Goal: Task Accomplishment & Management: Complete application form

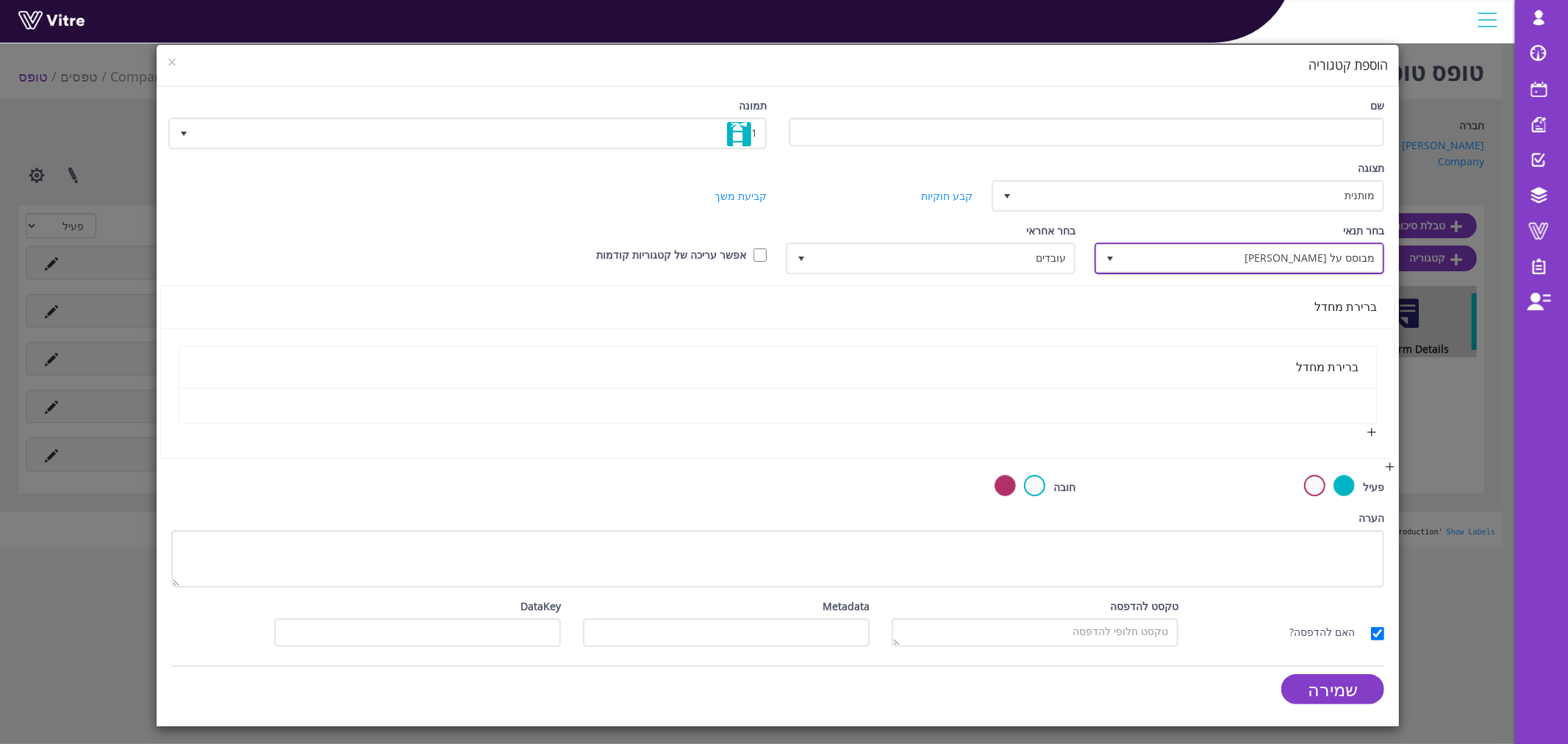
click at [1119, 254] on span "select" at bounding box center [1110, 258] width 26 height 26
click at [1119, 254] on span "select" at bounding box center [1110, 259] width 26 height 27
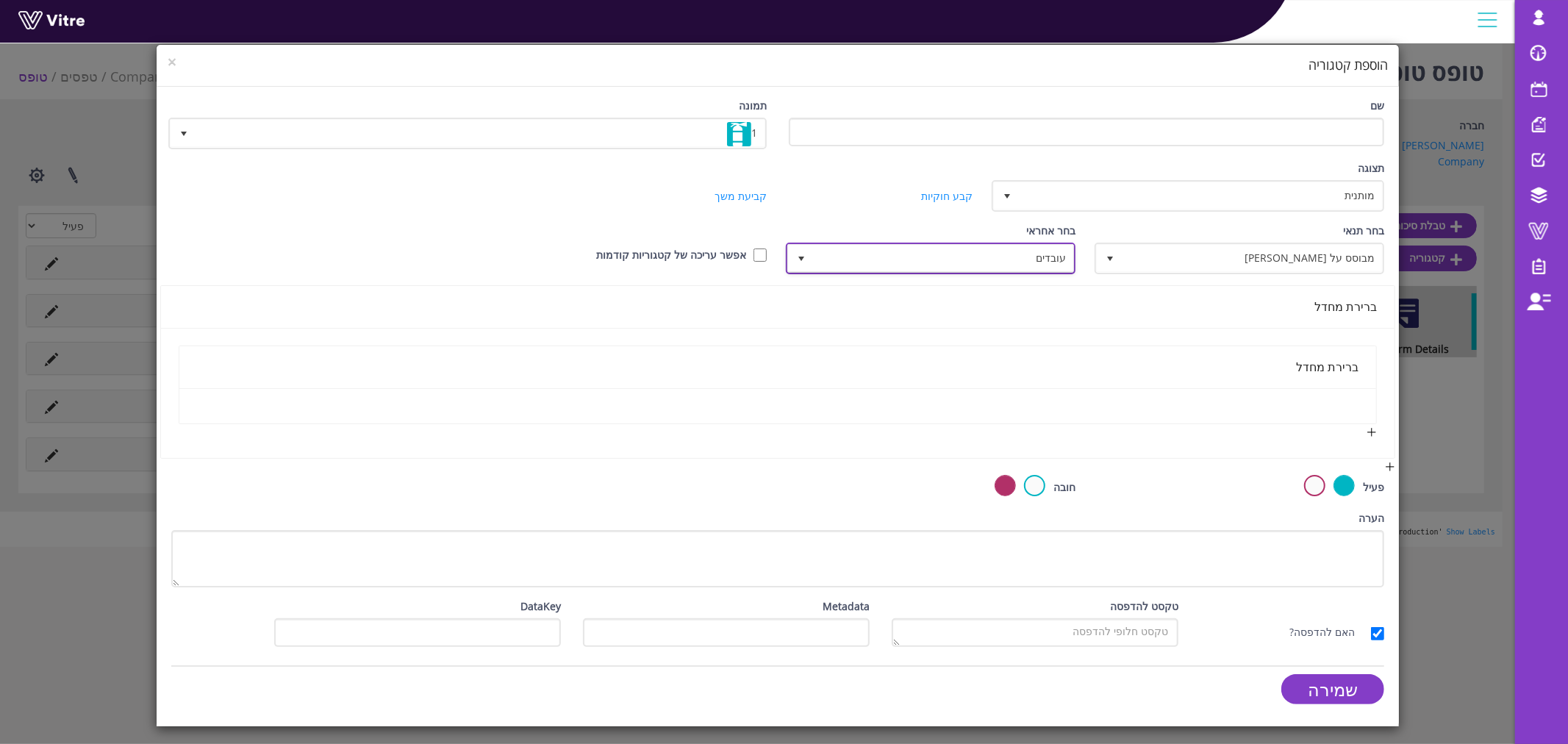
click at [982, 259] on span "עובדים" at bounding box center [944, 258] width 260 height 26
click at [994, 449] on li "מנהל העובד" at bounding box center [932, 461] width 285 height 25
click at [898, 264] on span "מנהל העובד" at bounding box center [944, 258] width 260 height 26
click at [1233, 250] on span "מבוסס על תשובה" at bounding box center [1253, 258] width 260 height 26
click at [943, 253] on span "מנהל העובד" at bounding box center [944, 258] width 260 height 26
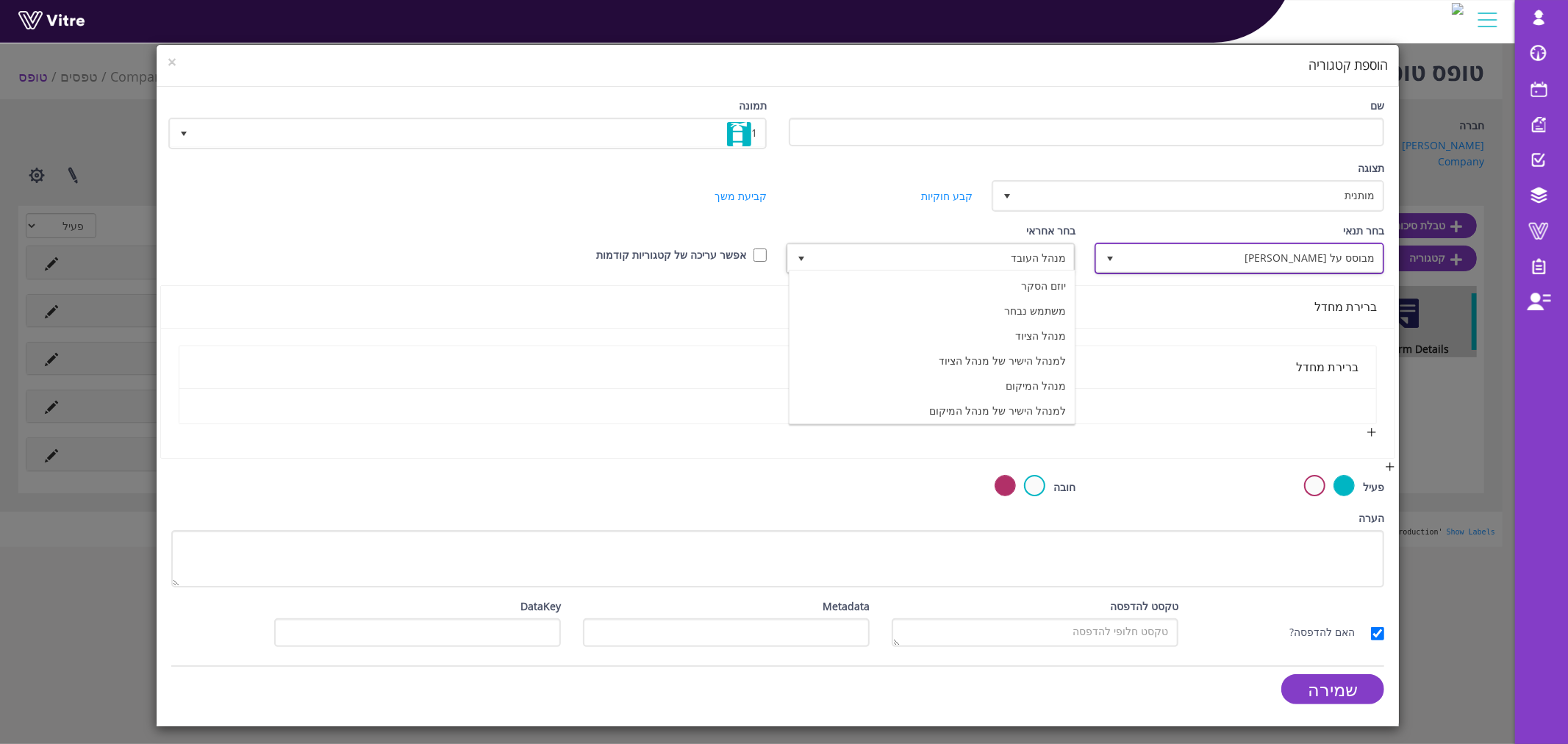
click at [1218, 253] on span "מבוסס על תשובה" at bounding box center [1253, 258] width 260 height 26
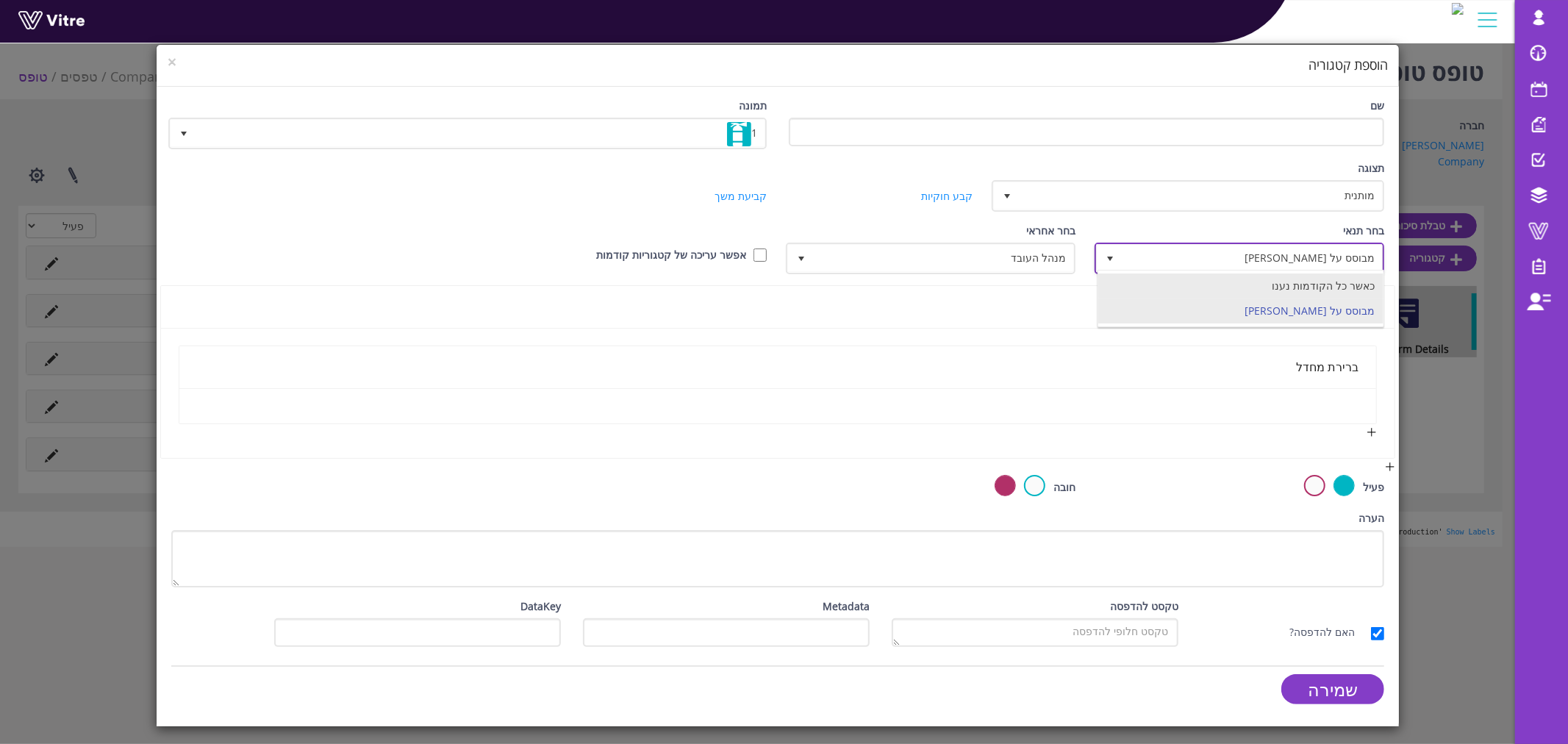
click at [1247, 283] on li "כאשר כל הקודמות נענו" at bounding box center [1241, 286] width 285 height 25
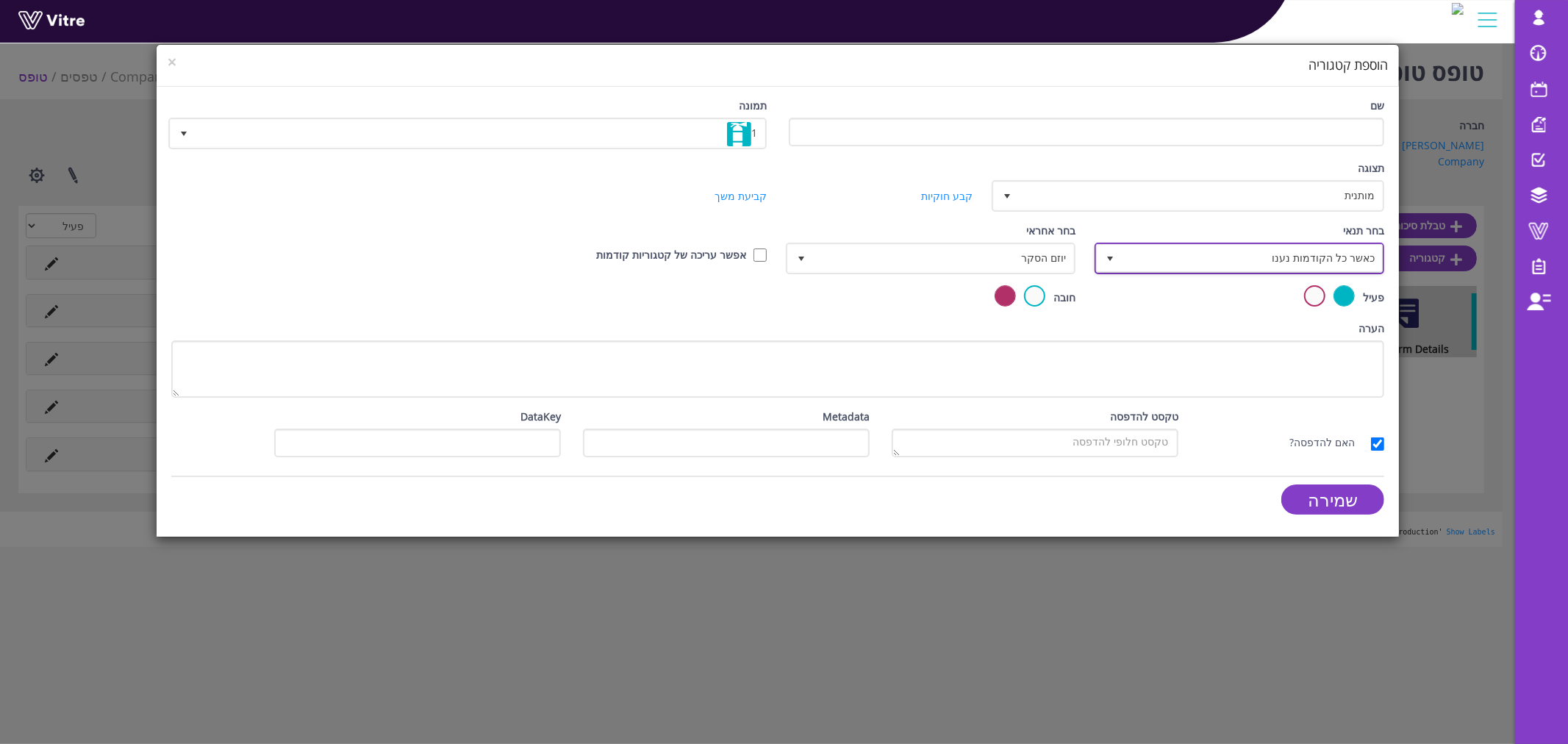
click at [1245, 257] on span "כאשר כל הקודמות נענו" at bounding box center [1253, 258] width 260 height 26
click at [1238, 299] on li "מבוסס על תשובה" at bounding box center [1241, 311] width 285 height 25
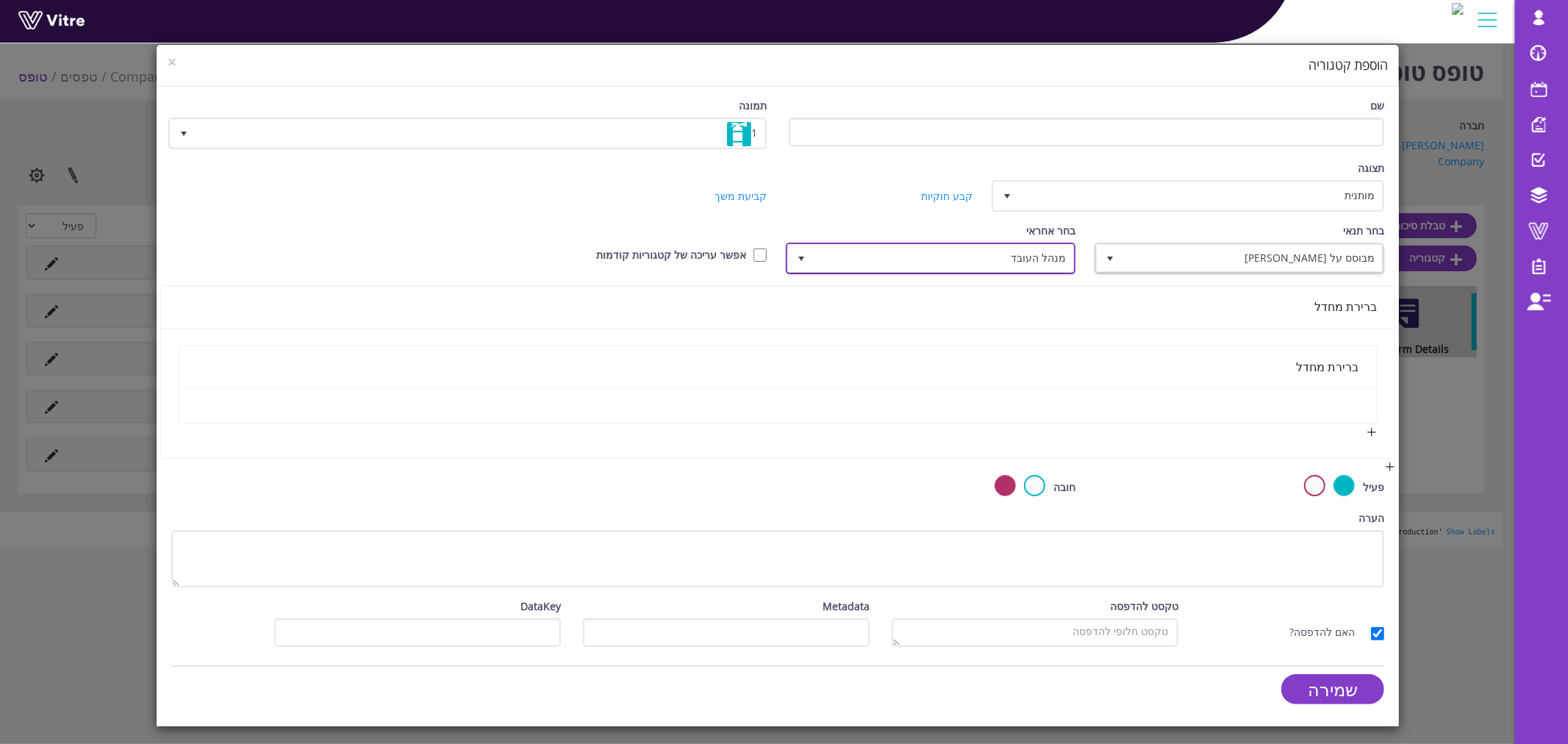
click at [1048, 254] on span "מנהל העובד" at bounding box center [944, 258] width 260 height 26
click at [1029, 473] on li "מיידית למשתמש הנוכחי" at bounding box center [932, 485] width 285 height 25
click at [988, 255] on span "מיידית למשתמש הנוכחי" at bounding box center [944, 258] width 260 height 26
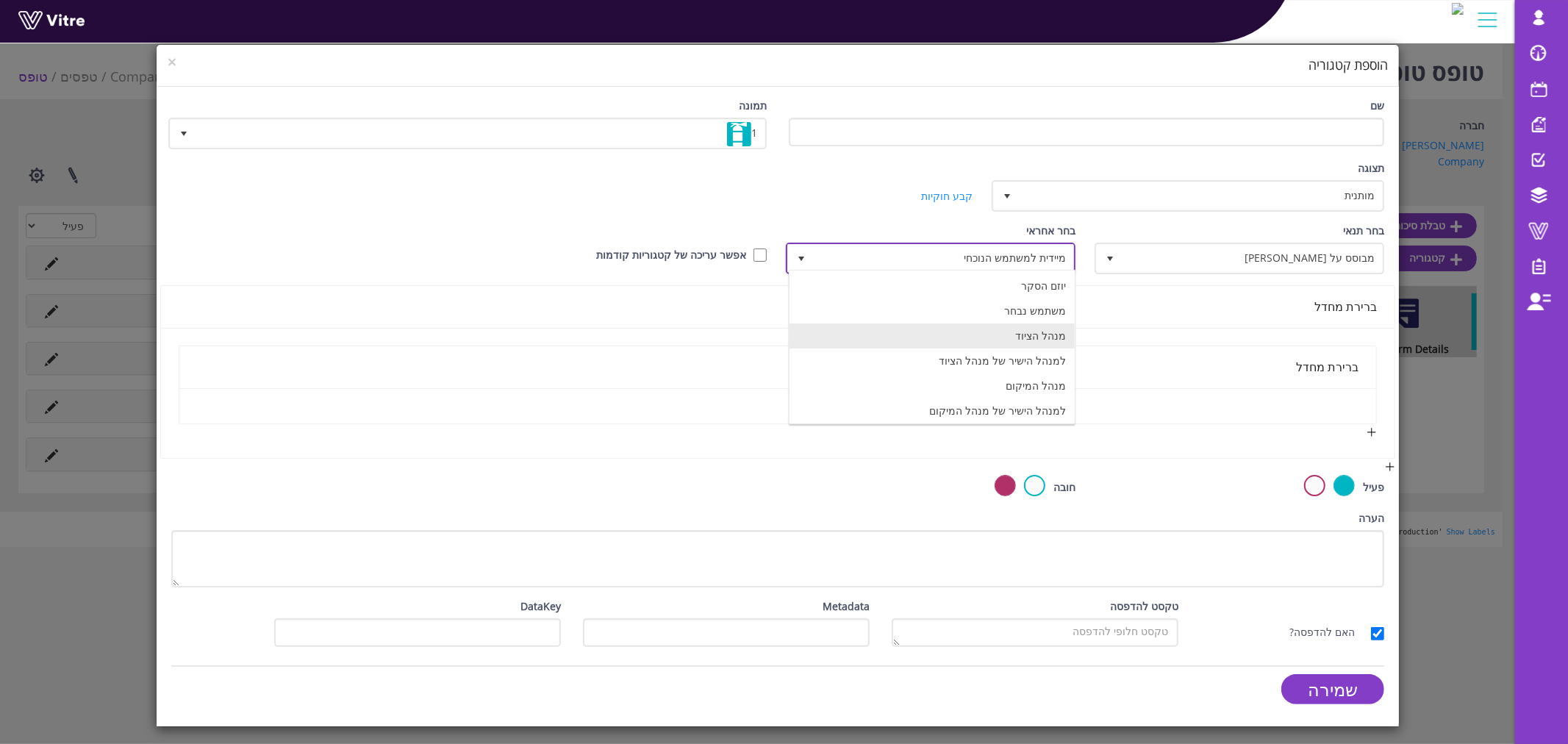
scroll to position [105, 0]
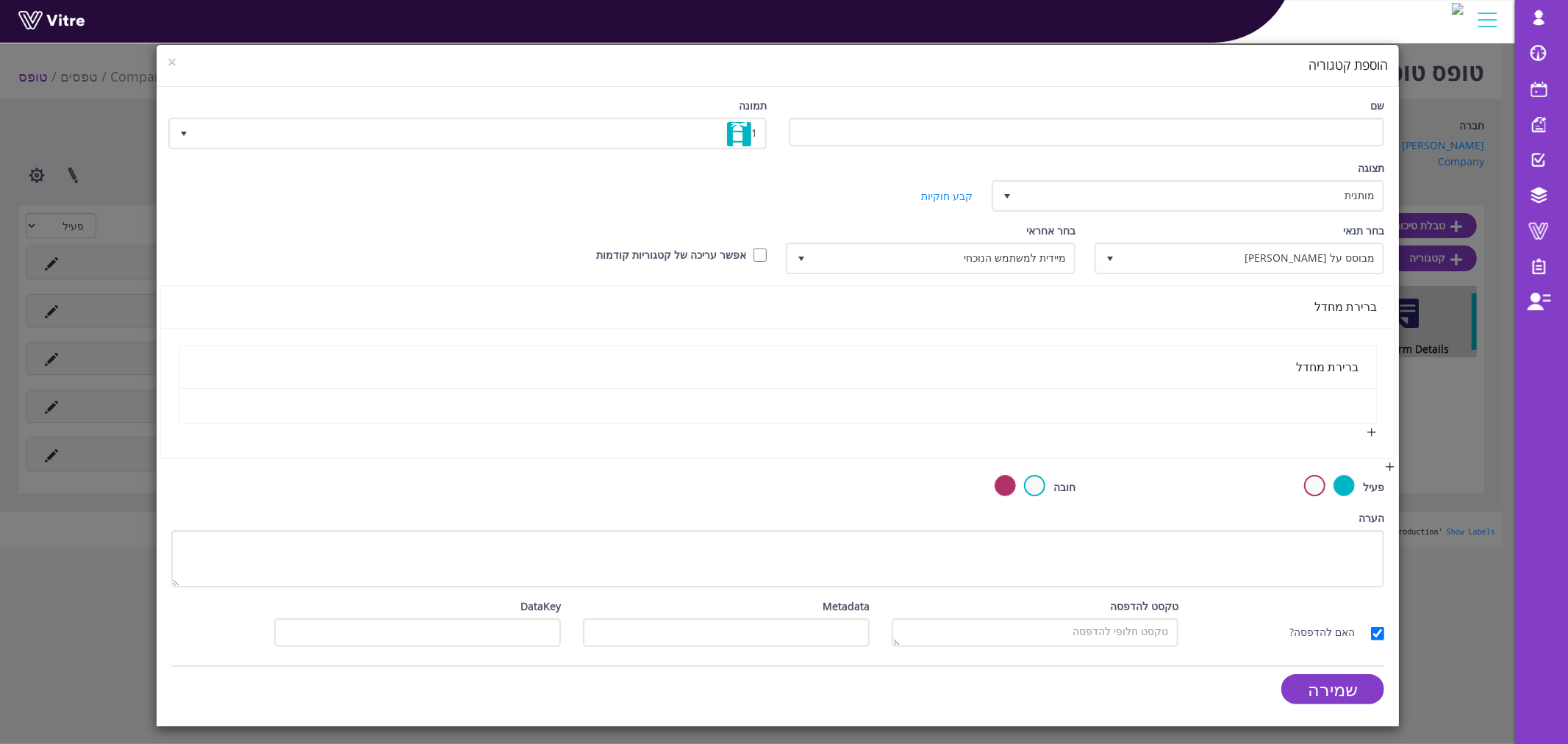
drag, startPoint x: 998, startPoint y: 234, endPoint x: 993, endPoint y: 247, distance: 13.9
click at [996, 241] on div "בחר אחראי מיידית למשתמש הנוכחי 10" at bounding box center [932, 248] width 287 height 51
click at [989, 255] on span "מיידית למשתמש הנוכחי" at bounding box center [944, 258] width 260 height 26
click at [921, 254] on span "מיידית למשתמש הנוכחי" at bounding box center [944, 258] width 260 height 26
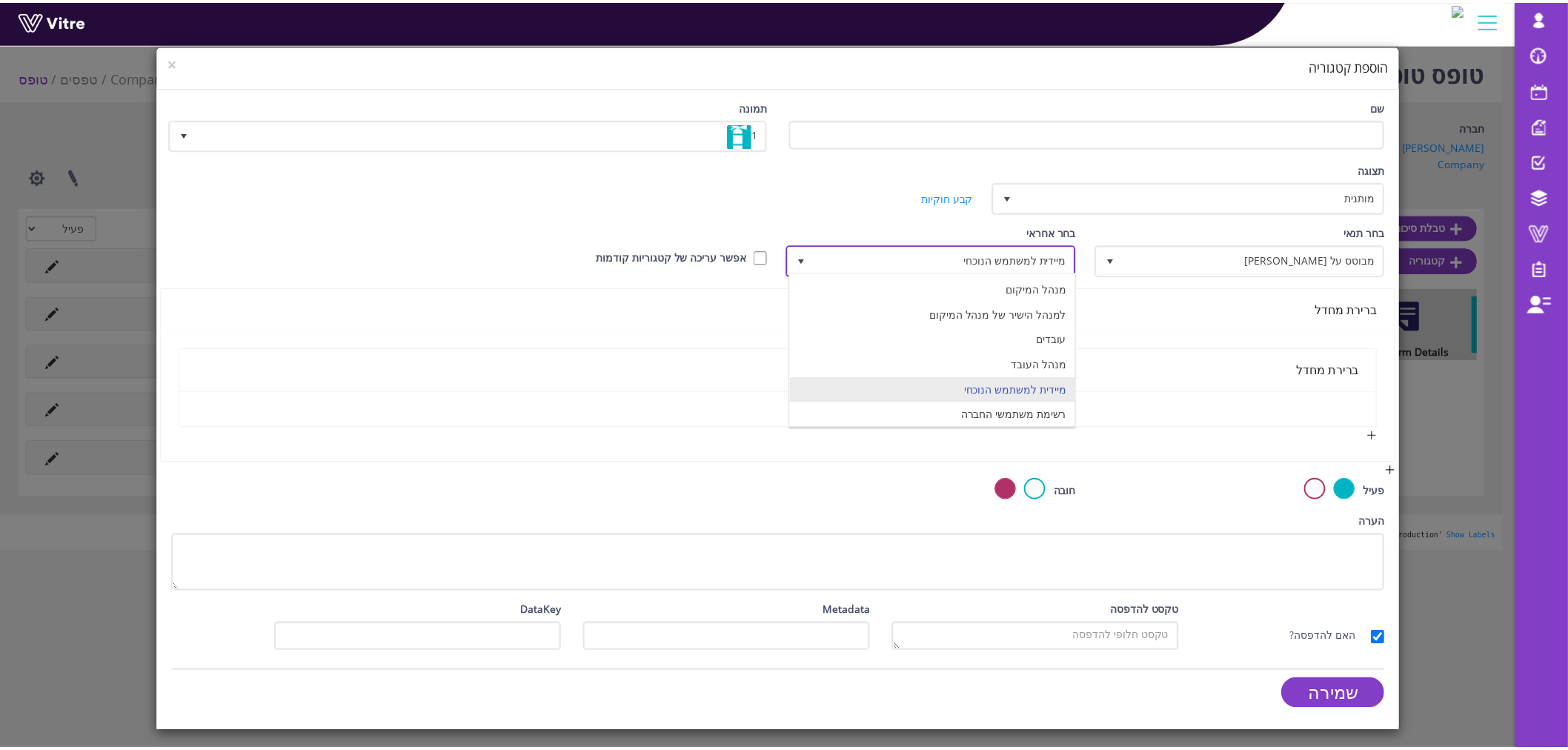
scroll to position [105, 0]
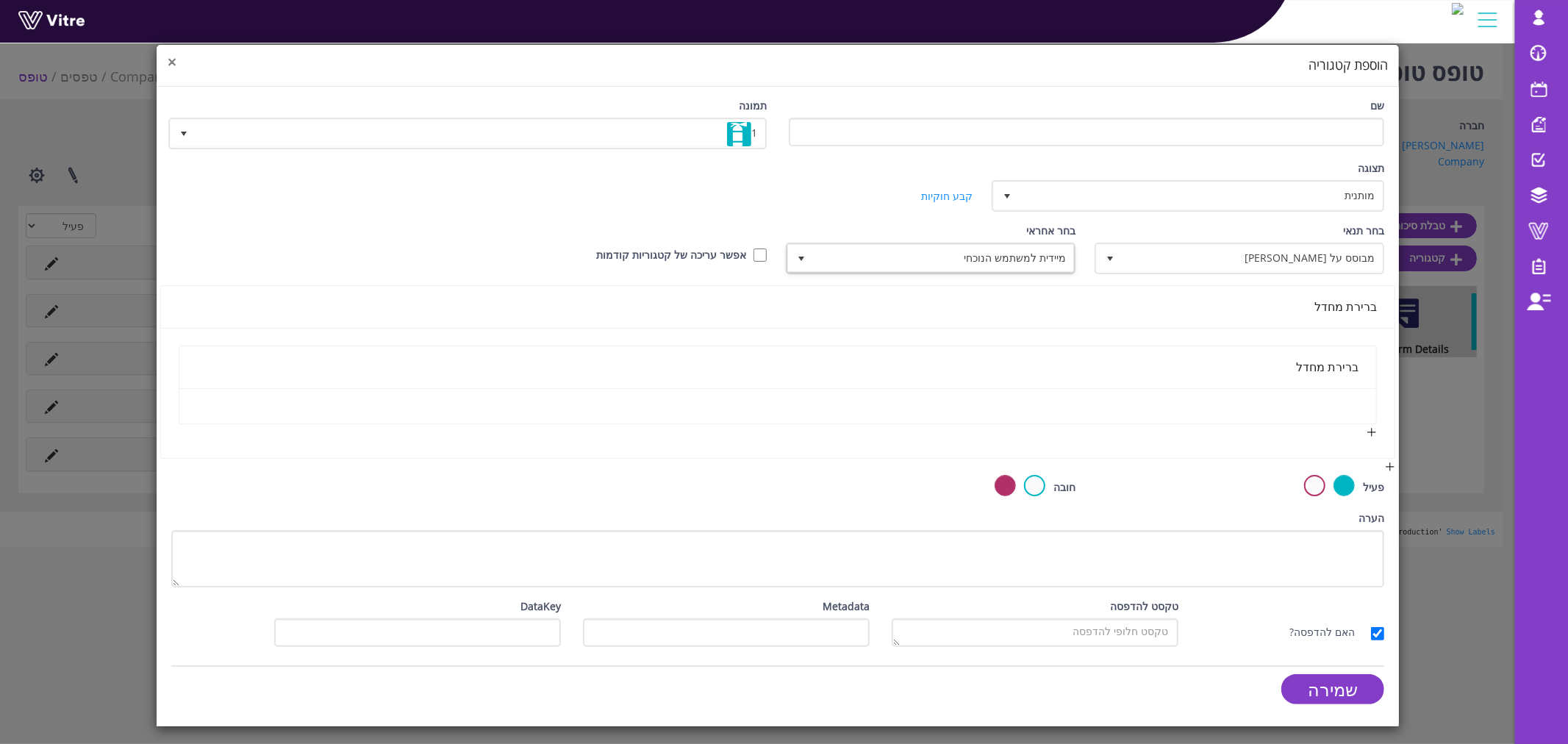
click at [174, 67] on span "×" at bounding box center [172, 61] width 9 height 21
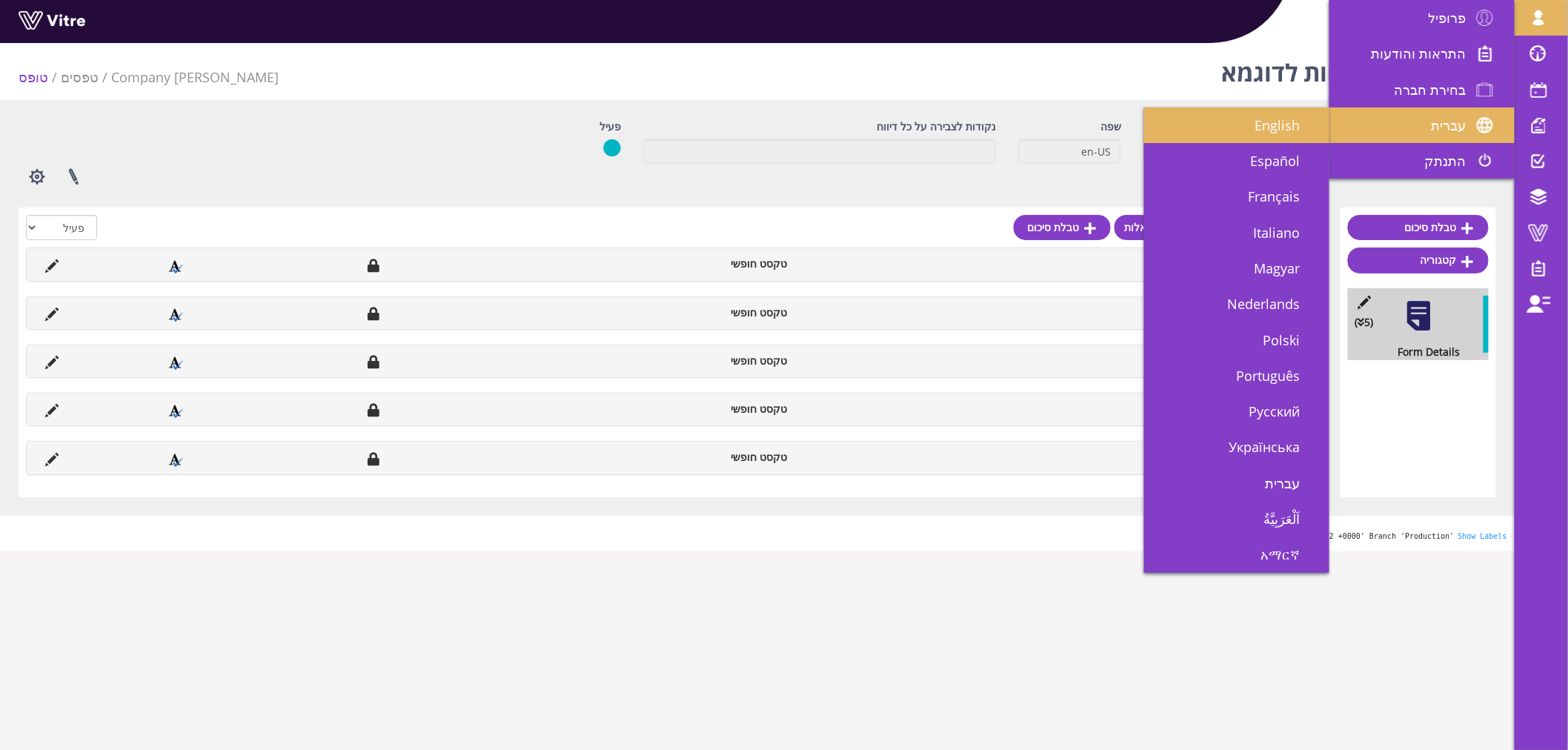
click at [1246, 122] on link "English" at bounding box center [1237, 126] width 185 height 35
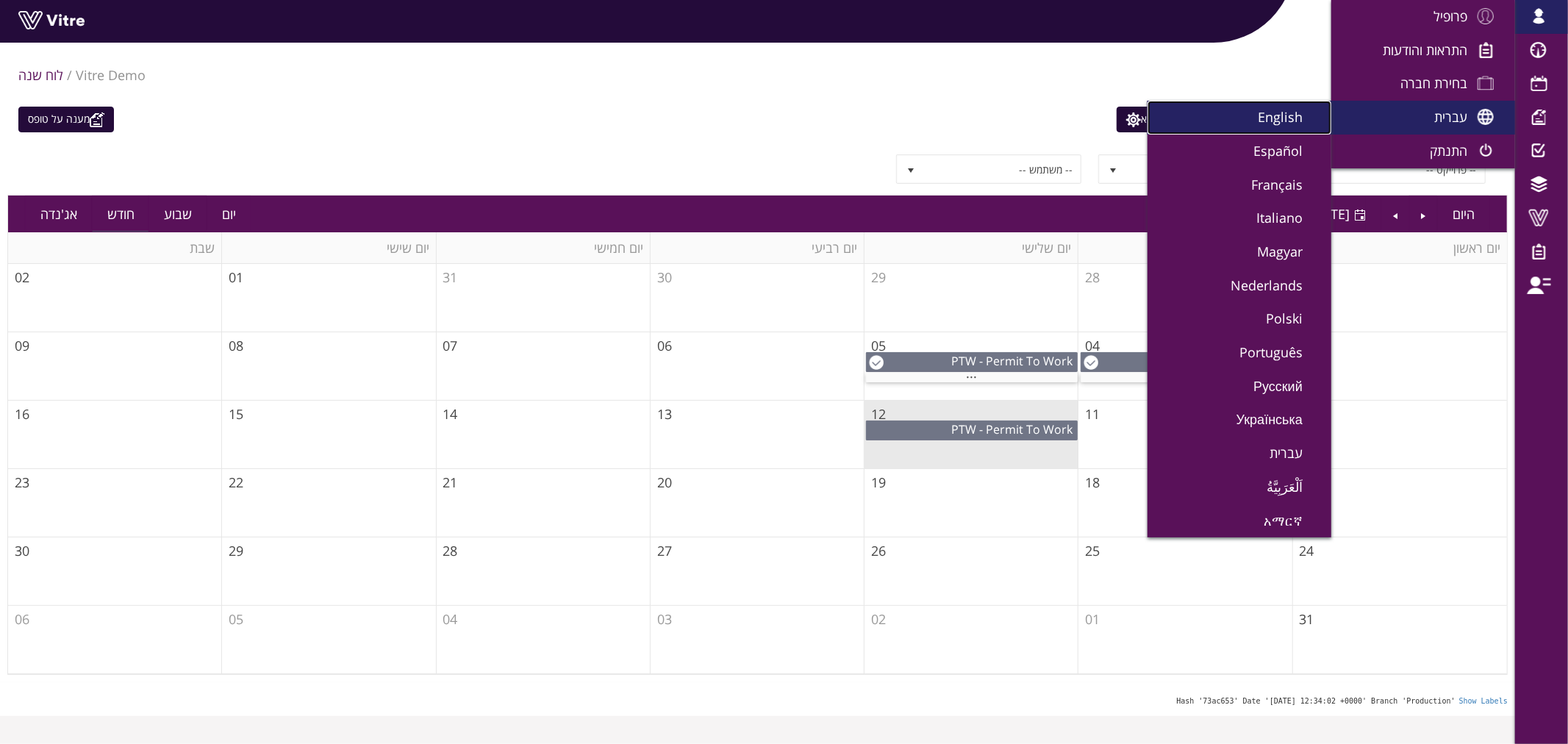
click at [1298, 118] on span "English" at bounding box center [1289, 117] width 62 height 18
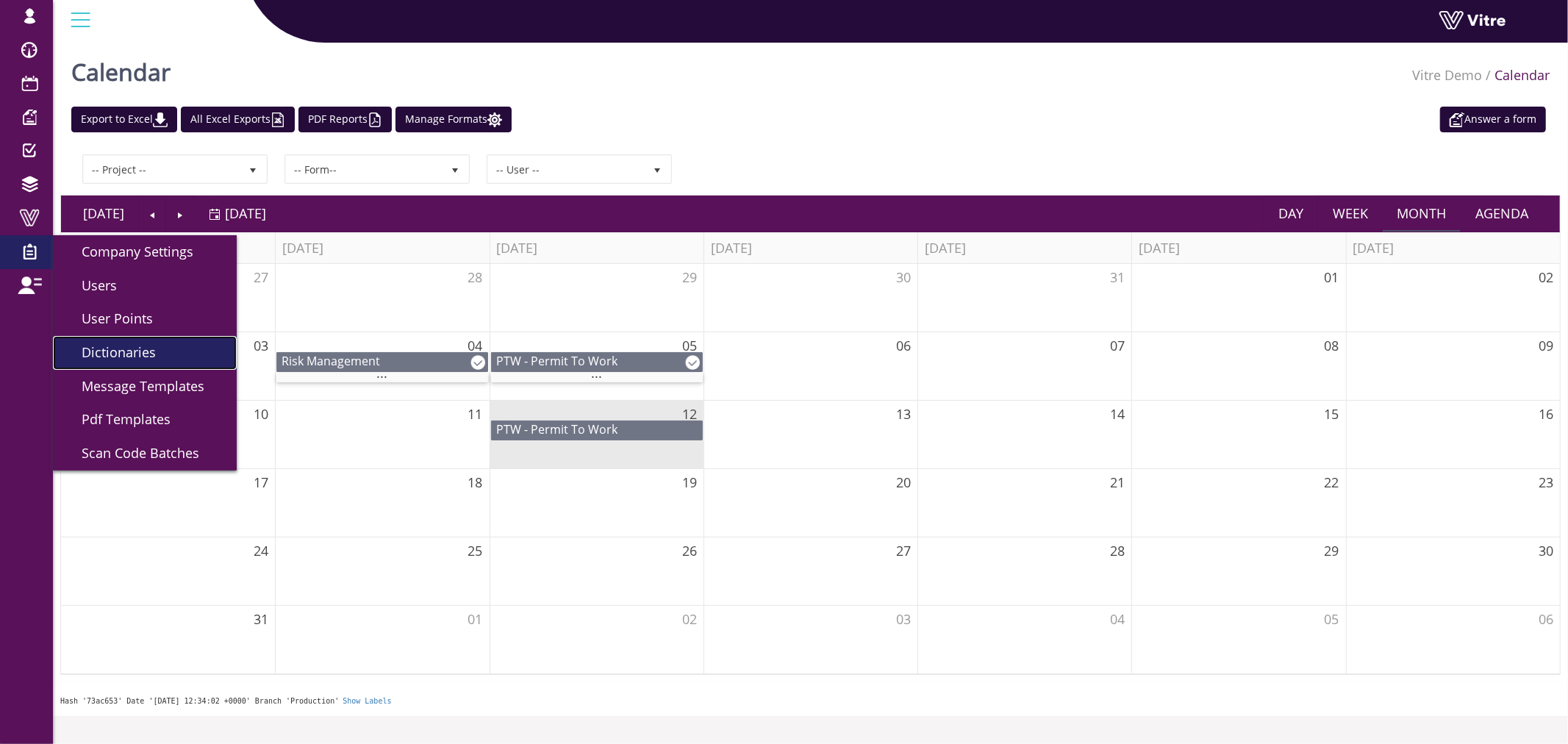
click at [109, 346] on span "Dictionaries" at bounding box center [109, 352] width 92 height 18
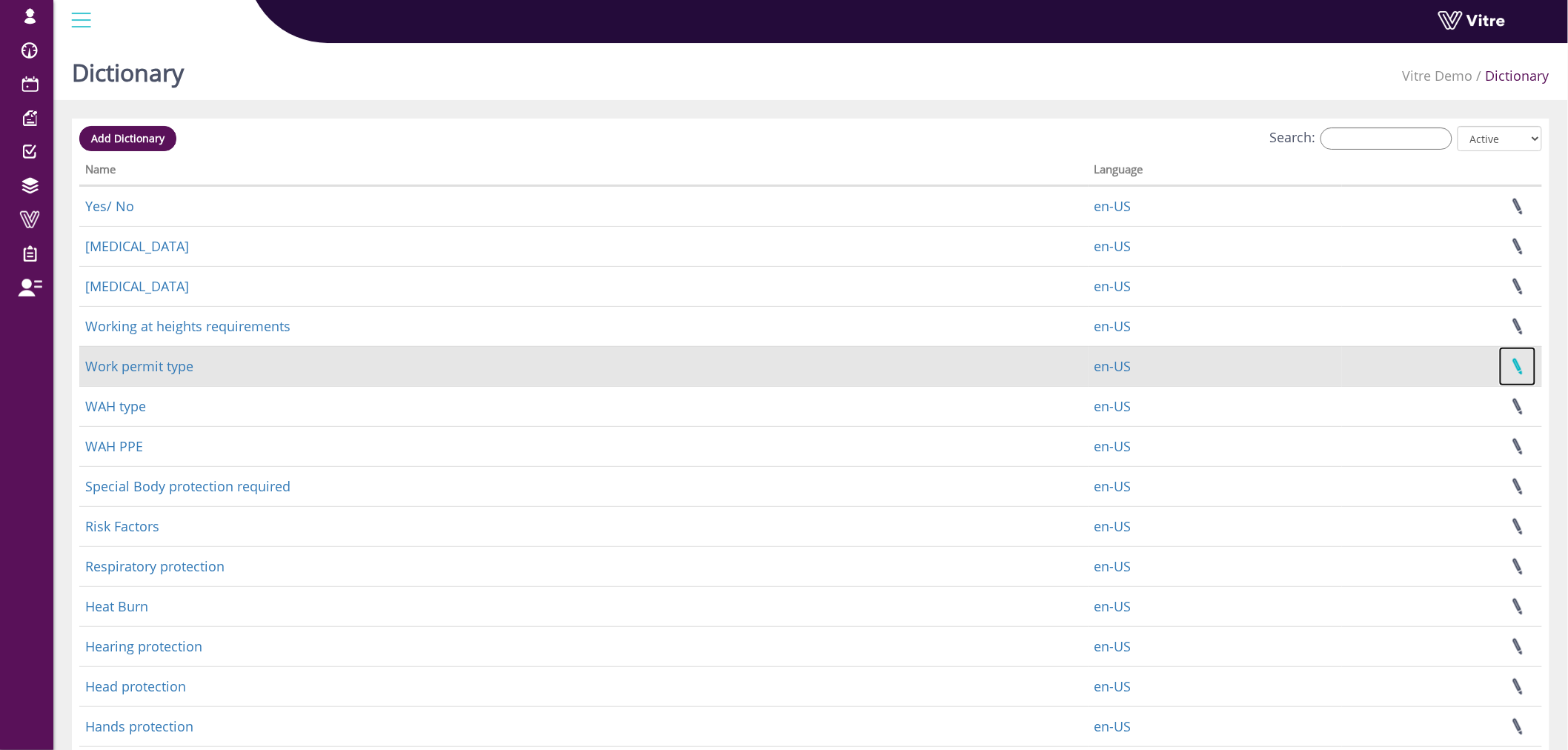
click at [1522, 365] on link at bounding box center [1518, 366] width 37 height 39
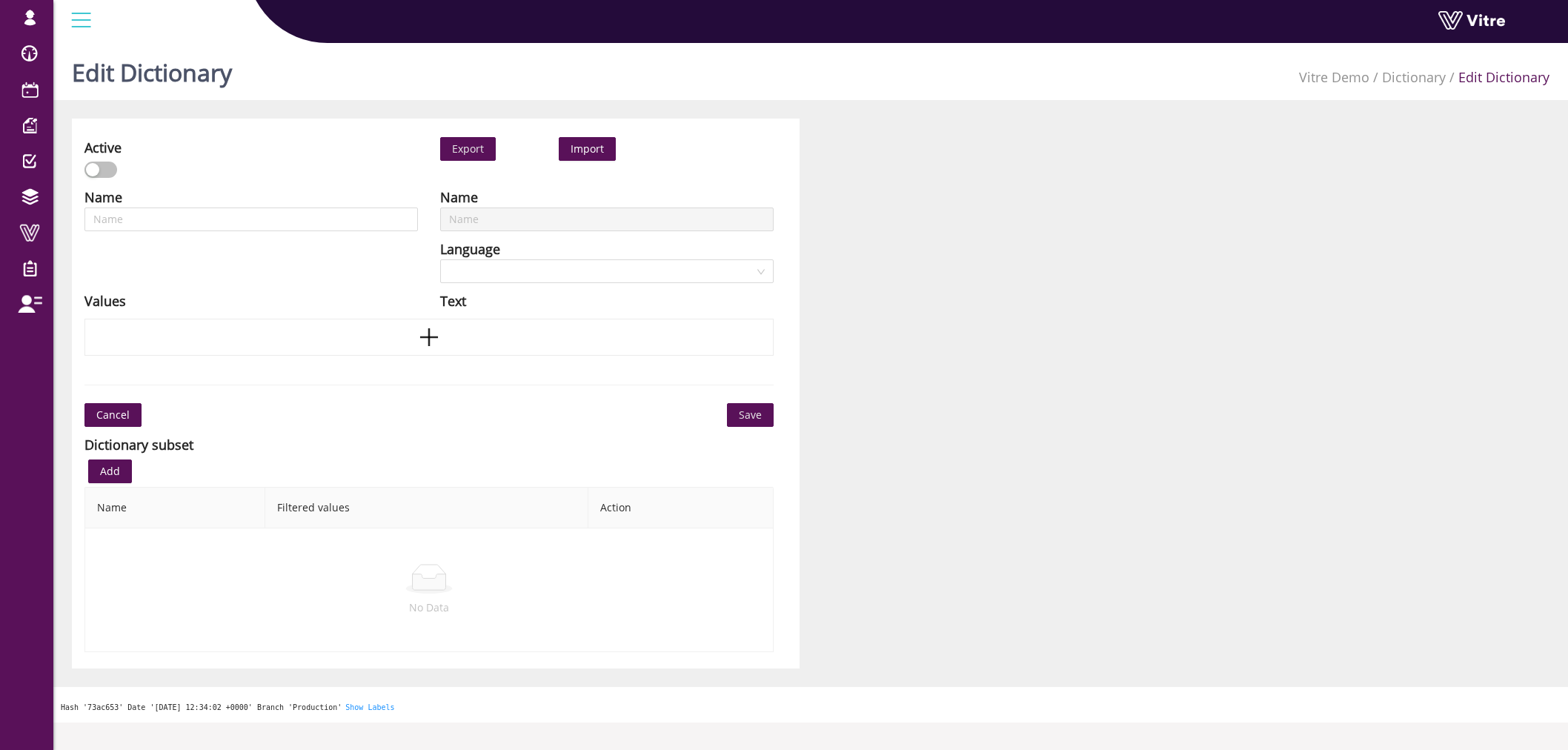
type input "Work permit type"
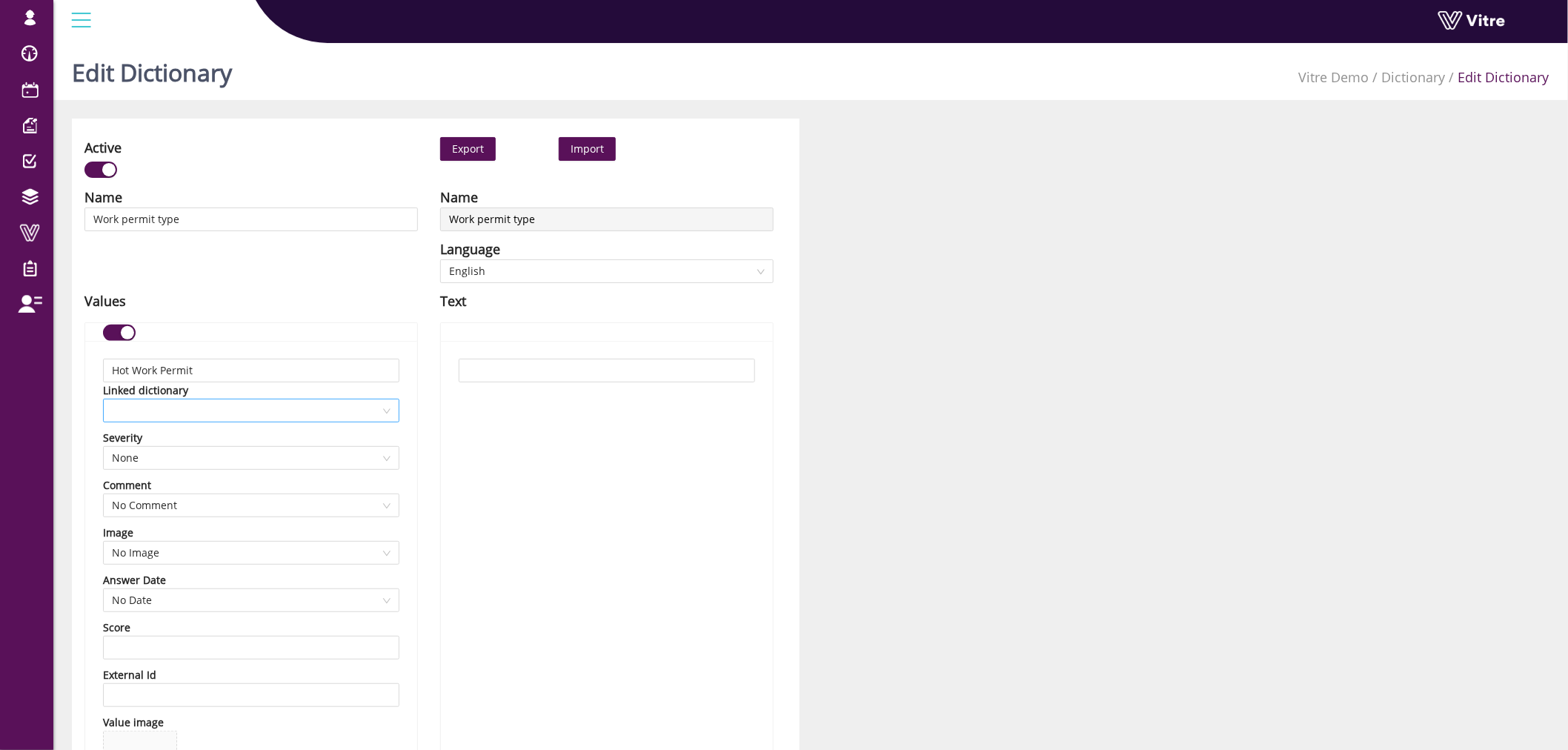
click at [247, 418] on span at bounding box center [251, 410] width 279 height 23
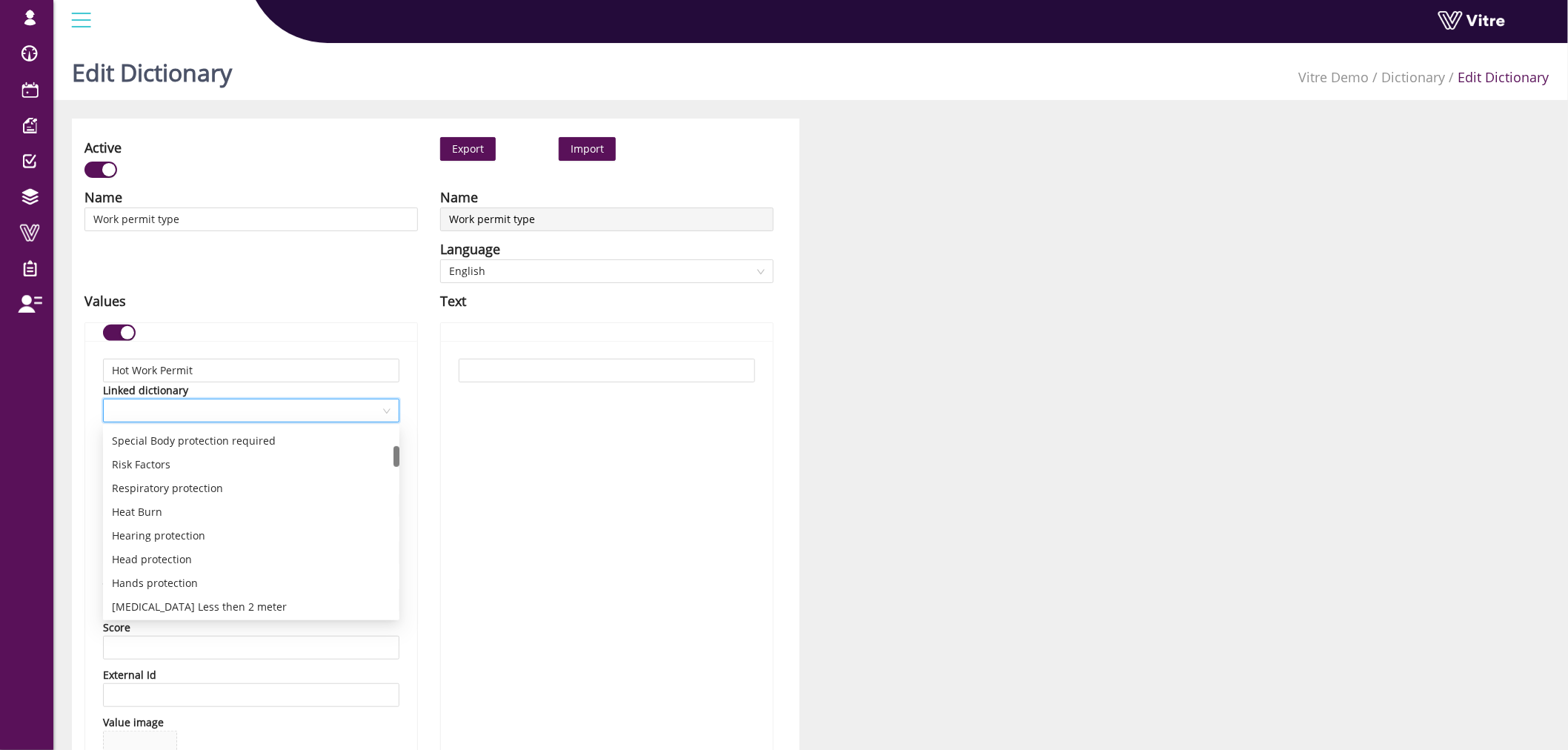
scroll to position [247, 0]
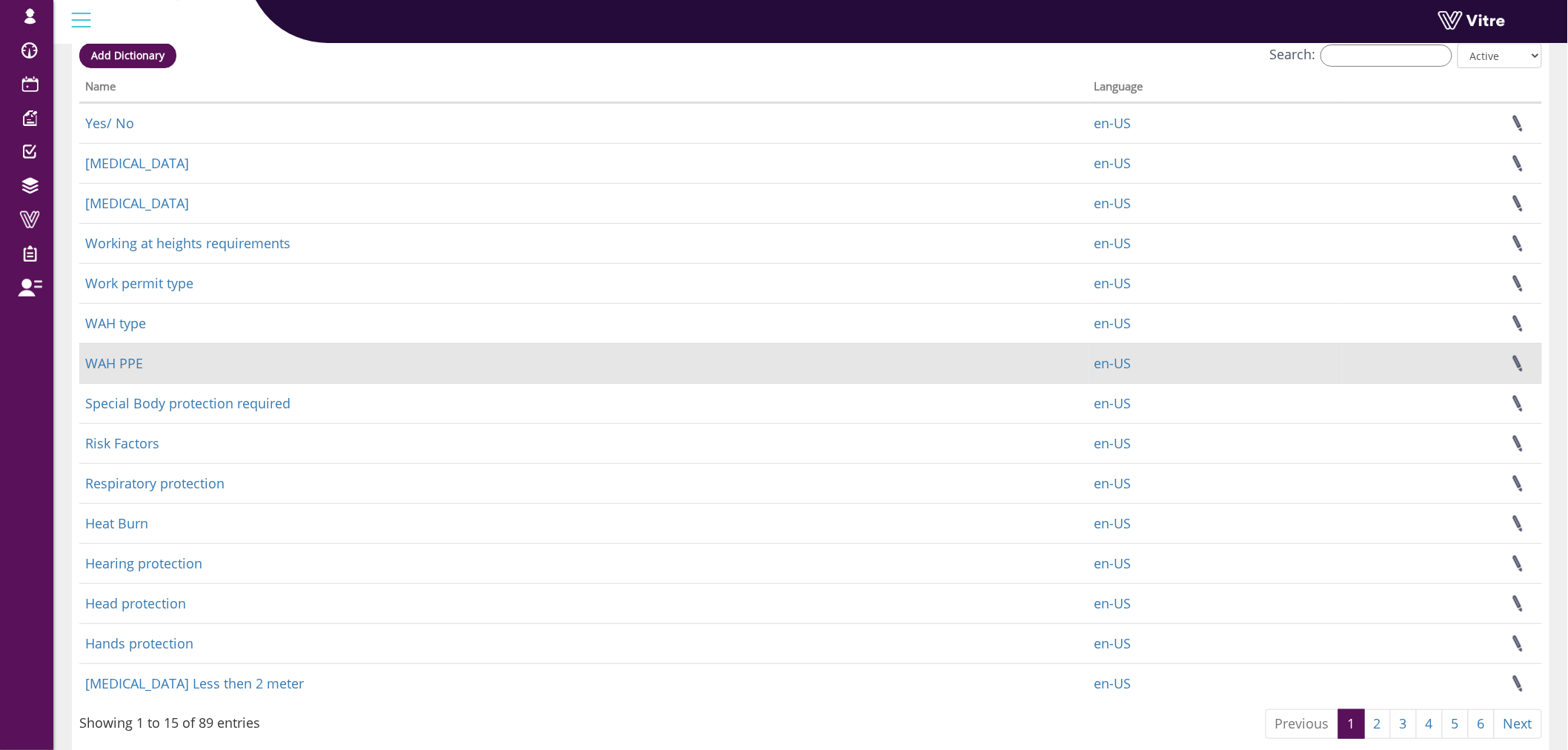
scroll to position [138, 0]
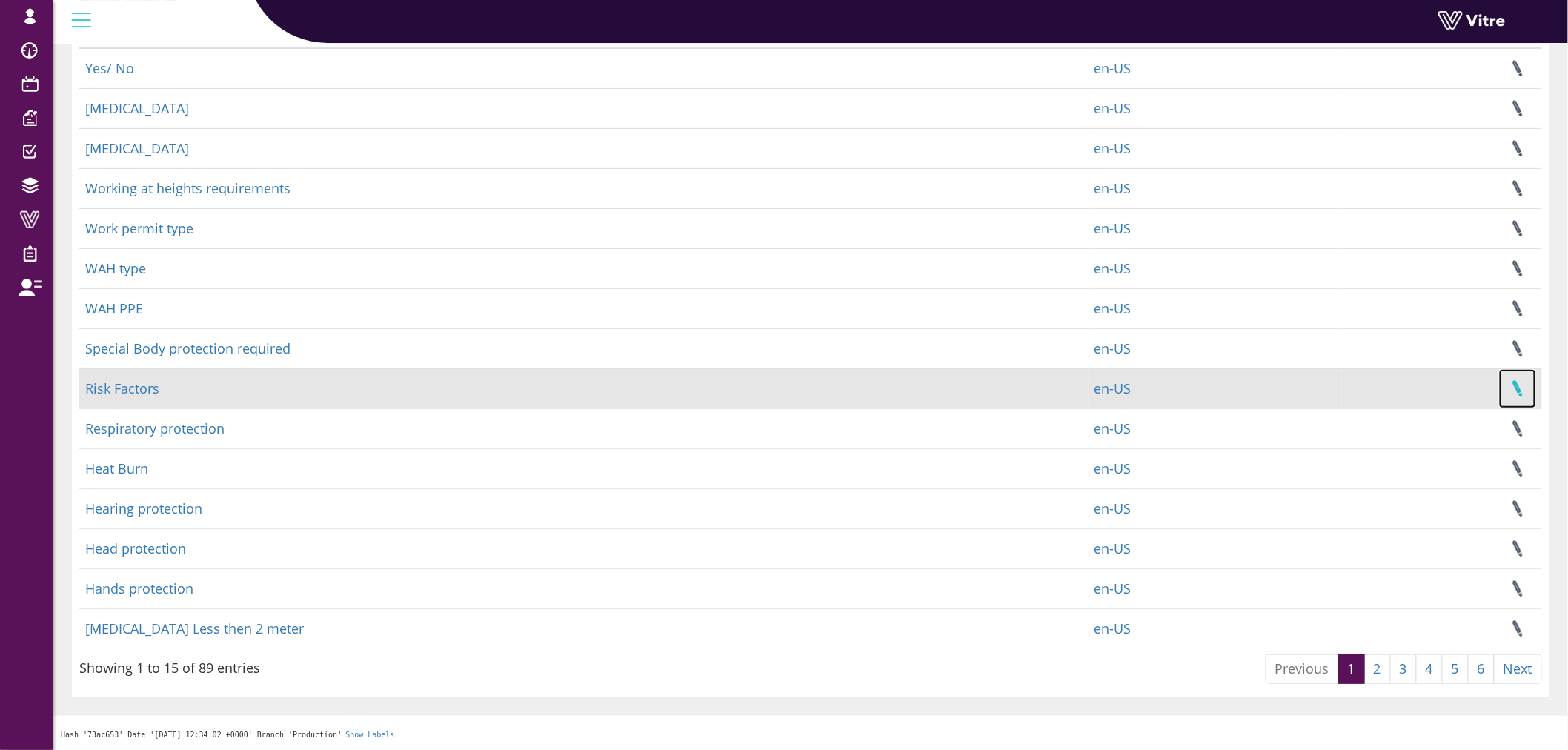
click at [1512, 381] on link at bounding box center [1518, 389] width 37 height 39
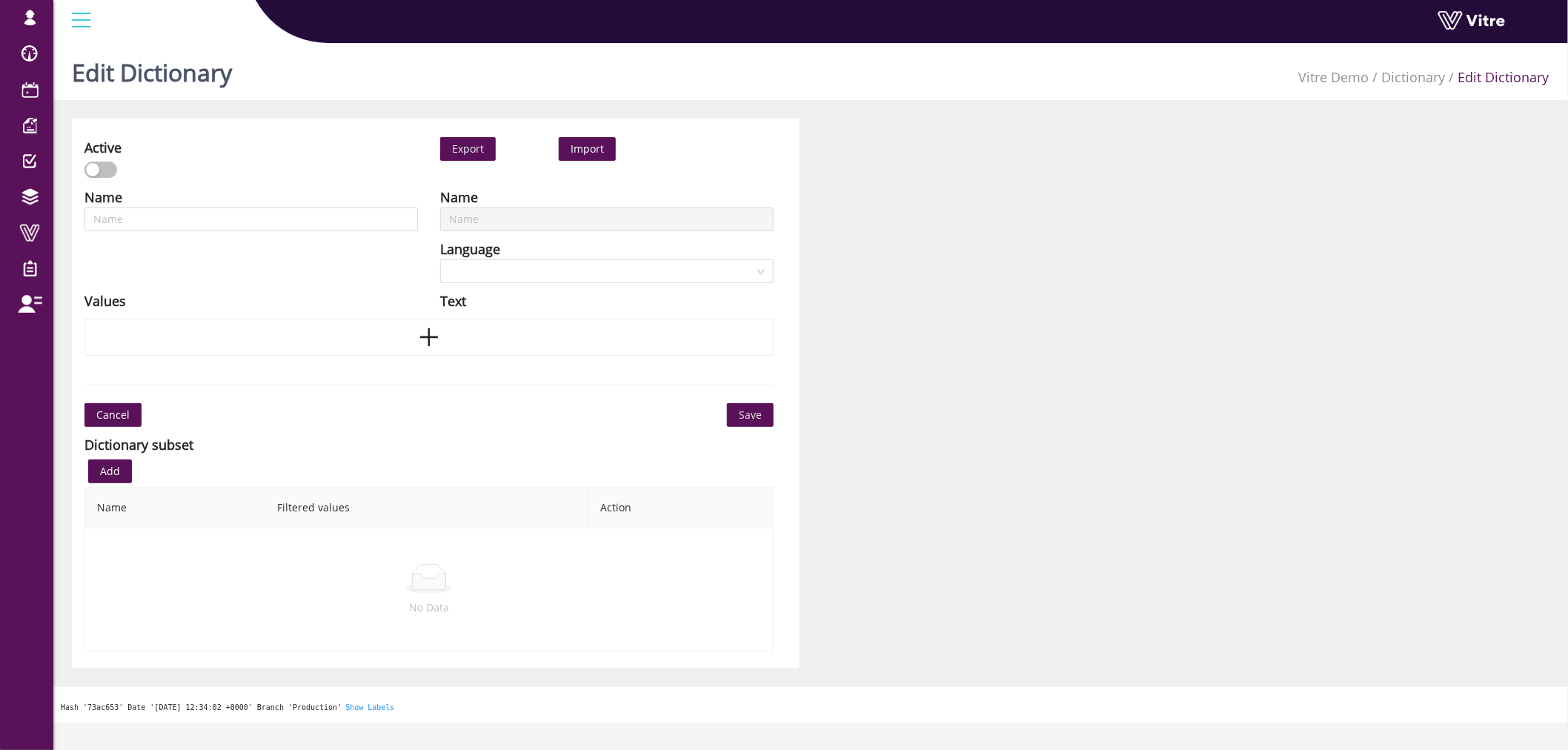
type input "Risk Factors"
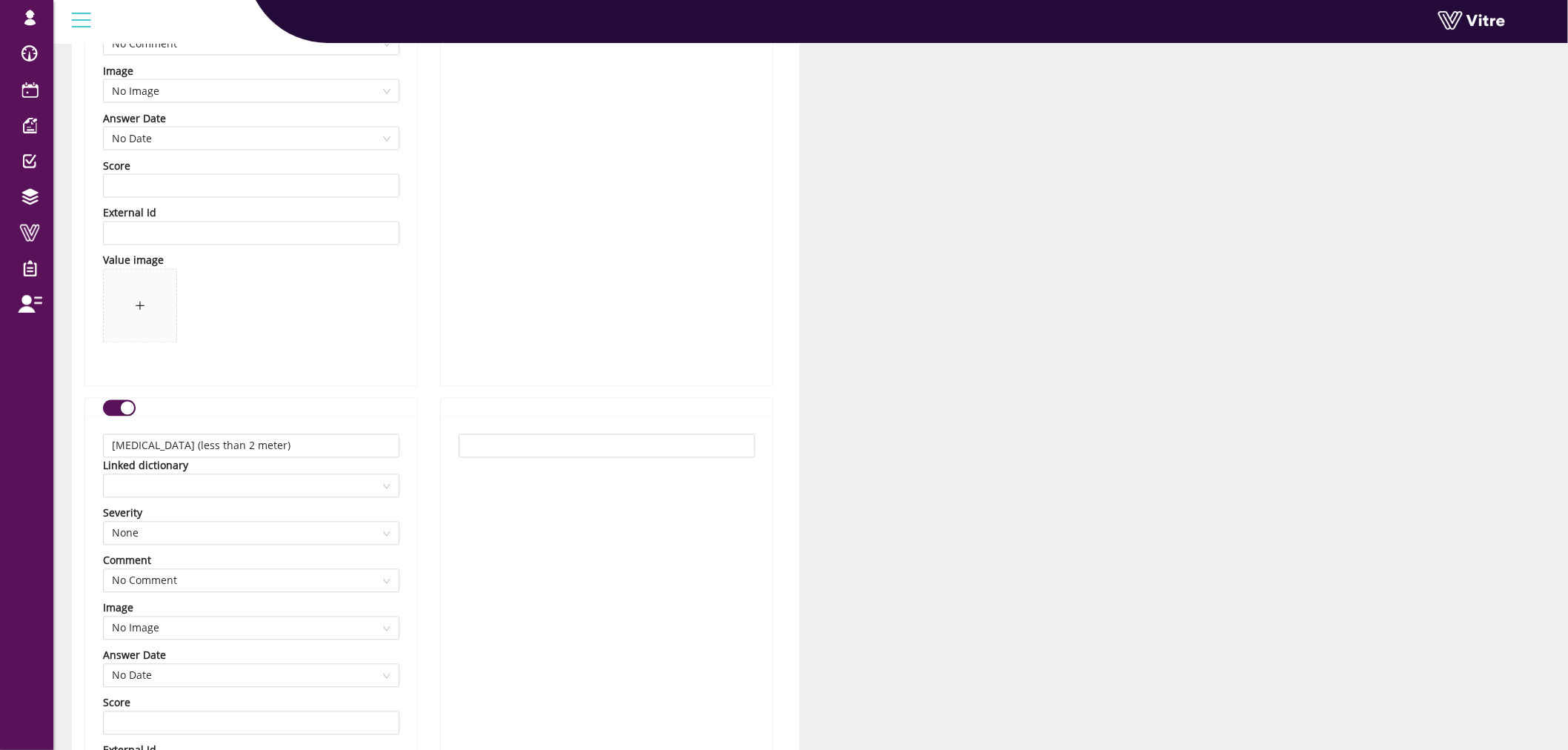
scroll to position [1070, 0]
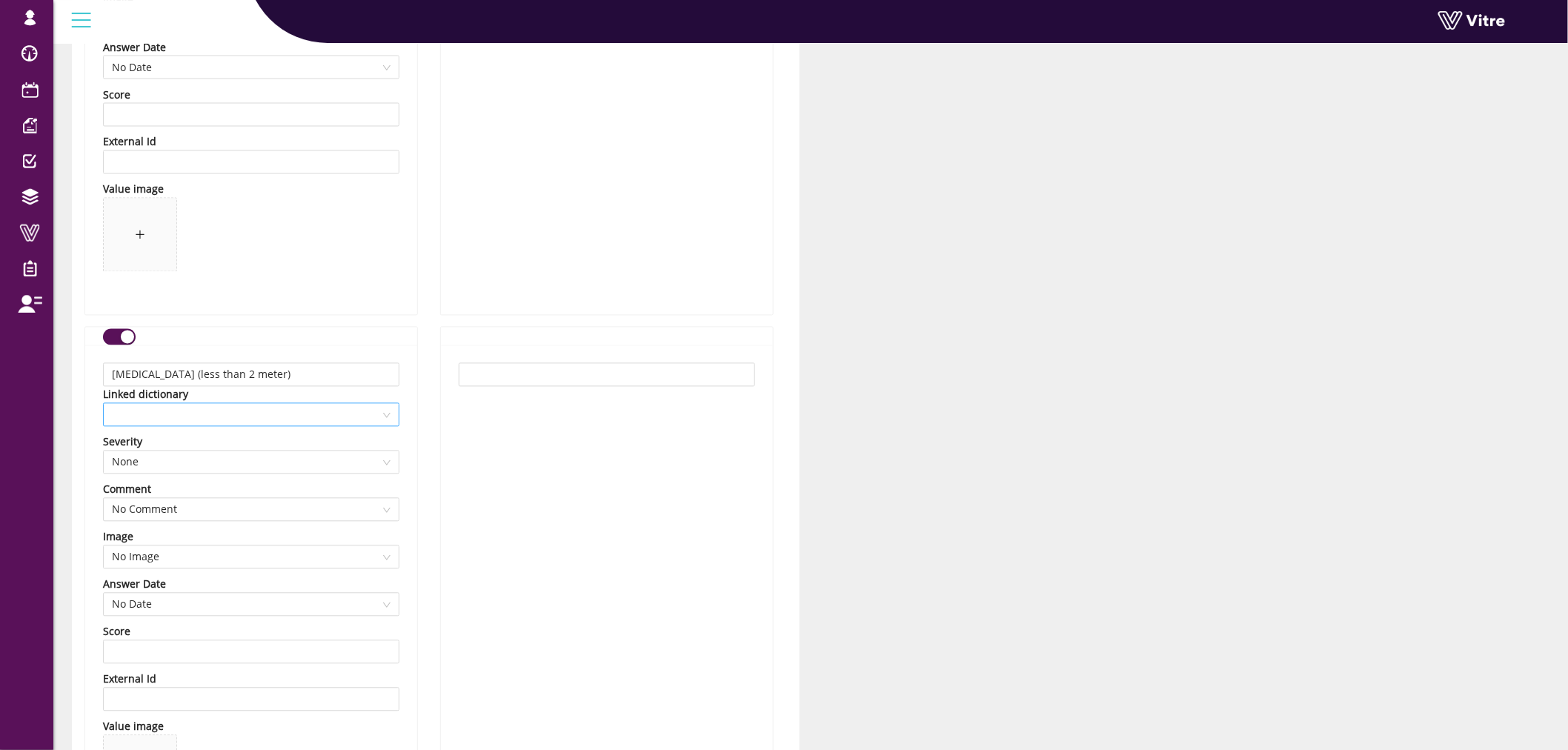
click at [260, 406] on div "Linked dictionary" at bounding box center [251, 407] width 296 height 40
click at [259, 416] on span at bounding box center [251, 415] width 279 height 23
click at [277, 521] on div "[MEDICAL_DATA] Less then 2 meter" at bounding box center [251, 530] width 279 height 16
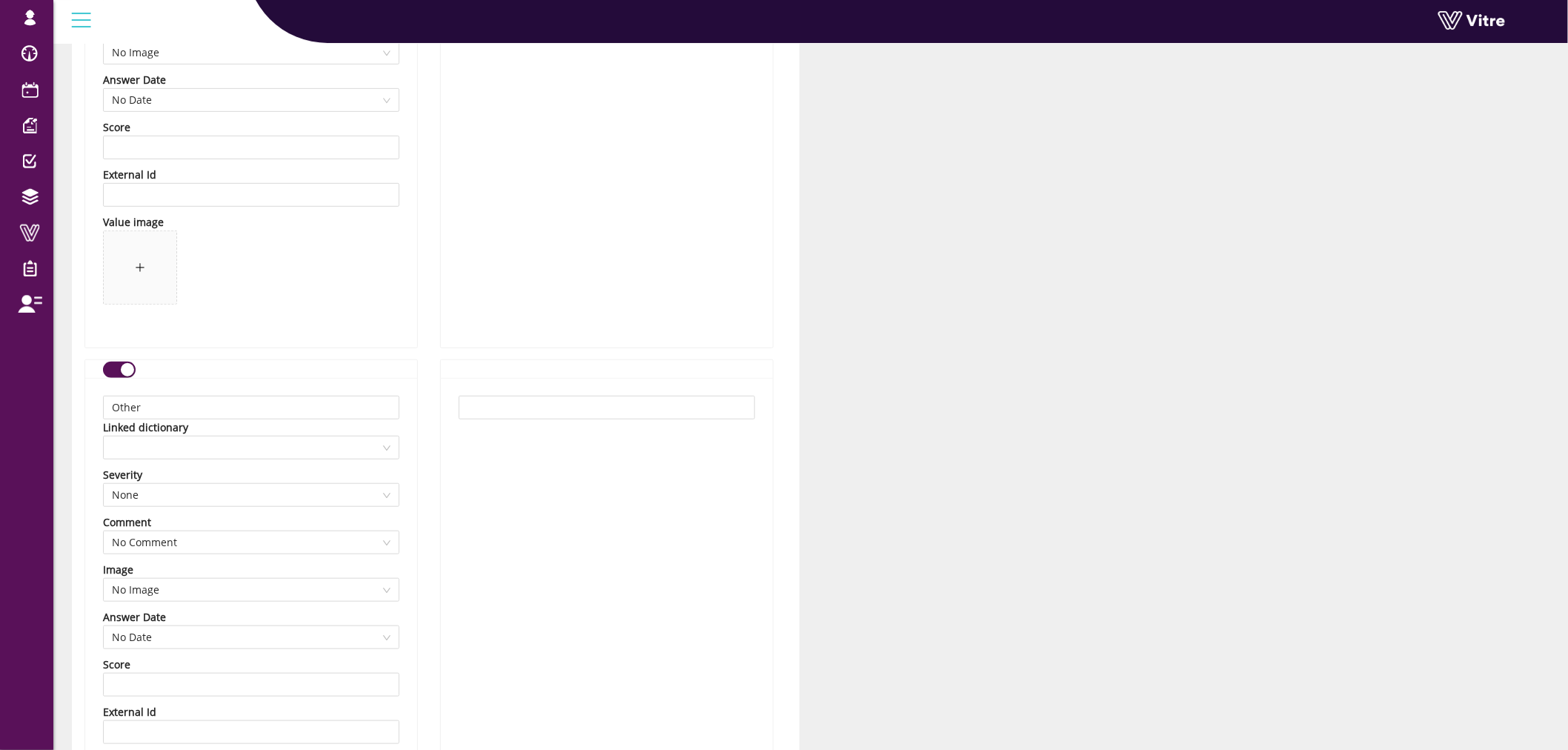
scroll to position [10185, 0]
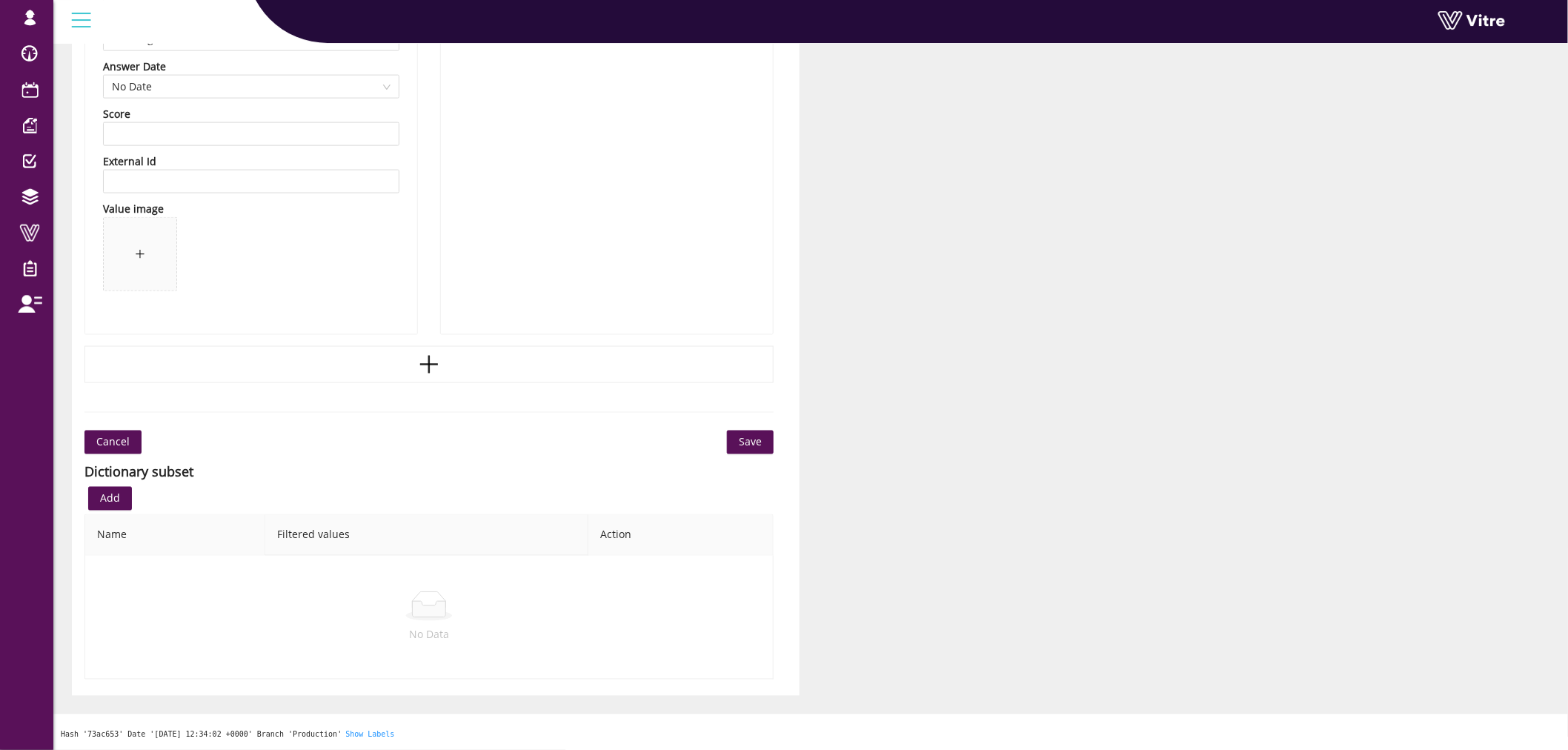
click at [745, 442] on span "Save" at bounding box center [750, 443] width 23 height 16
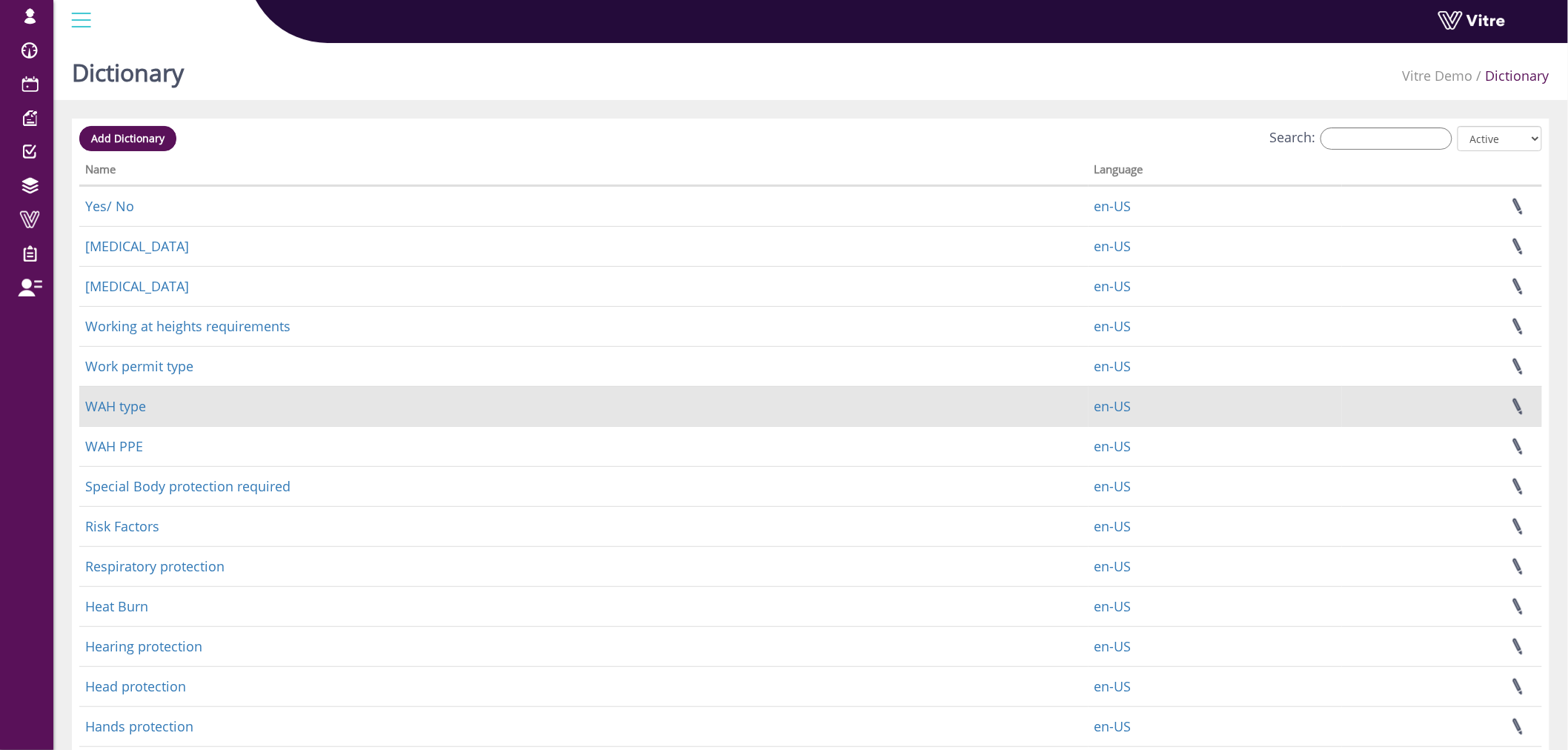
scroll to position [138, 0]
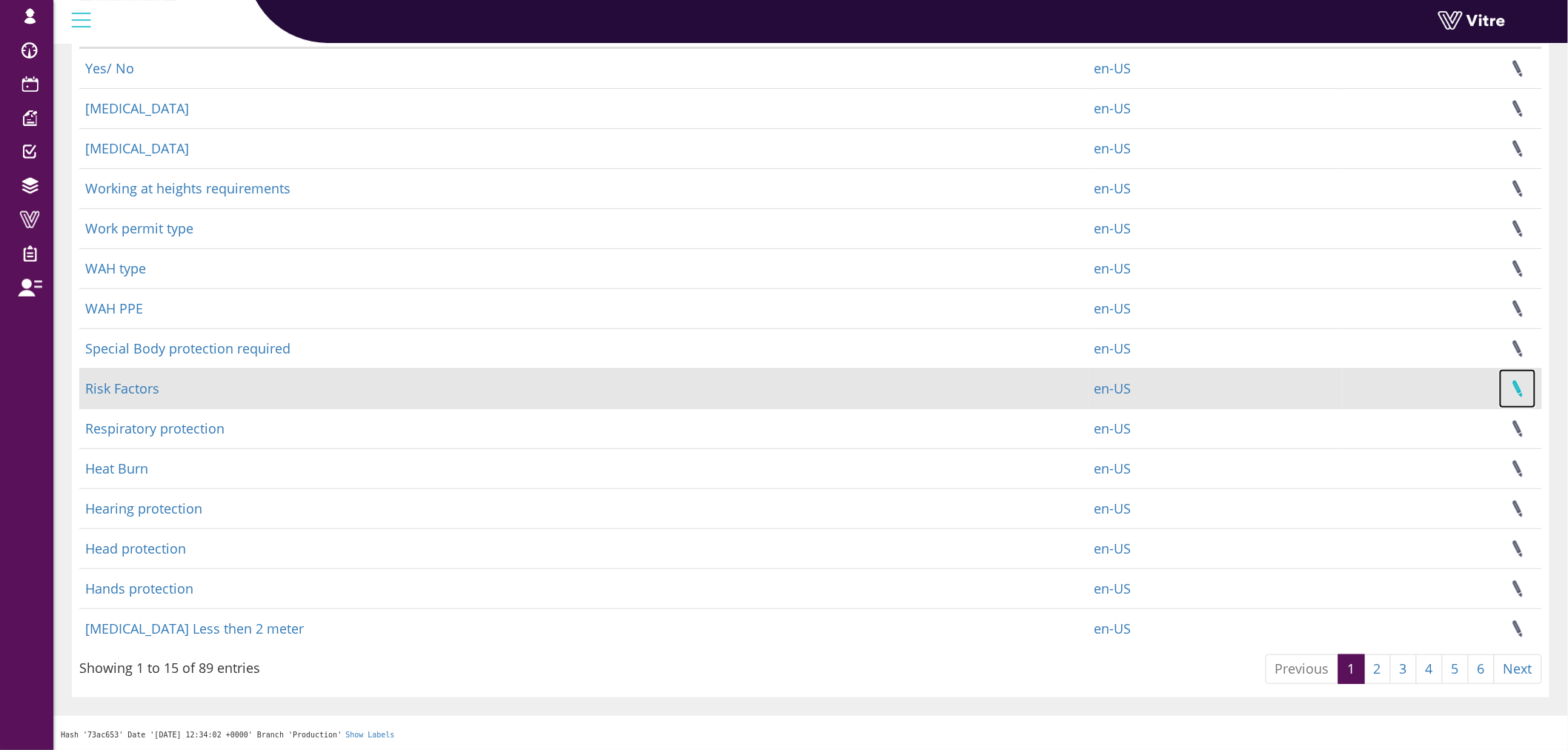
click at [1516, 390] on link at bounding box center [1518, 389] width 37 height 39
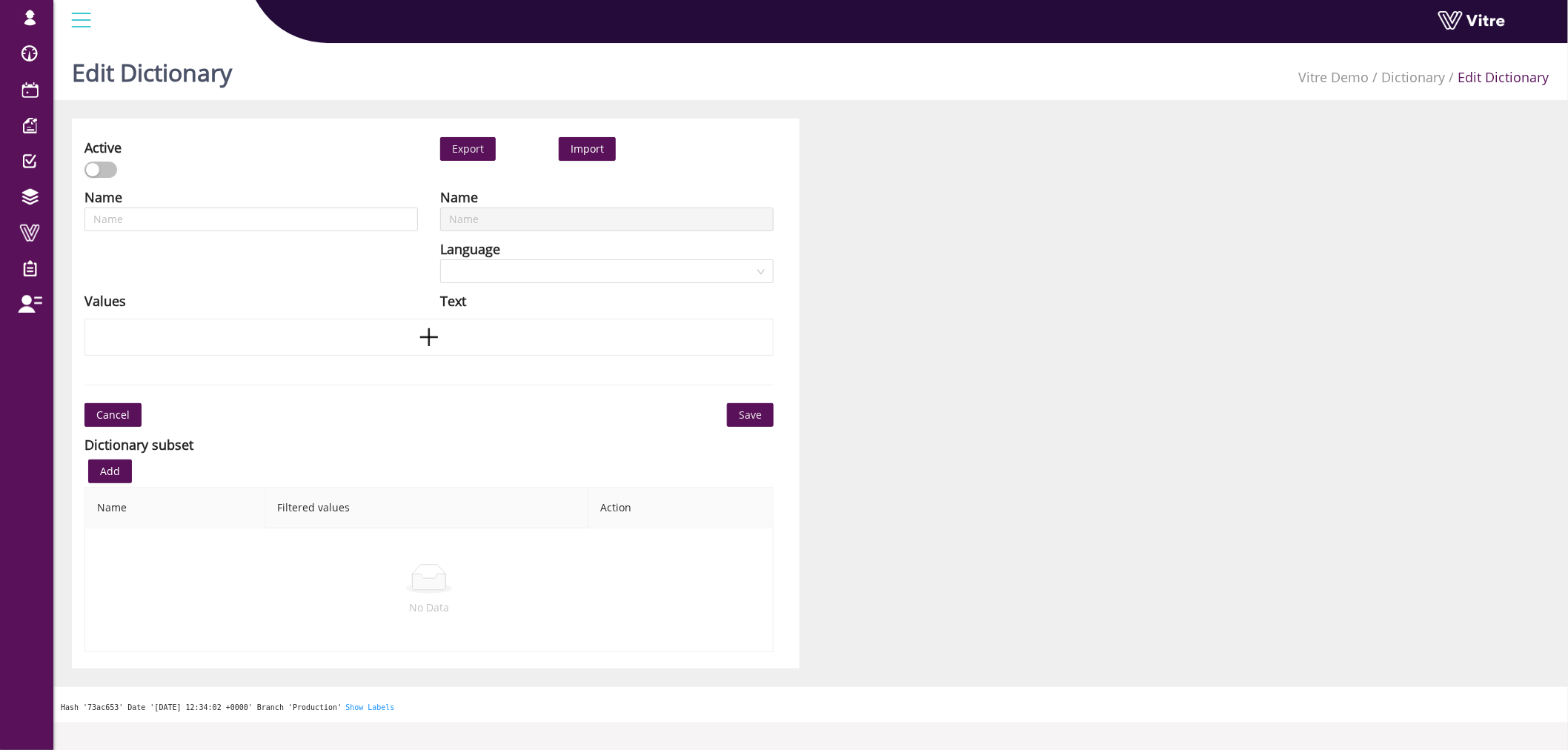
type input "Risk Factors"
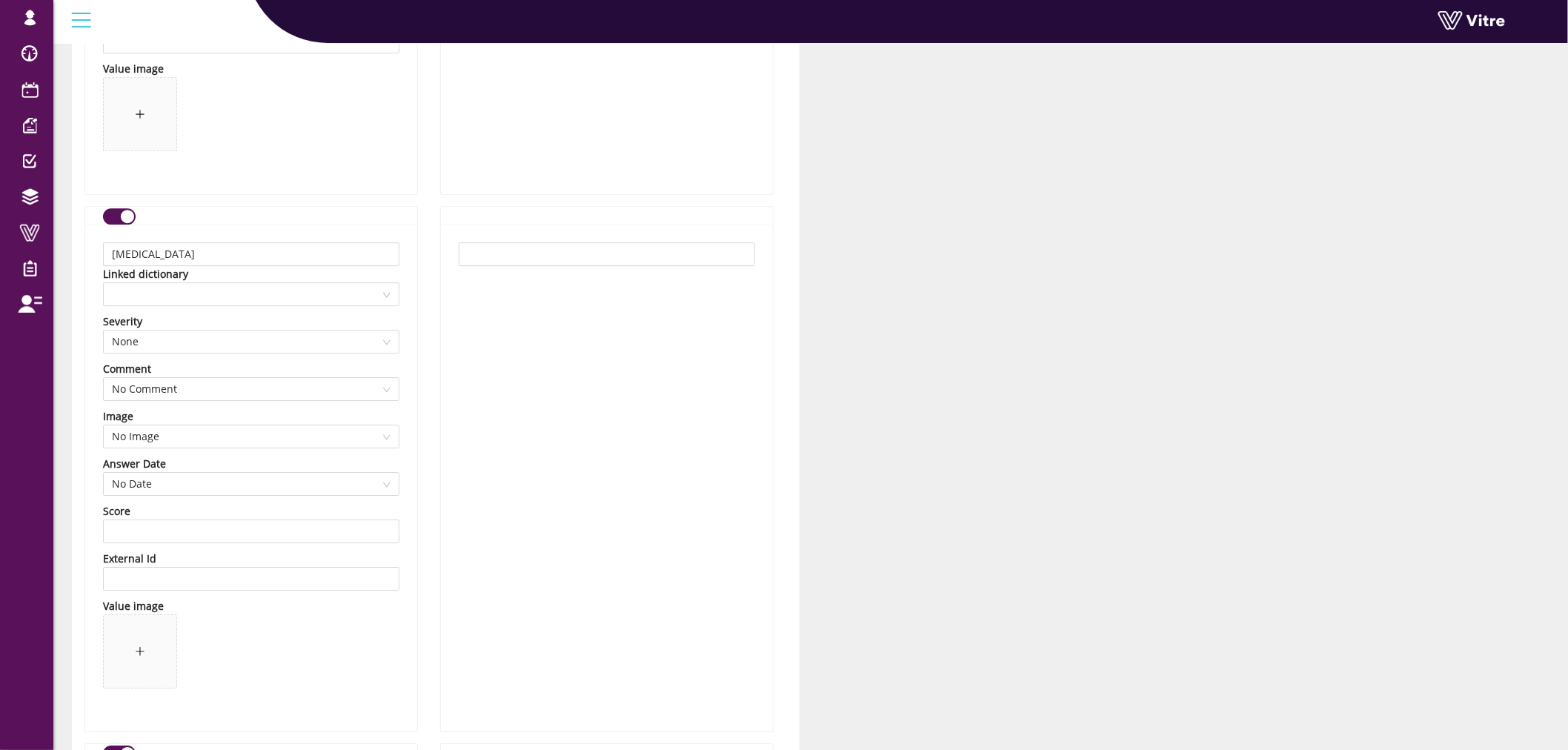
scroll to position [1729, 0]
click at [199, 287] on span at bounding box center [251, 294] width 279 height 23
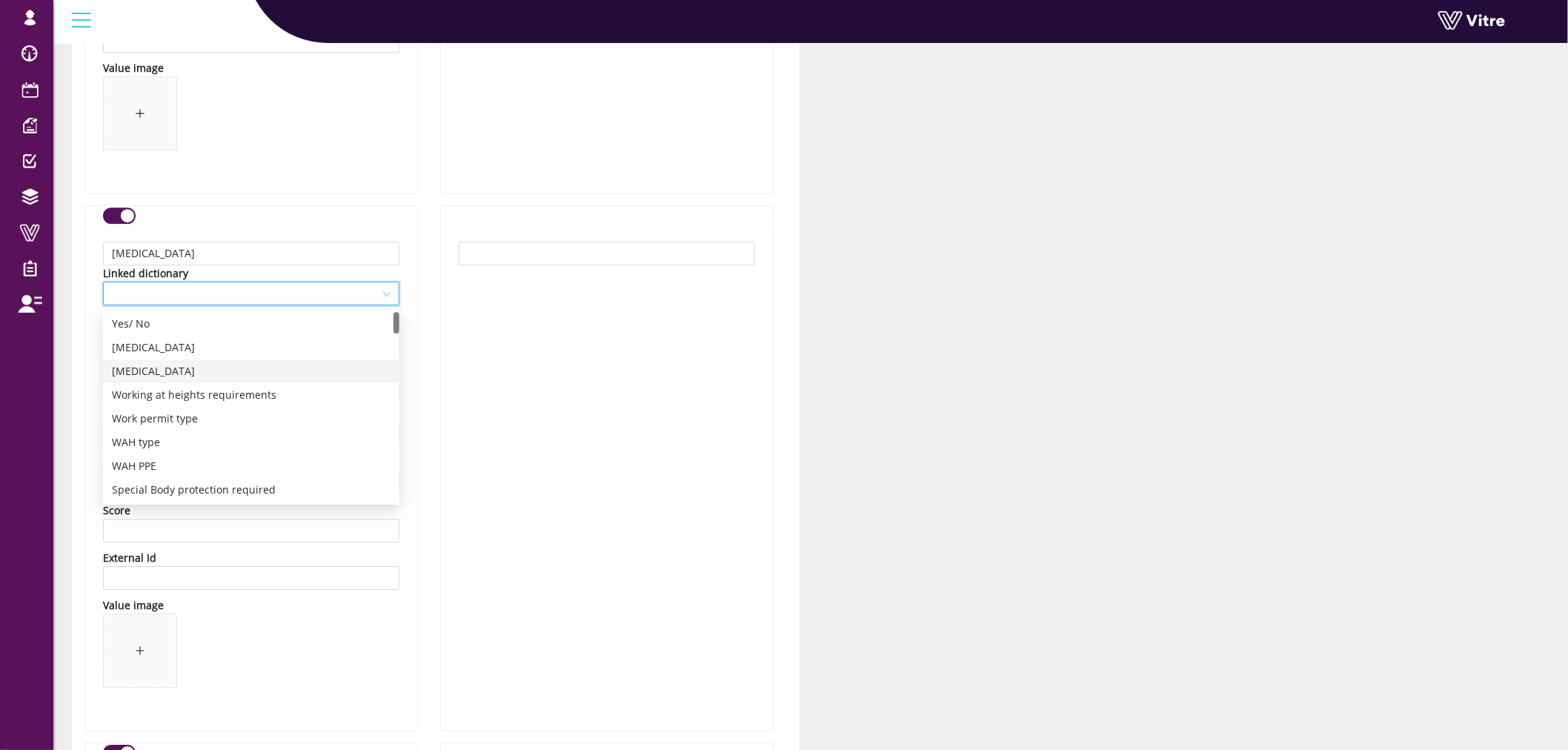
click at [179, 372] on div "[MEDICAL_DATA]" at bounding box center [251, 371] width 279 height 16
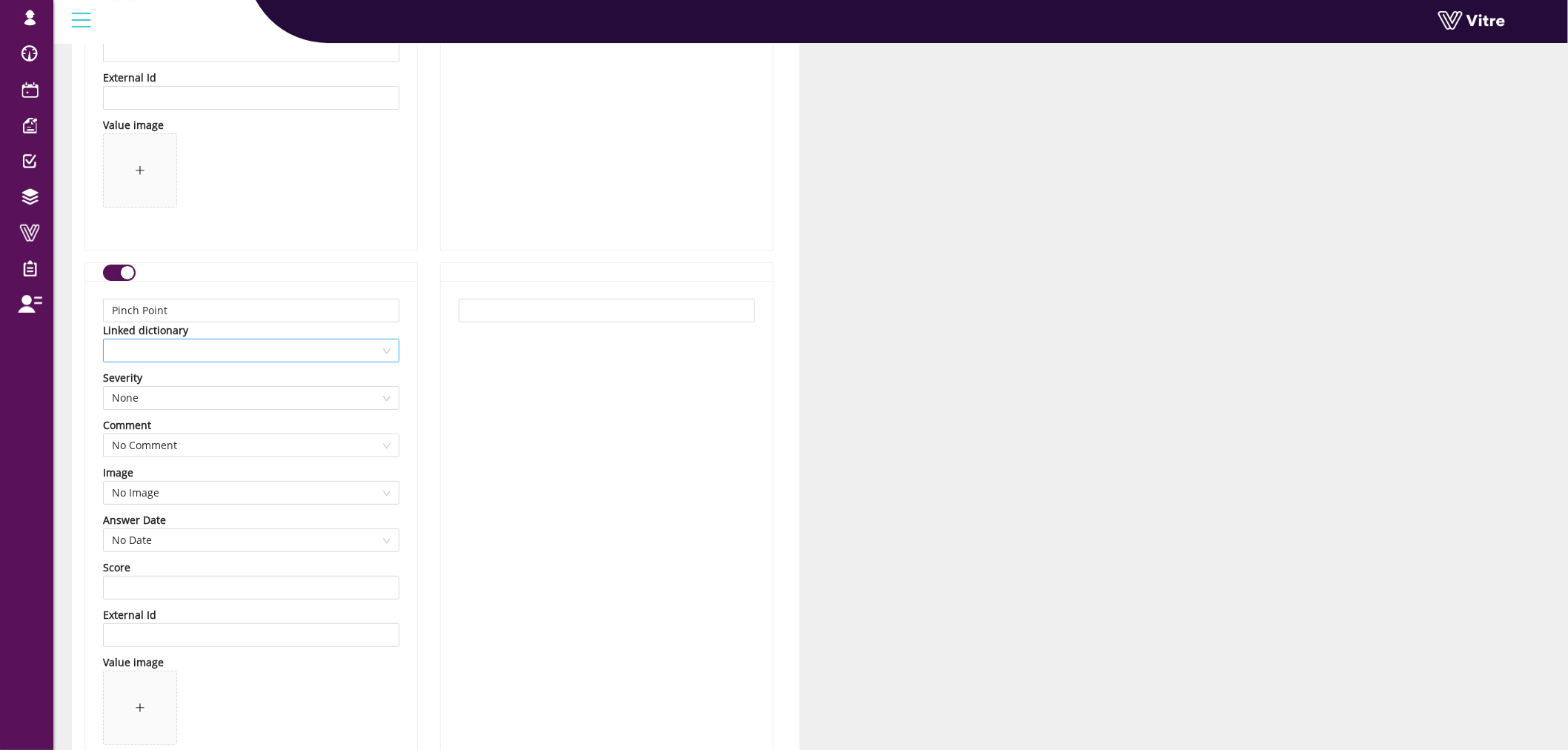
scroll to position [2223, 0]
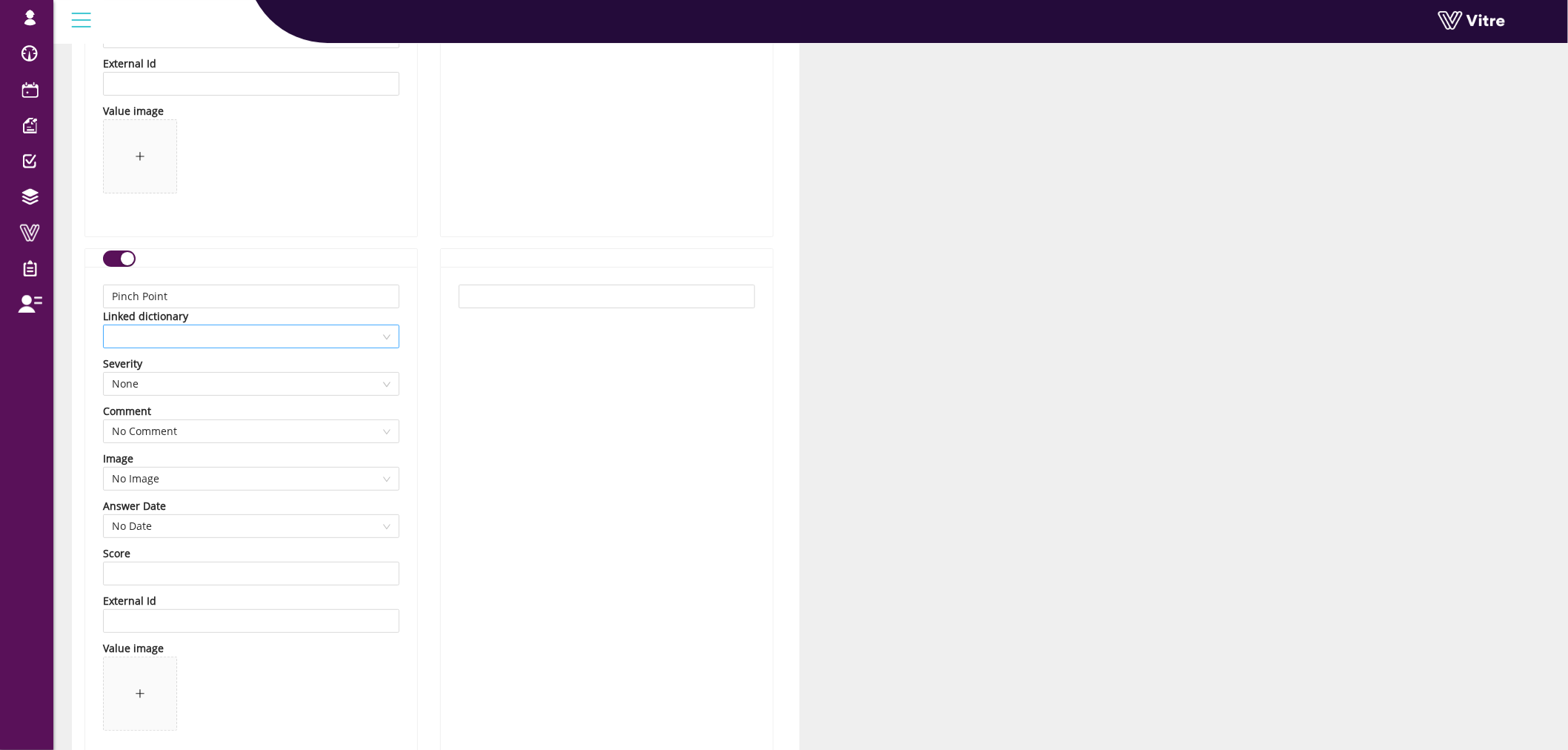
click at [280, 346] on span at bounding box center [251, 336] width 279 height 23
click at [225, 462] on div "RISK FACTORS - Pinch Point" at bounding box center [251, 463] width 279 height 16
click at [414, 373] on div "Pinch Point Linked dictionary 13329 RISK FACTORS - Pinch Point Severity None Co…" at bounding box center [251, 520] width 332 height 507
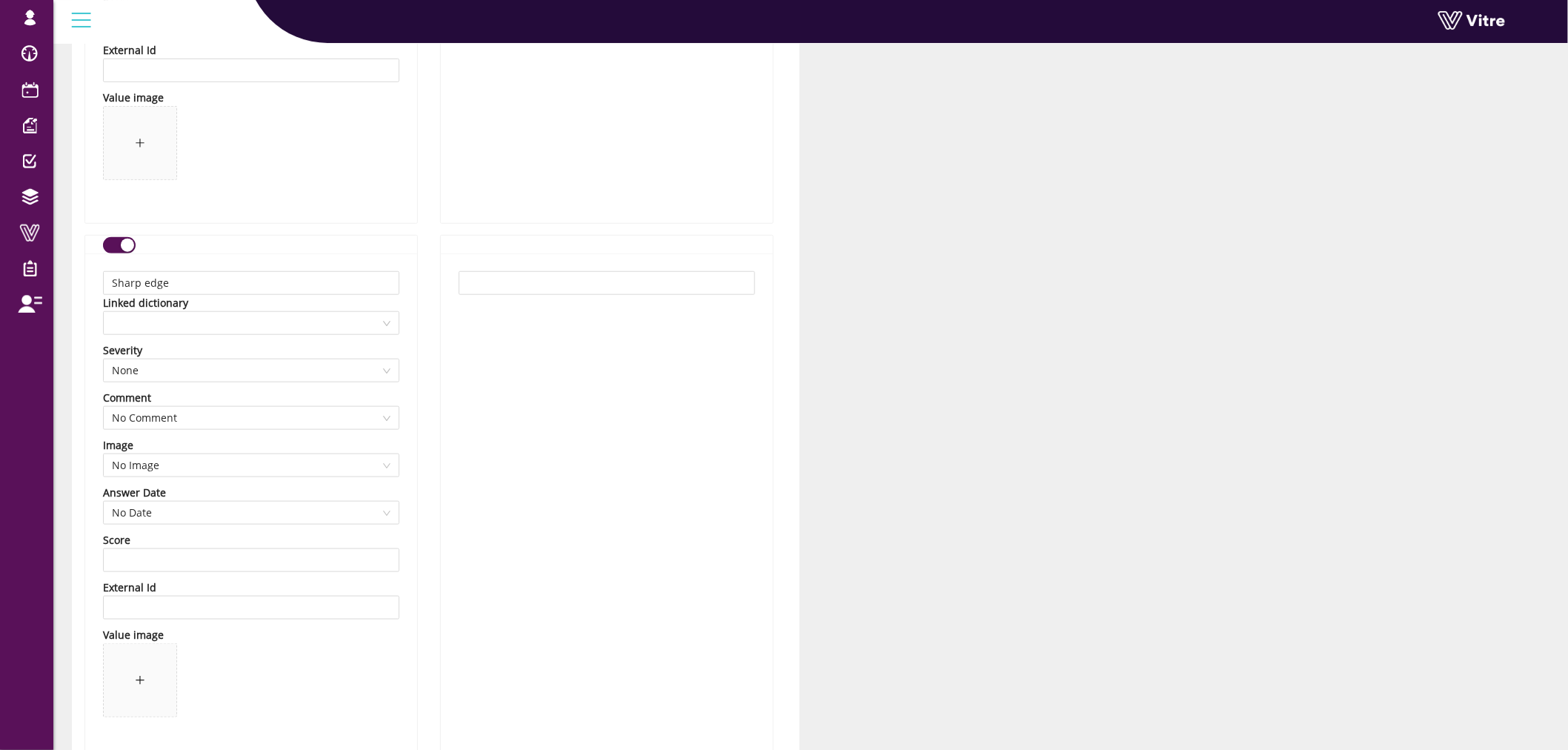
scroll to position [2881, 0]
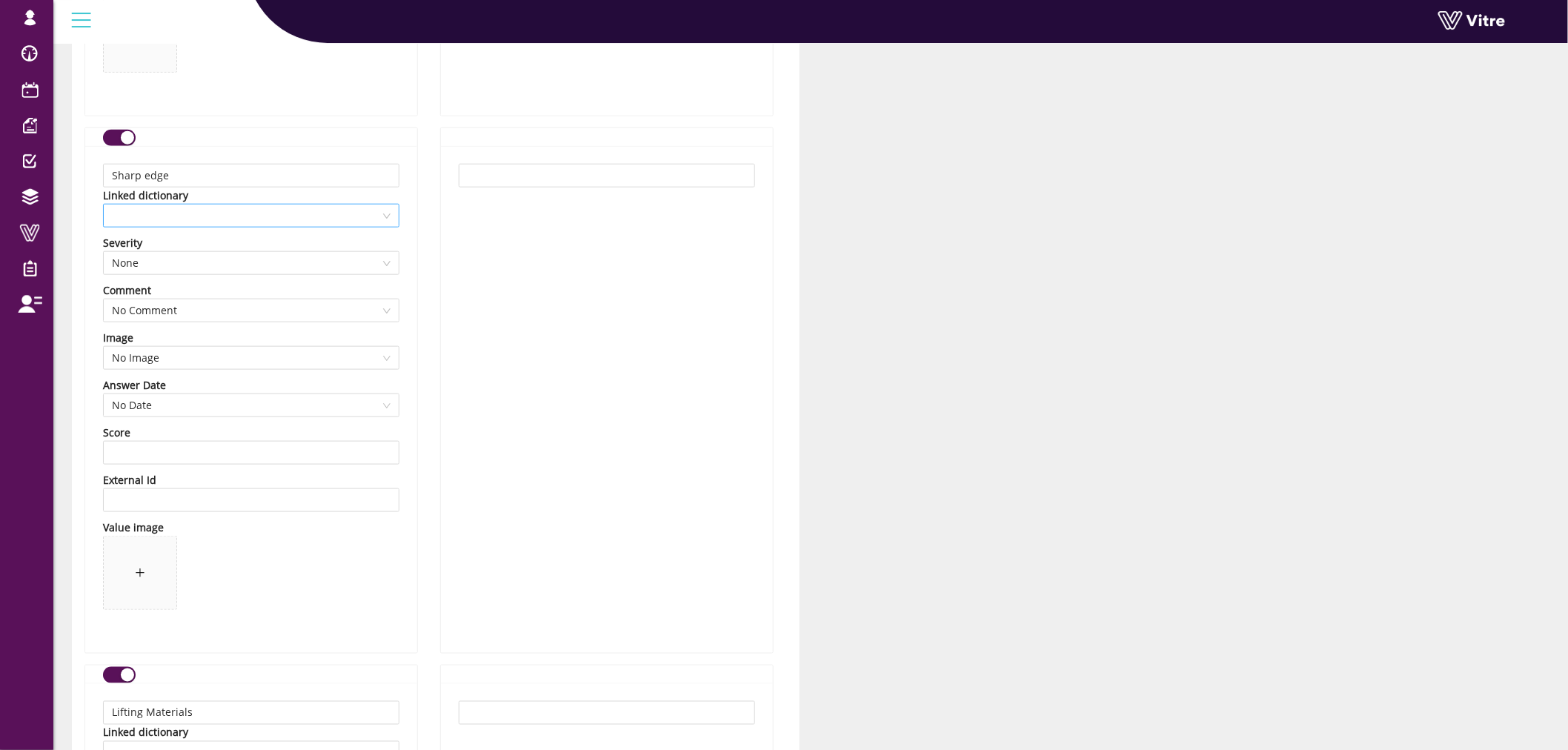
click at [299, 217] on span at bounding box center [251, 216] width 279 height 23
click at [171, 381] on div "Sharp edges" at bounding box center [251, 382] width 279 height 16
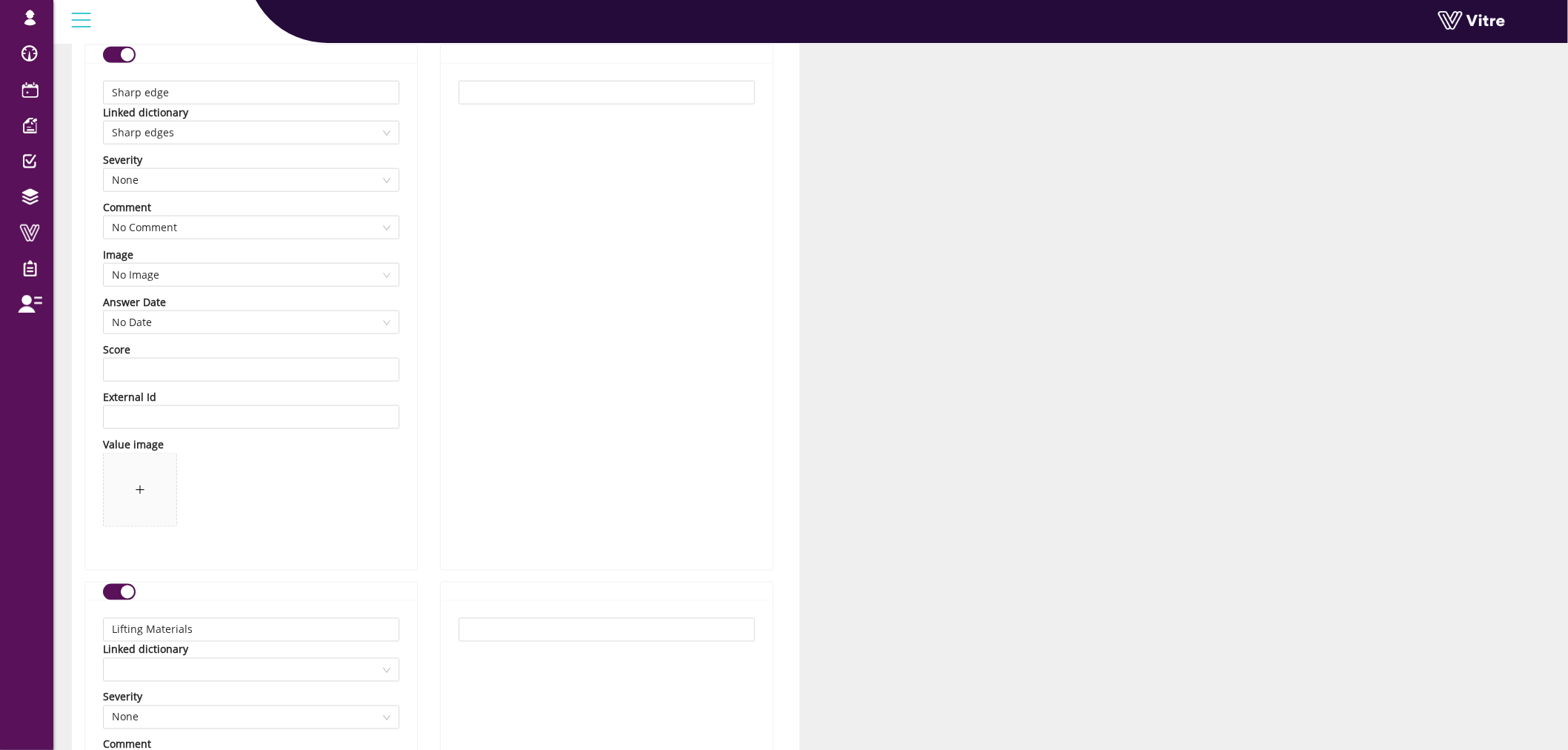
scroll to position [3128, 0]
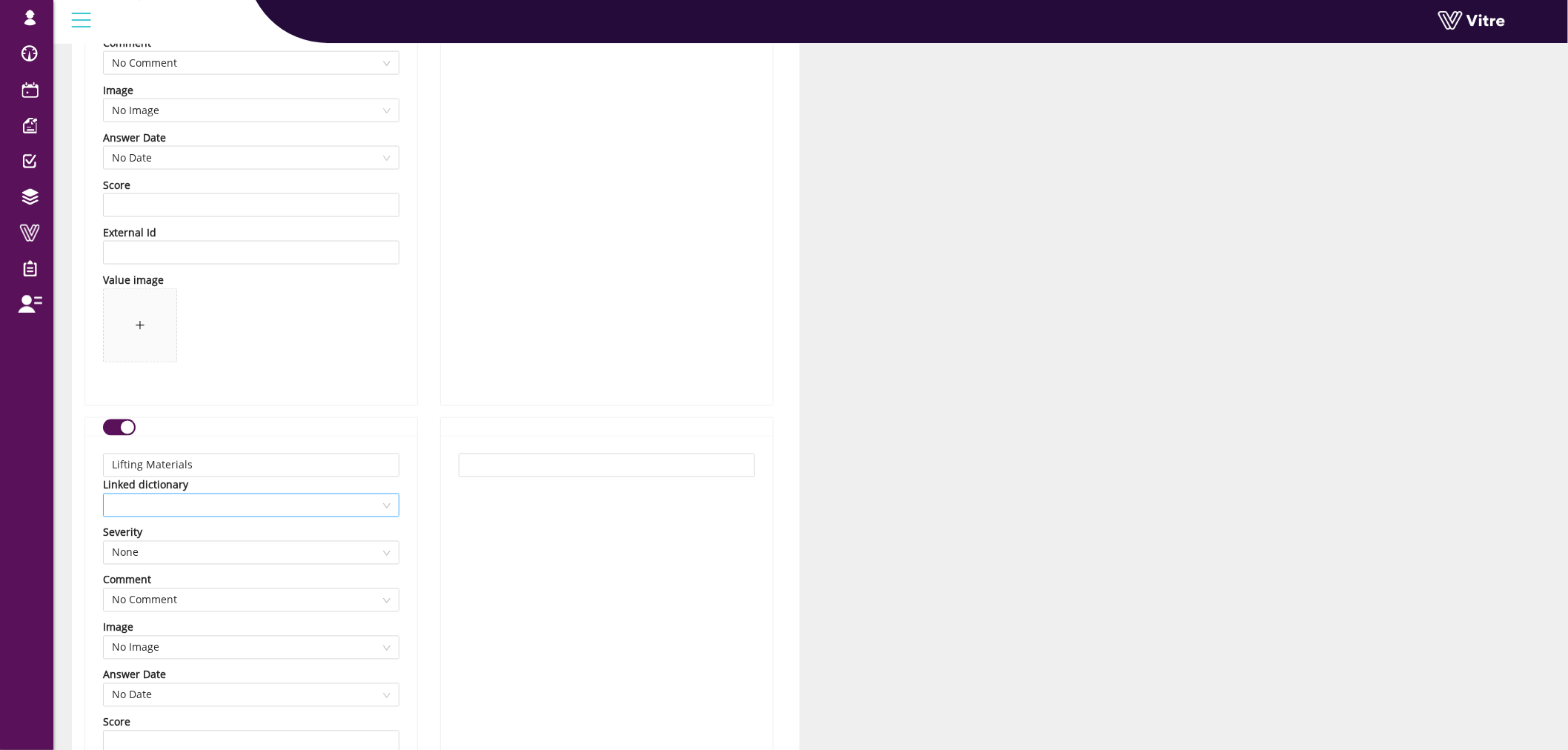
click at [267, 513] on span at bounding box center [251, 505] width 279 height 23
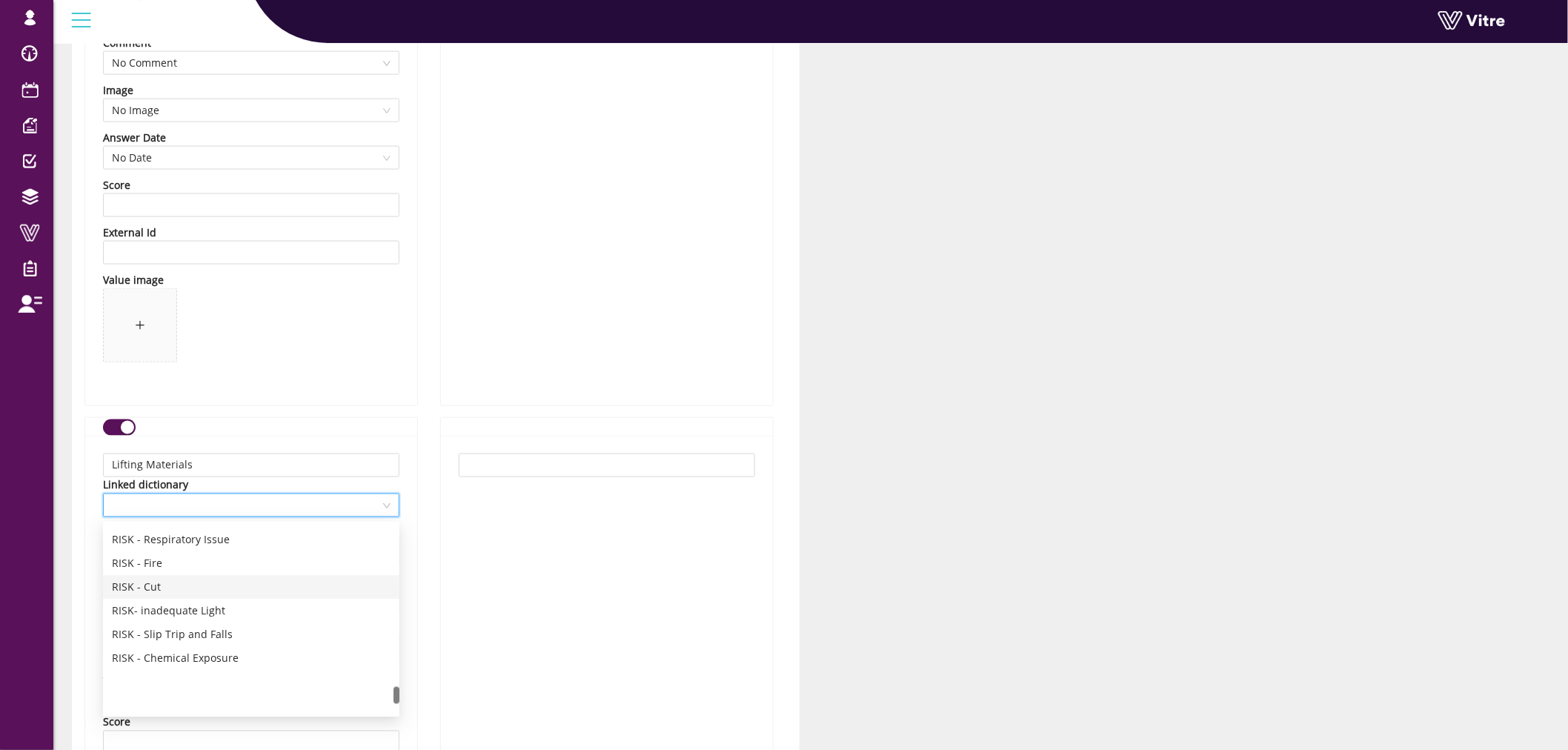
scroll to position [1811, 0]
click at [196, 574] on div "RISK - Lifting" at bounding box center [251, 575] width 279 height 16
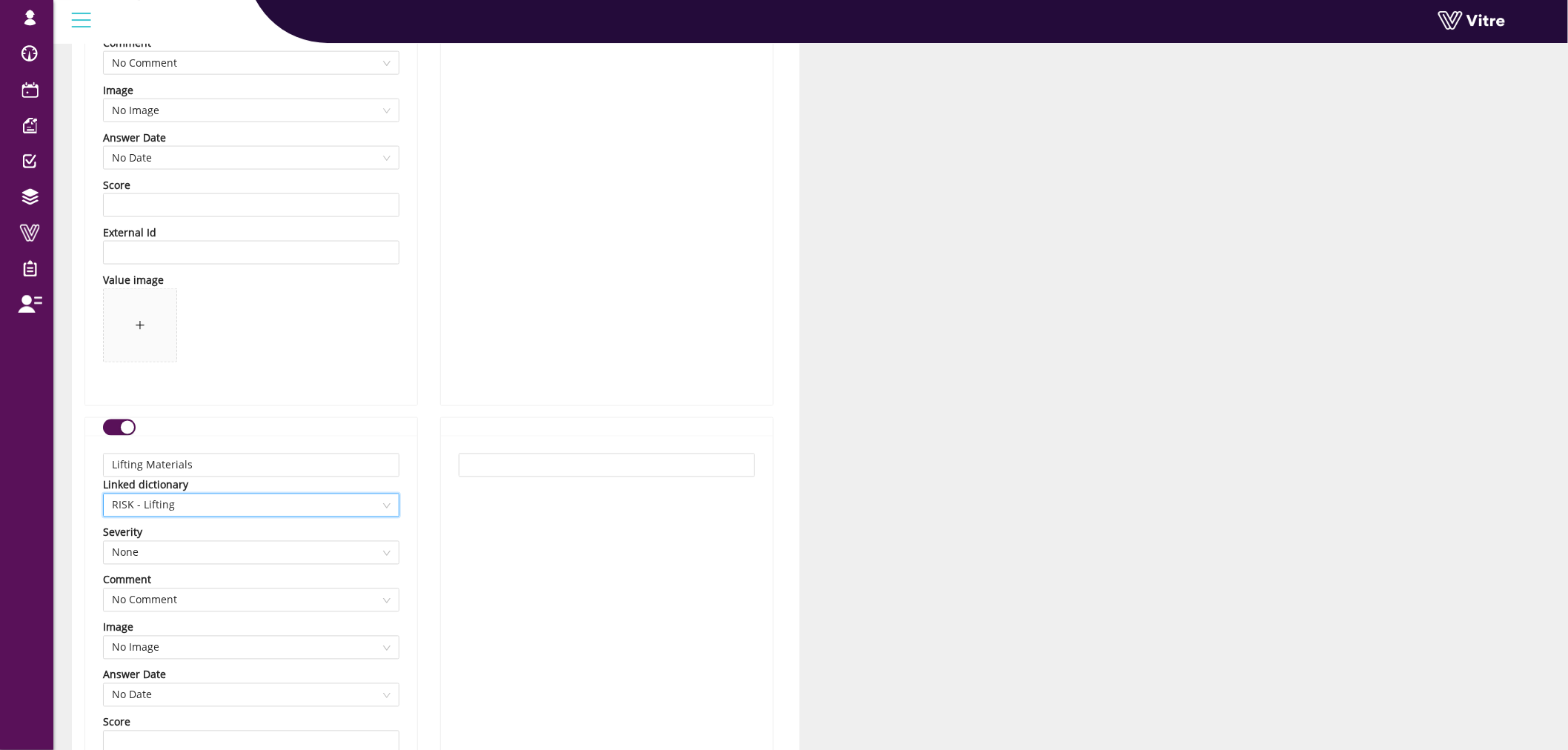
click at [416, 519] on div "Lifting Materials Linked dictionary 13330 RISK - Lifting Severity None Comment …" at bounding box center [251, 689] width 332 height 507
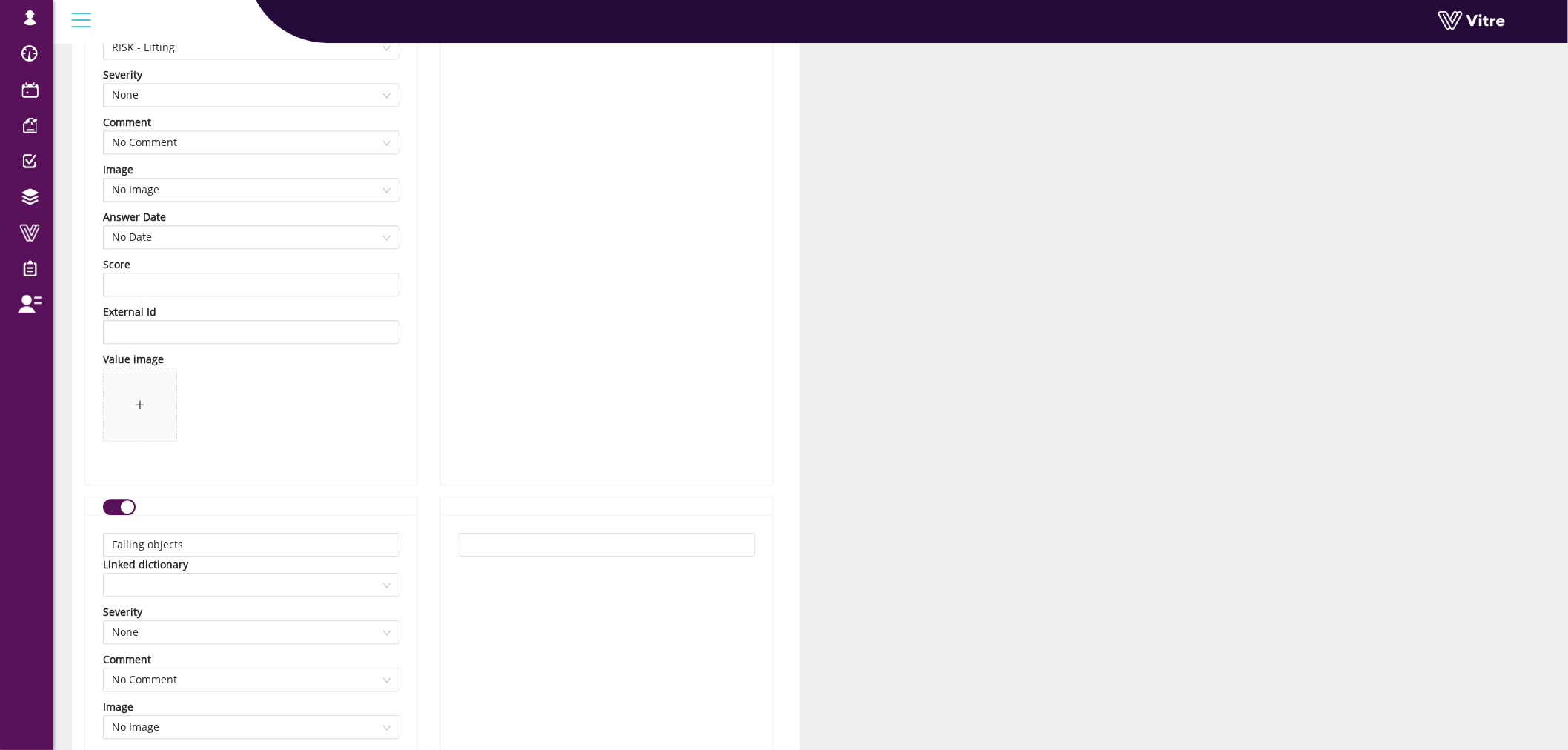
scroll to position [3622, 0]
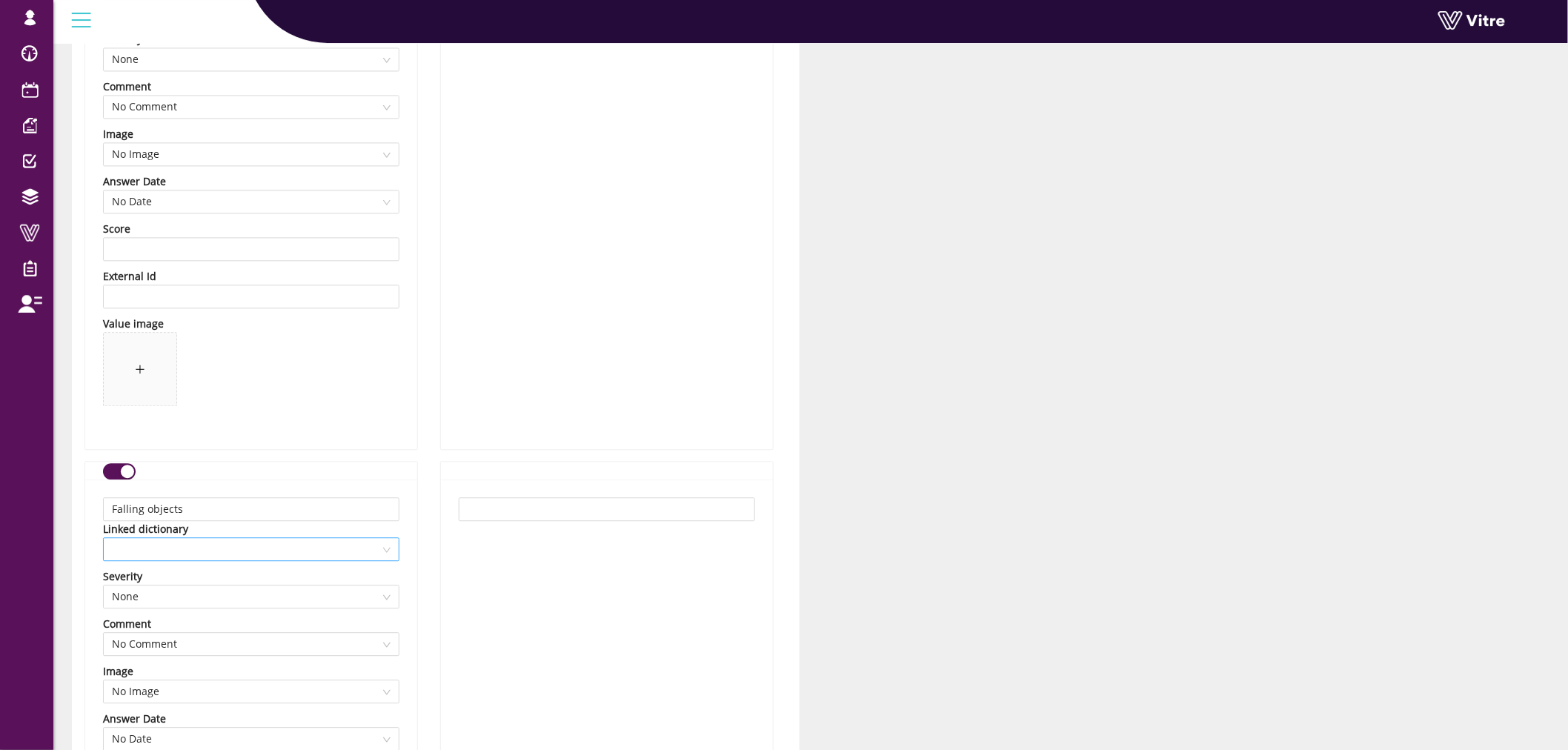
click at [216, 545] on span at bounding box center [251, 549] width 279 height 23
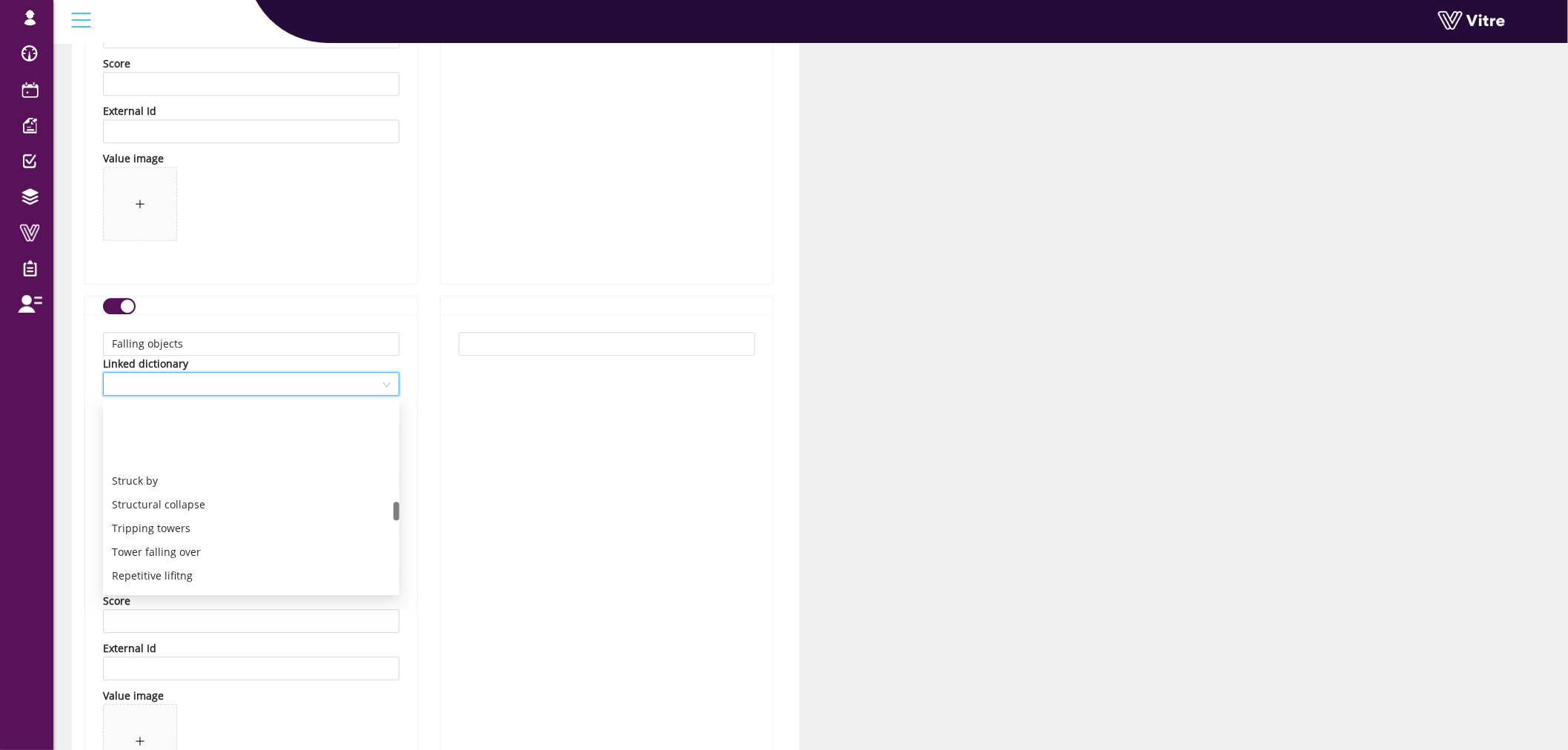
scroll to position [987, 0]
click at [217, 493] on div "Repetitive lifitng" at bounding box center [251, 493] width 279 height 16
click at [225, 378] on span "Repetitive lifitng" at bounding box center [251, 384] width 279 height 23
click at [156, 494] on div "Falling objects" at bounding box center [251, 498] width 279 height 16
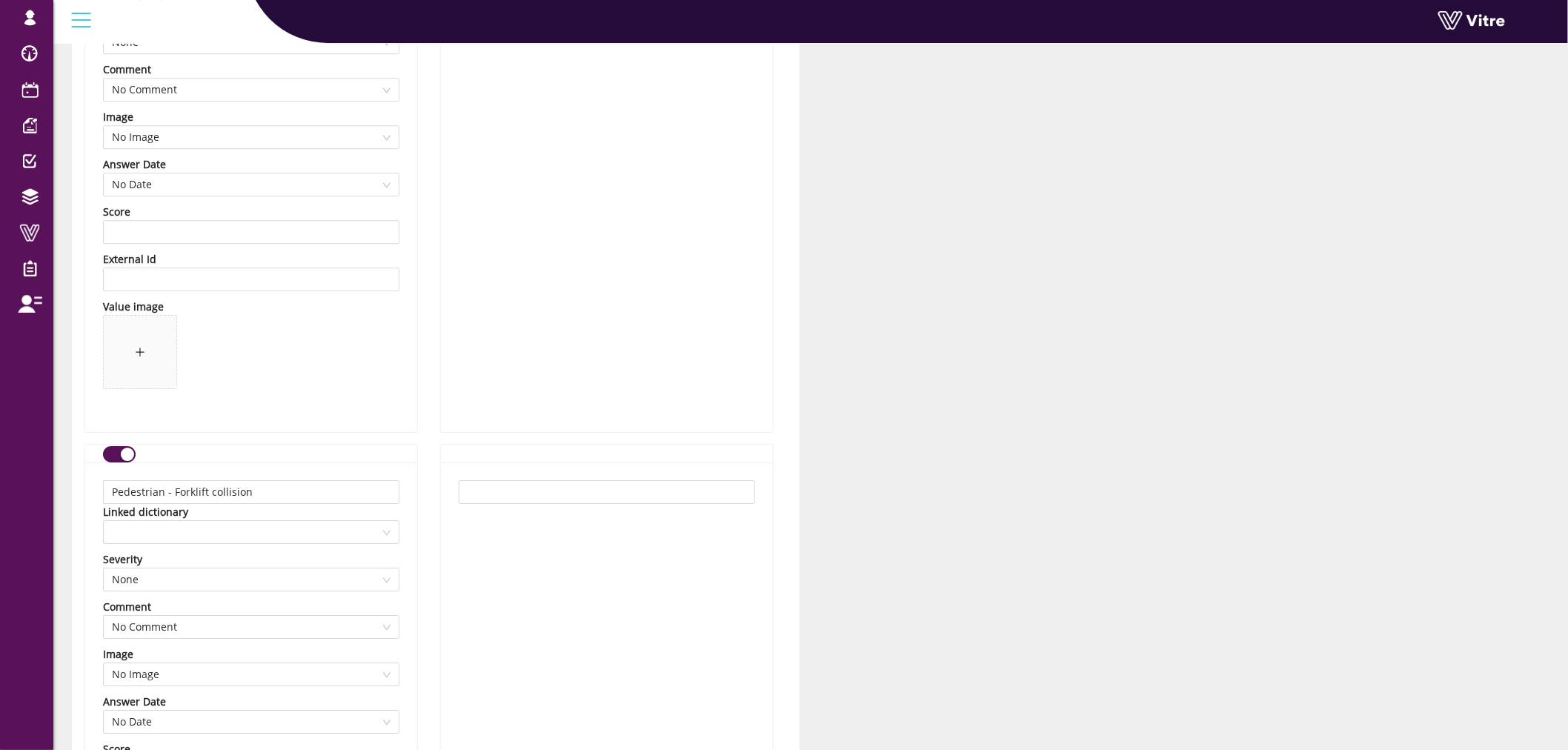
scroll to position [4280, 0]
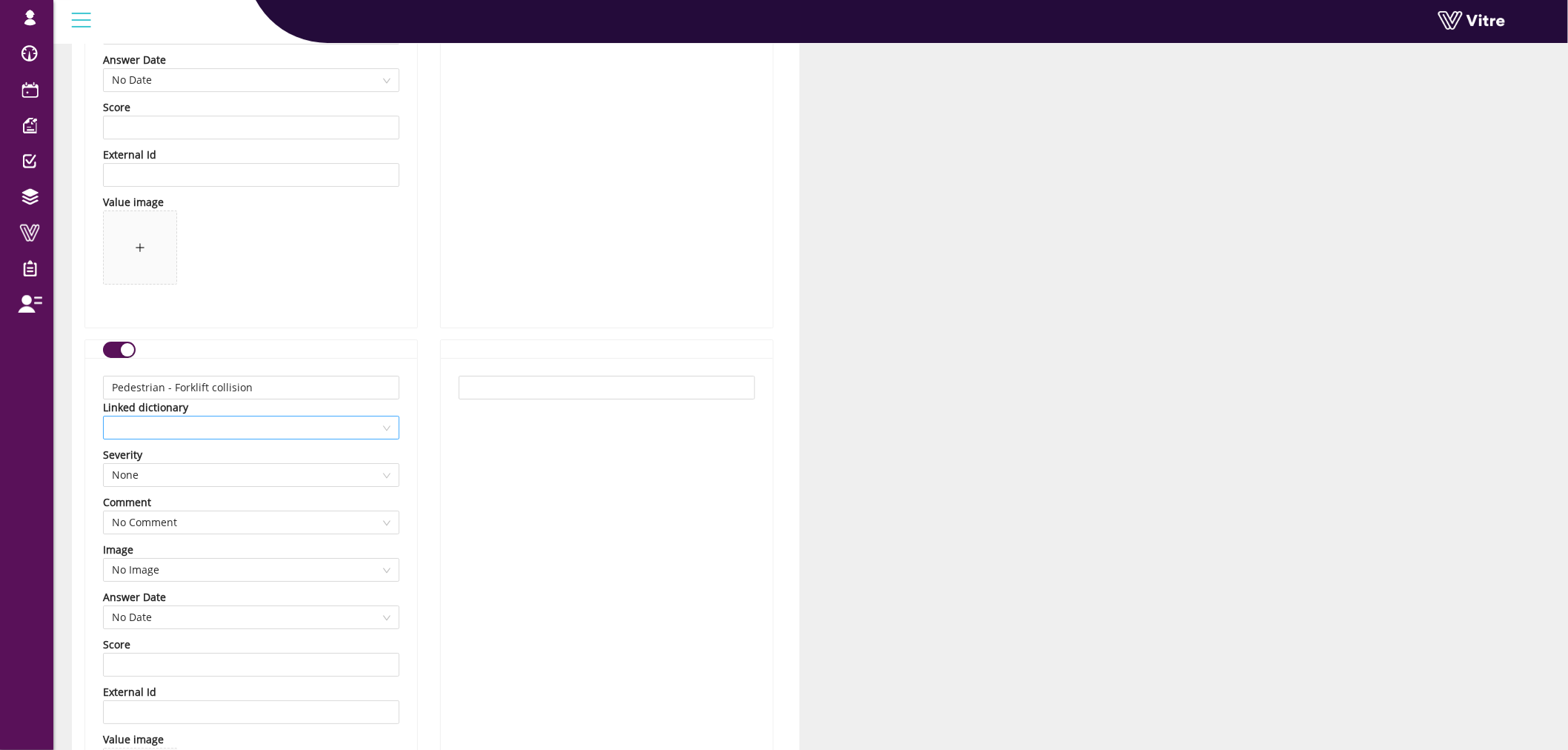
click at [344, 423] on span at bounding box center [251, 427] width 279 height 23
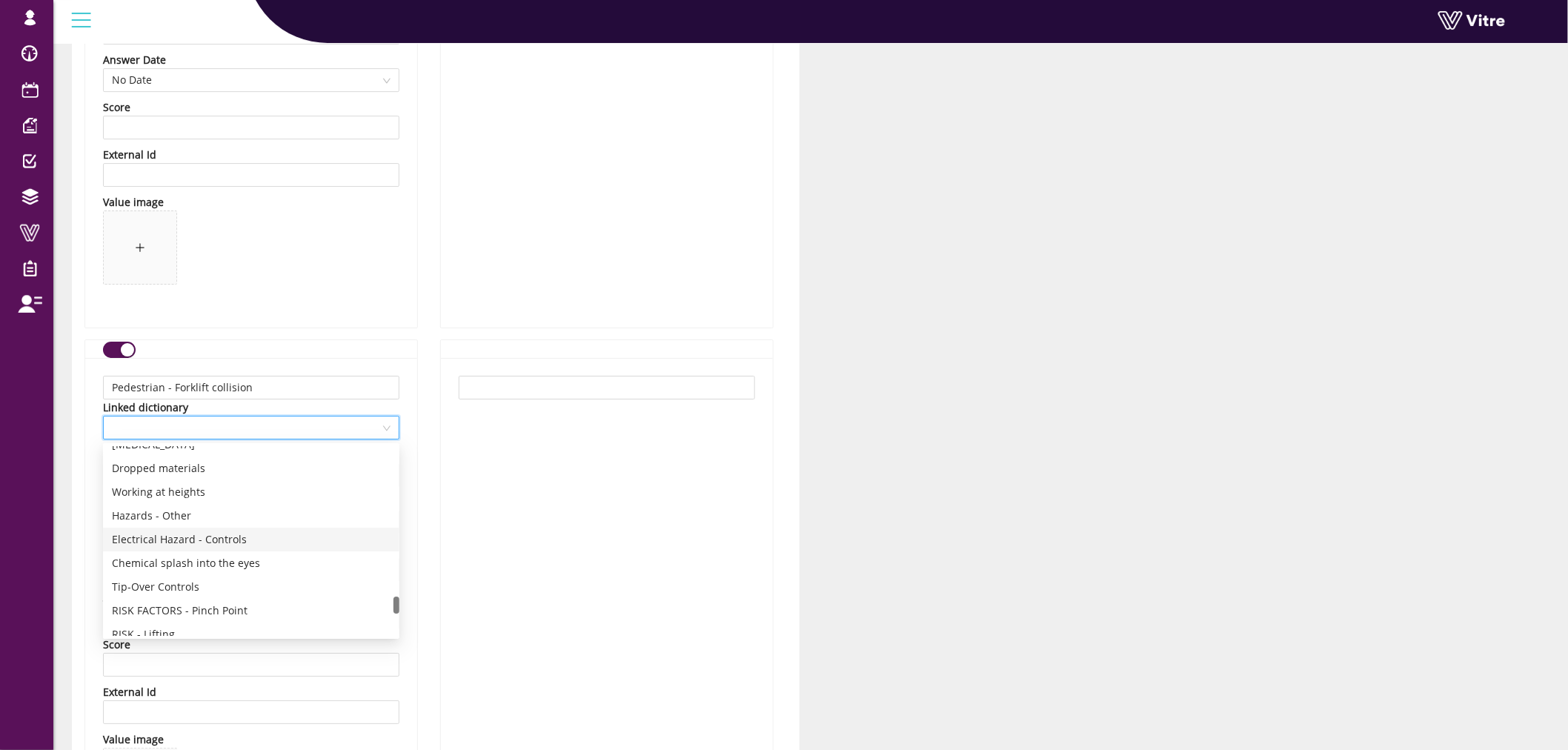
scroll to position [1756, 0]
click at [203, 571] on div "RISK - Forklifts Collision" at bounding box center [251, 575] width 279 height 16
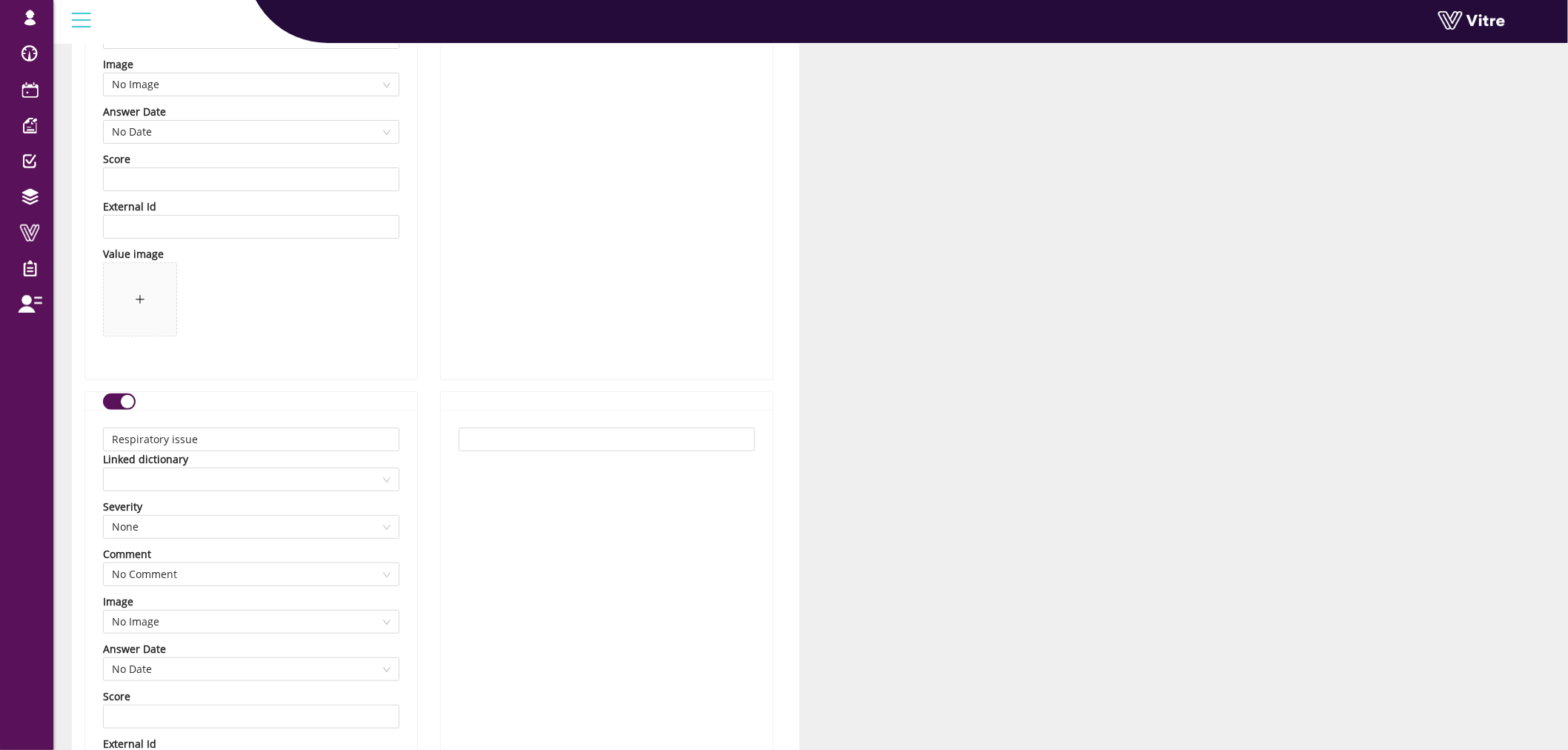
scroll to position [4774, 0]
click at [252, 476] on span at bounding box center [251, 471] width 279 height 23
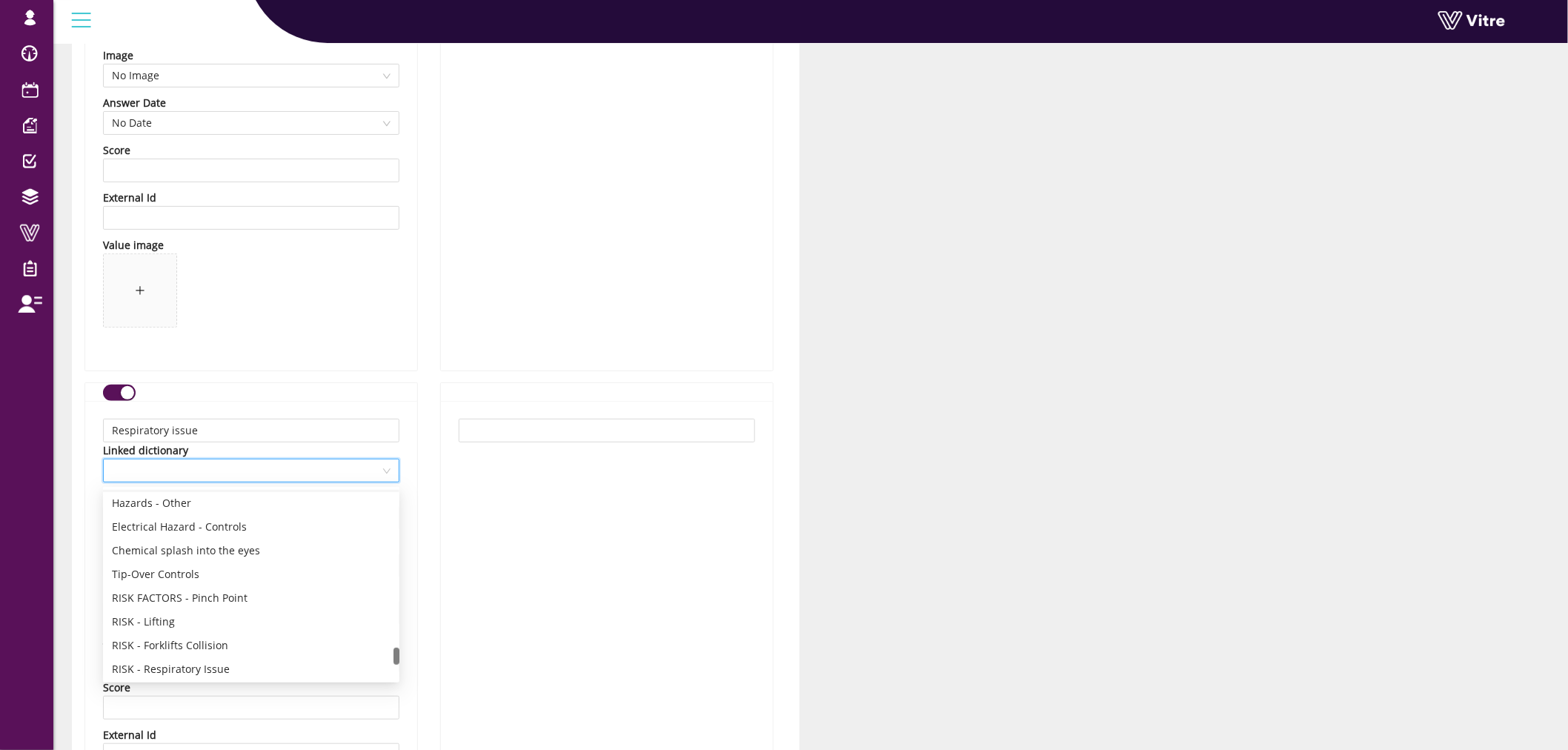
scroll to position [1811, 0]
click at [234, 584] on div "RISK - Respiratory Issue" at bounding box center [251, 587] width 279 height 16
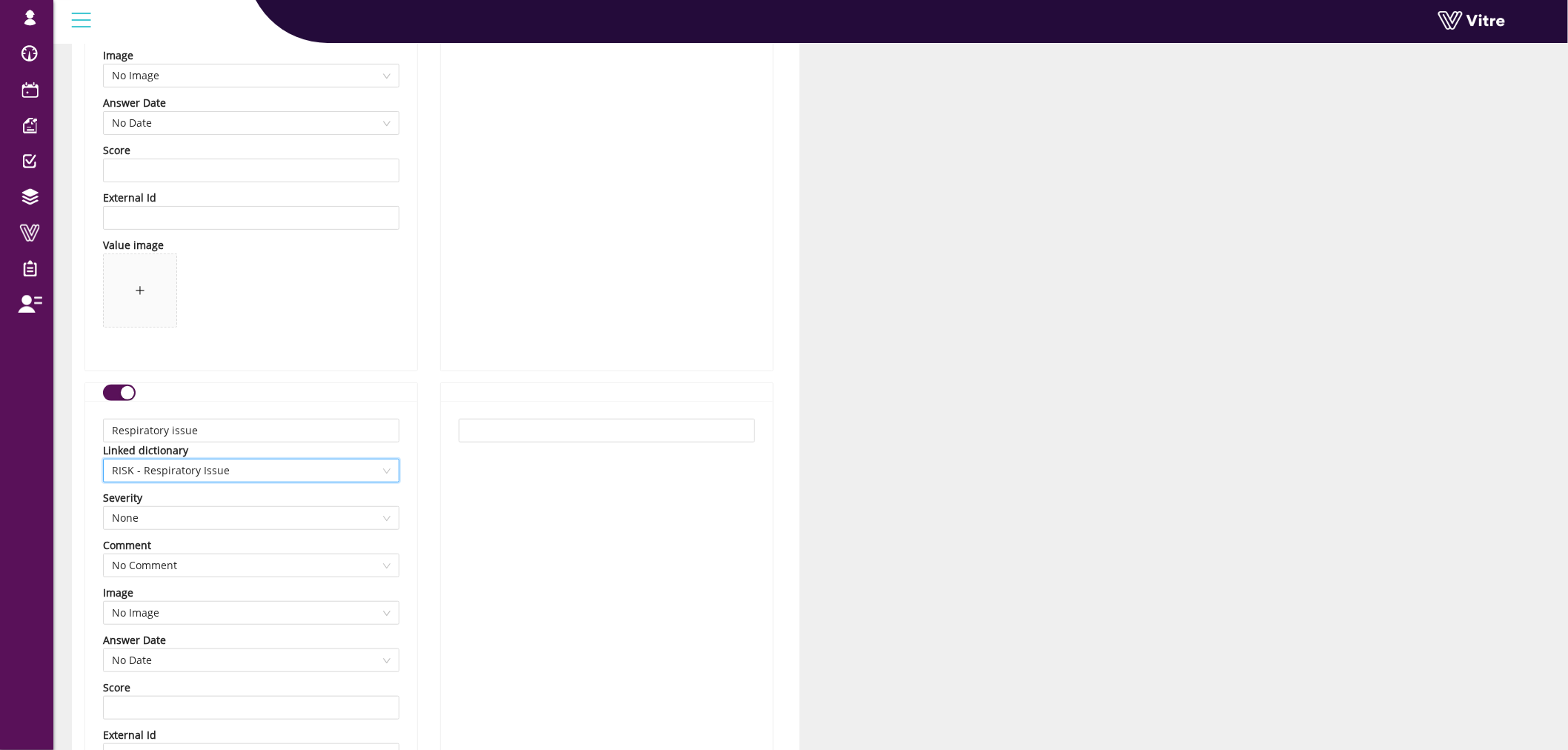
scroll to position [5269, 0]
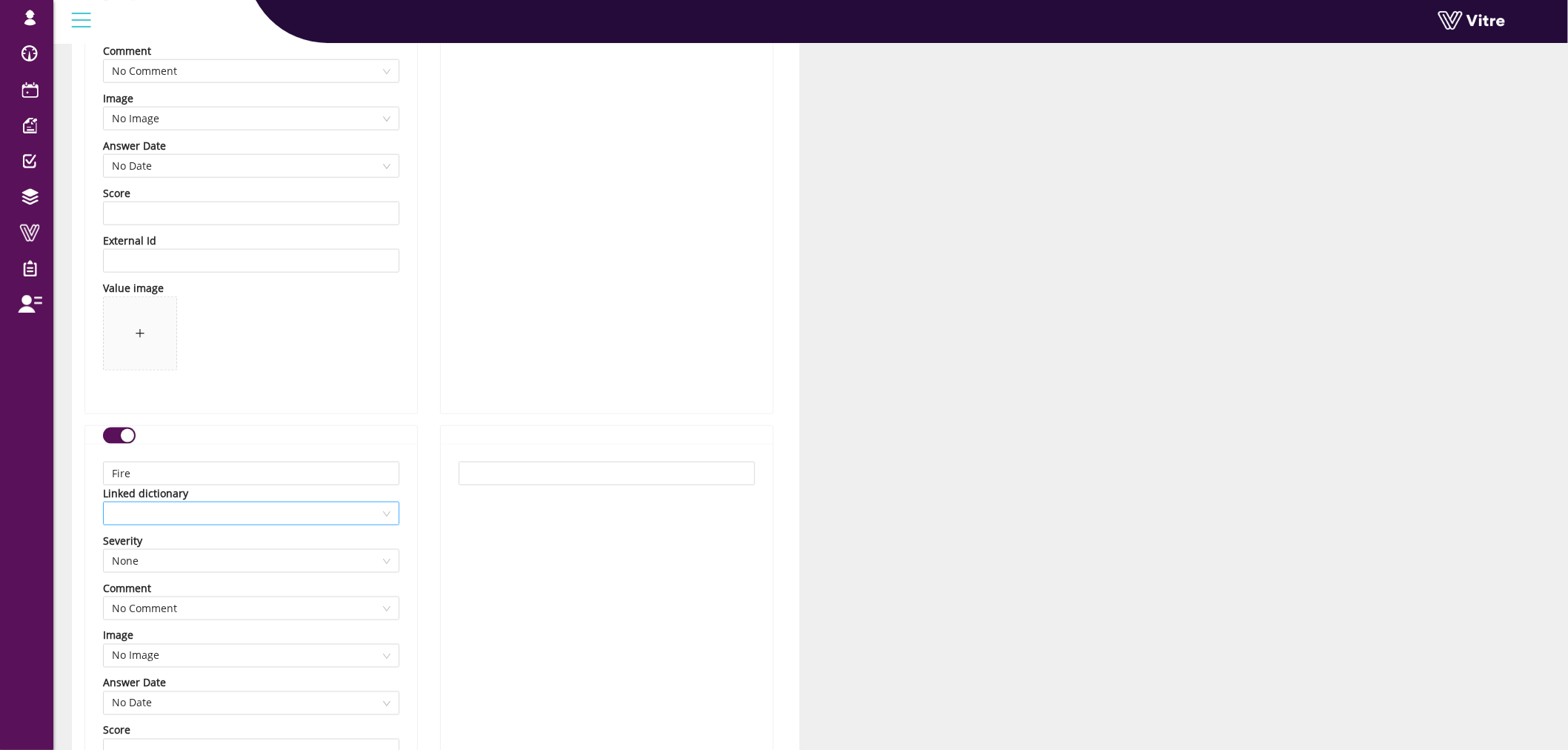
click at [212, 504] on div at bounding box center [251, 513] width 296 height 23
click at [157, 653] on div "RISK - Fire" at bounding box center [251, 655] width 279 height 16
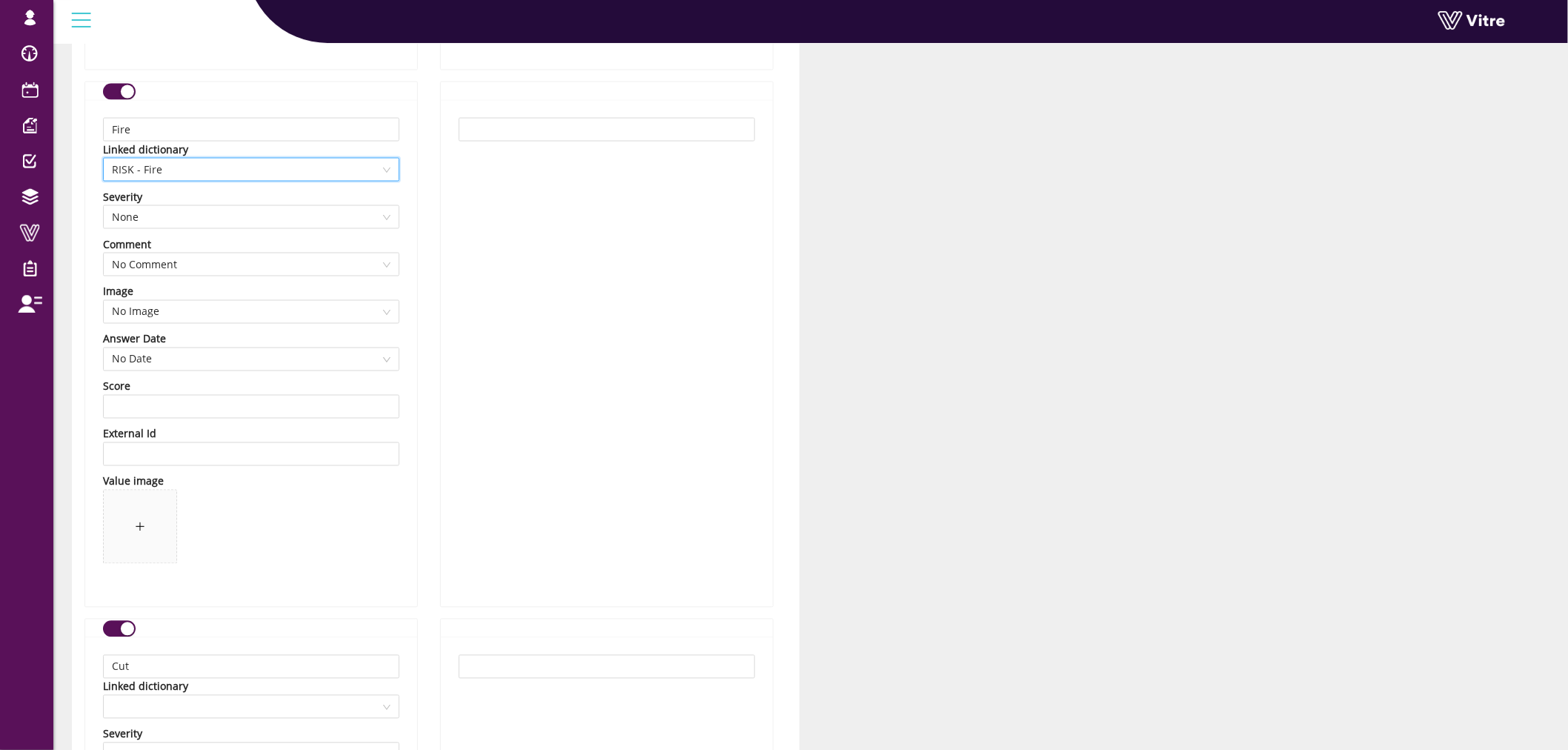
scroll to position [5845, 0]
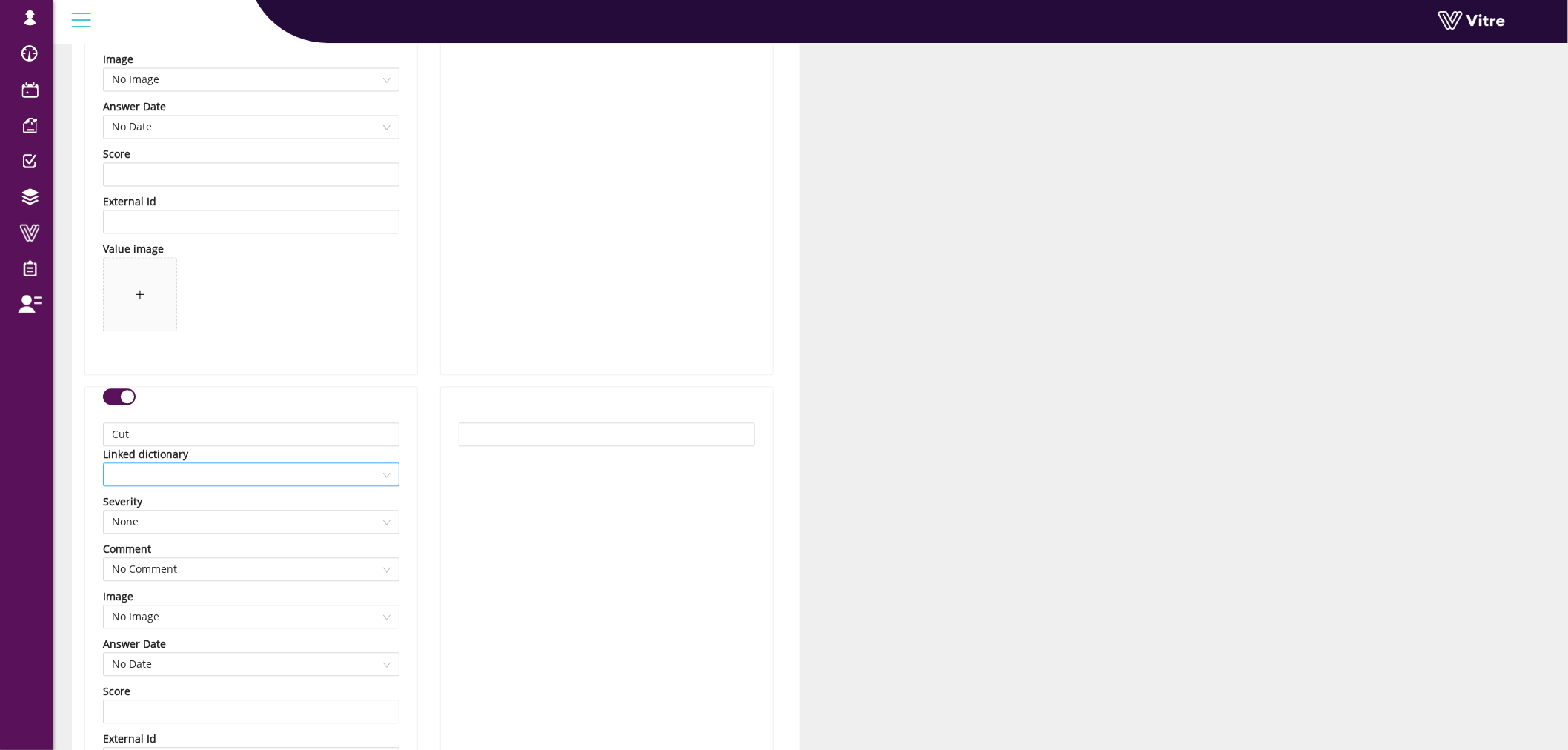
click at [277, 481] on span at bounding box center [251, 475] width 279 height 23
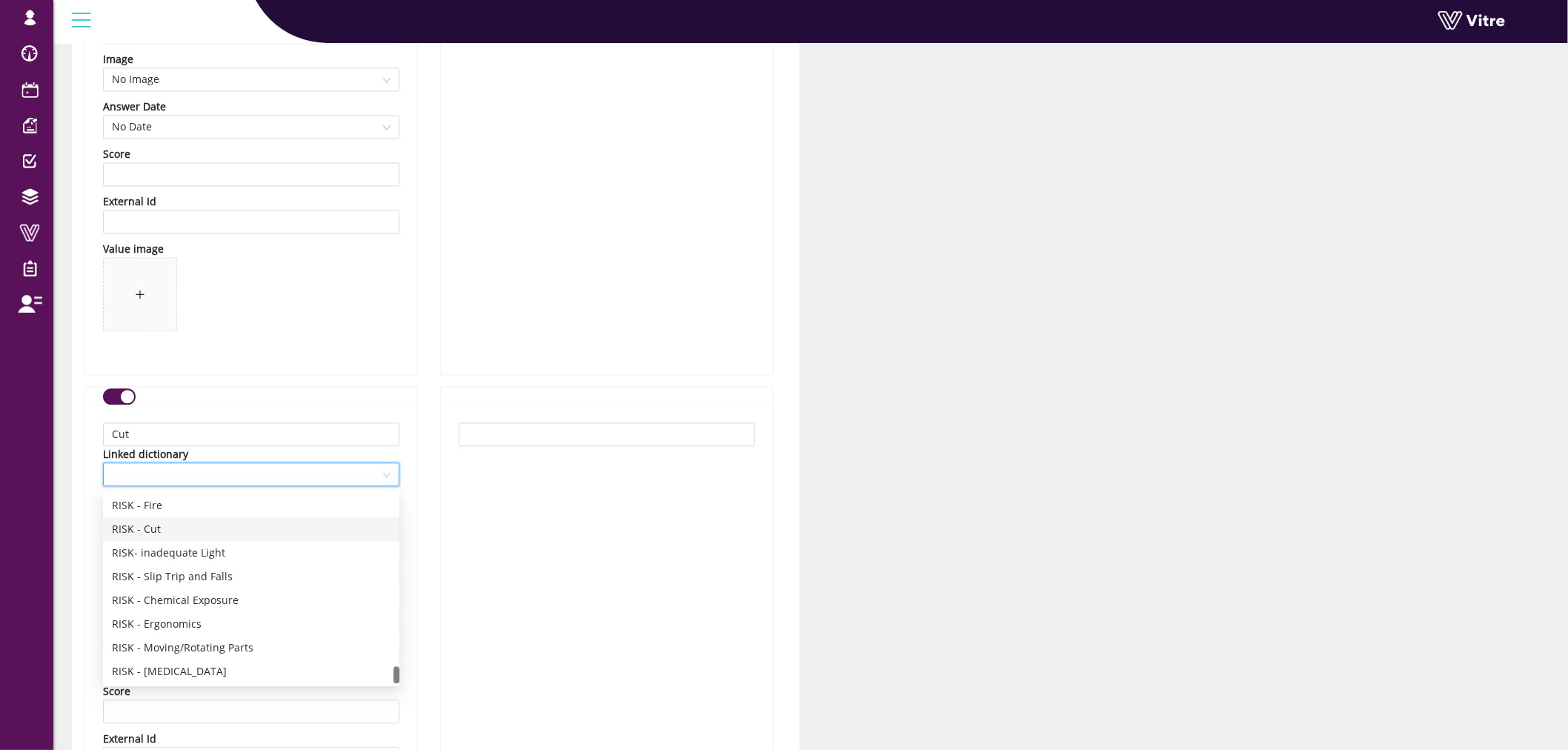
click at [217, 525] on div "RISK - Cut" at bounding box center [251, 530] width 279 height 16
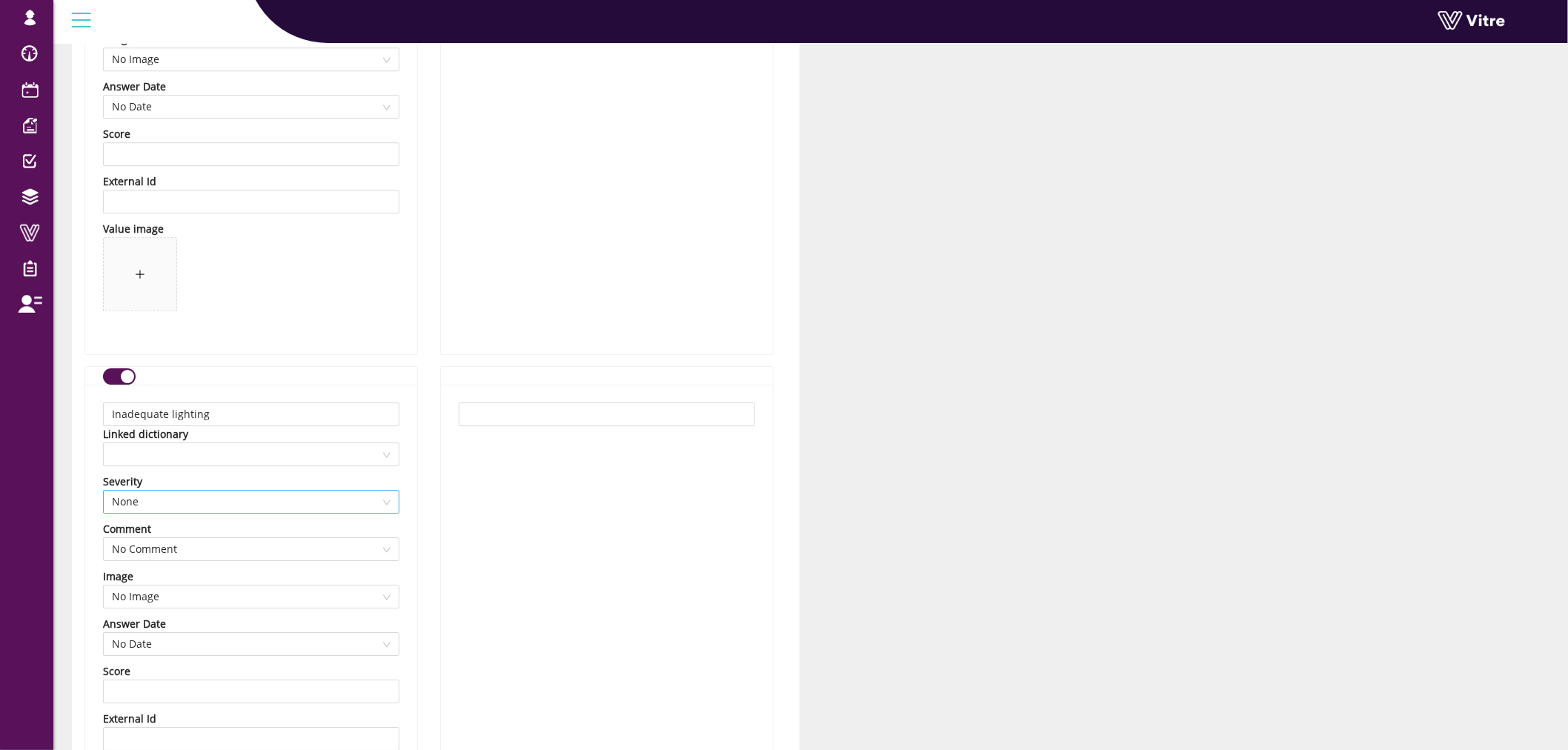
scroll to position [6421, 0]
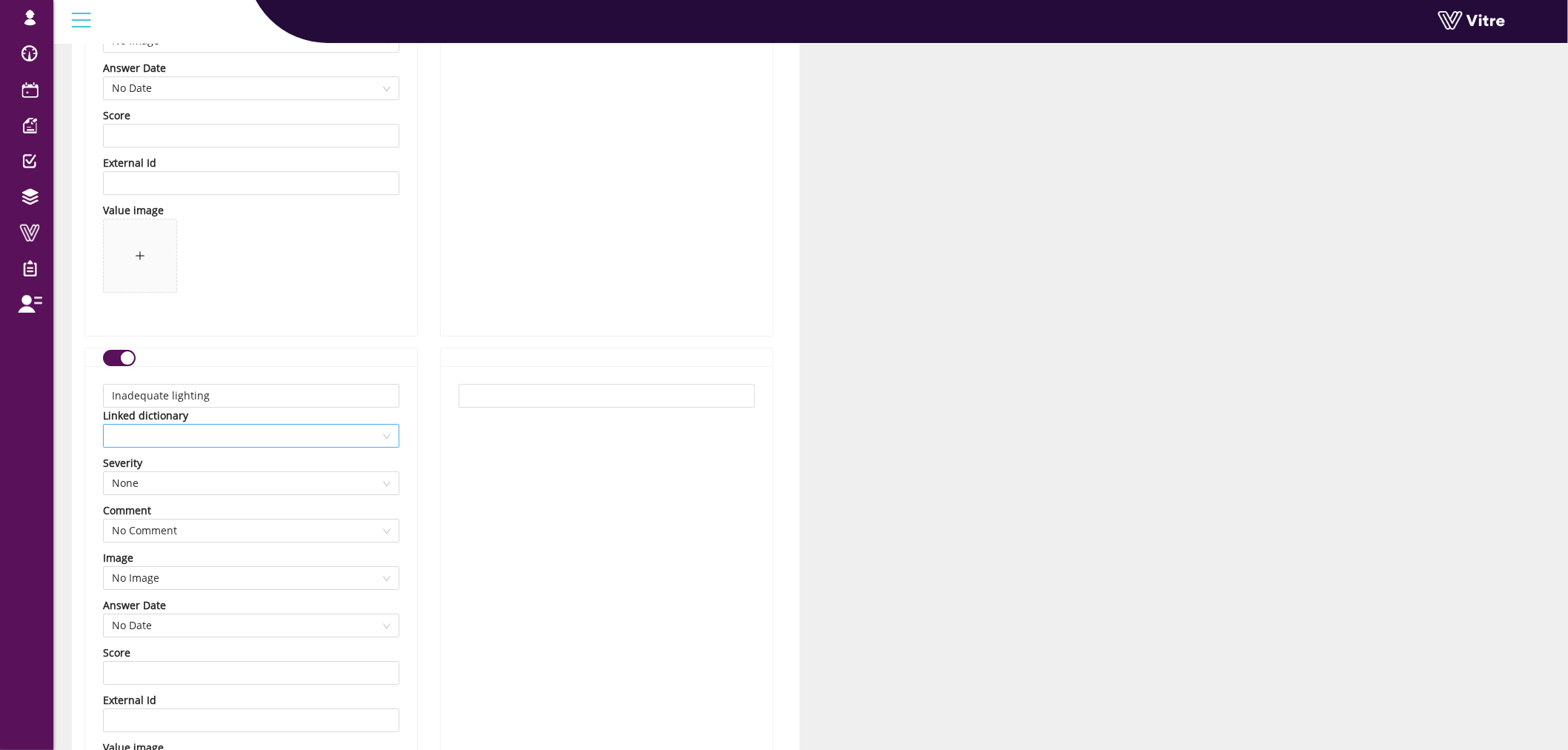
click at [299, 440] on span at bounding box center [251, 436] width 279 height 23
click at [237, 515] on div "RISK- inadequate Light" at bounding box center [251, 514] width 279 height 16
click at [414, 491] on div "Inadequate lighting Linked dictionary 13335 RISK- inadequate Light Severity Non…" at bounding box center [251, 620] width 332 height 507
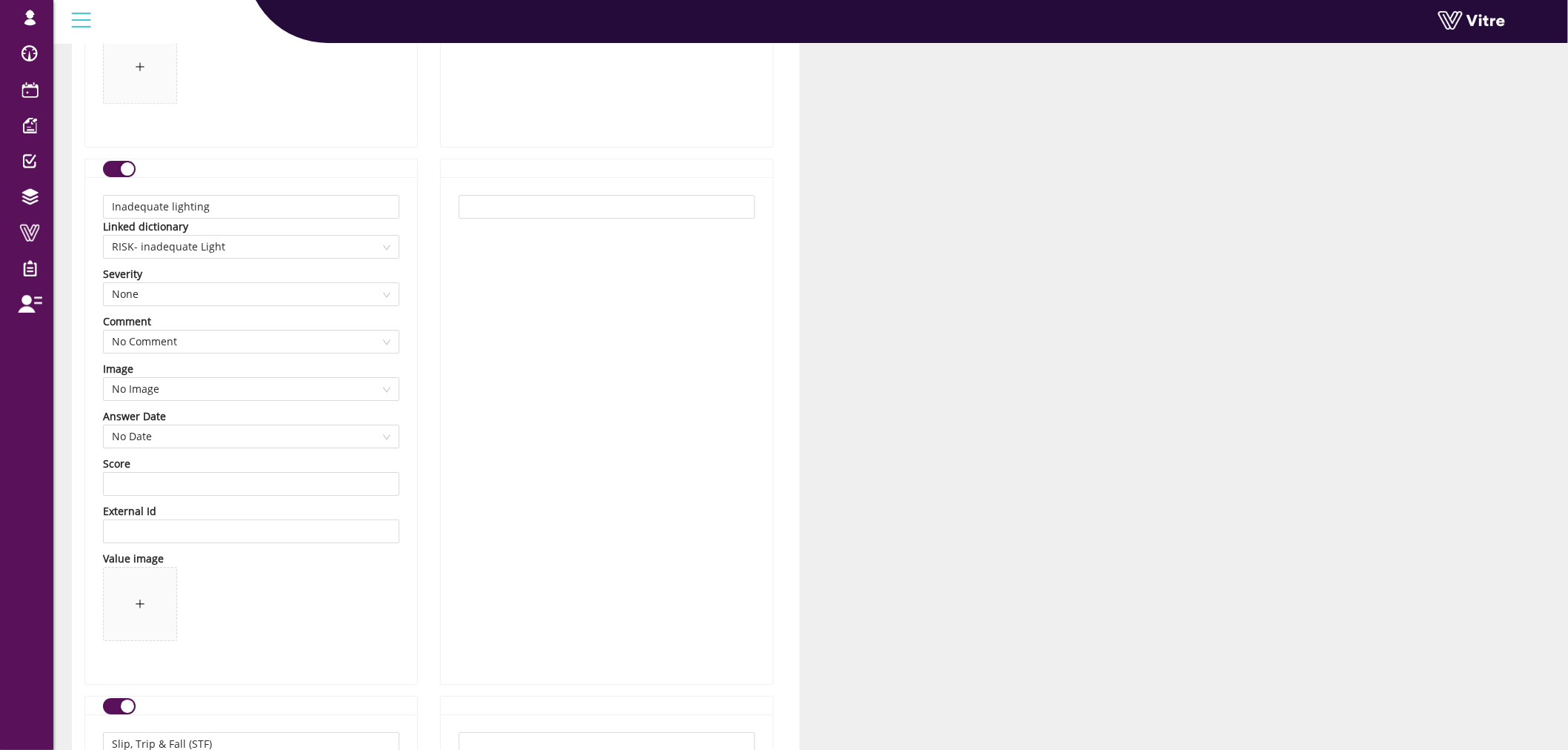
scroll to position [6915, 0]
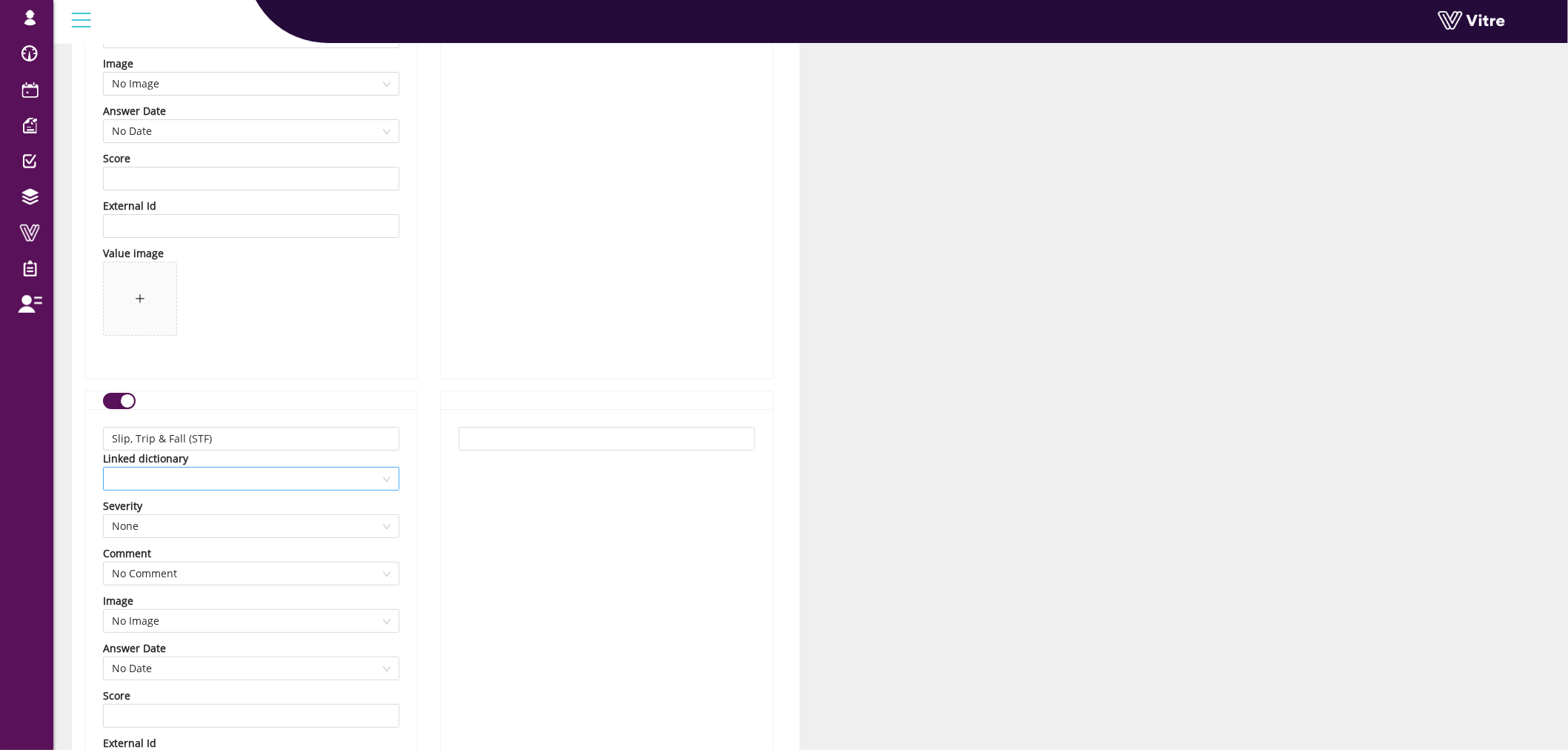
click at [312, 487] on span at bounding box center [251, 479] width 279 height 23
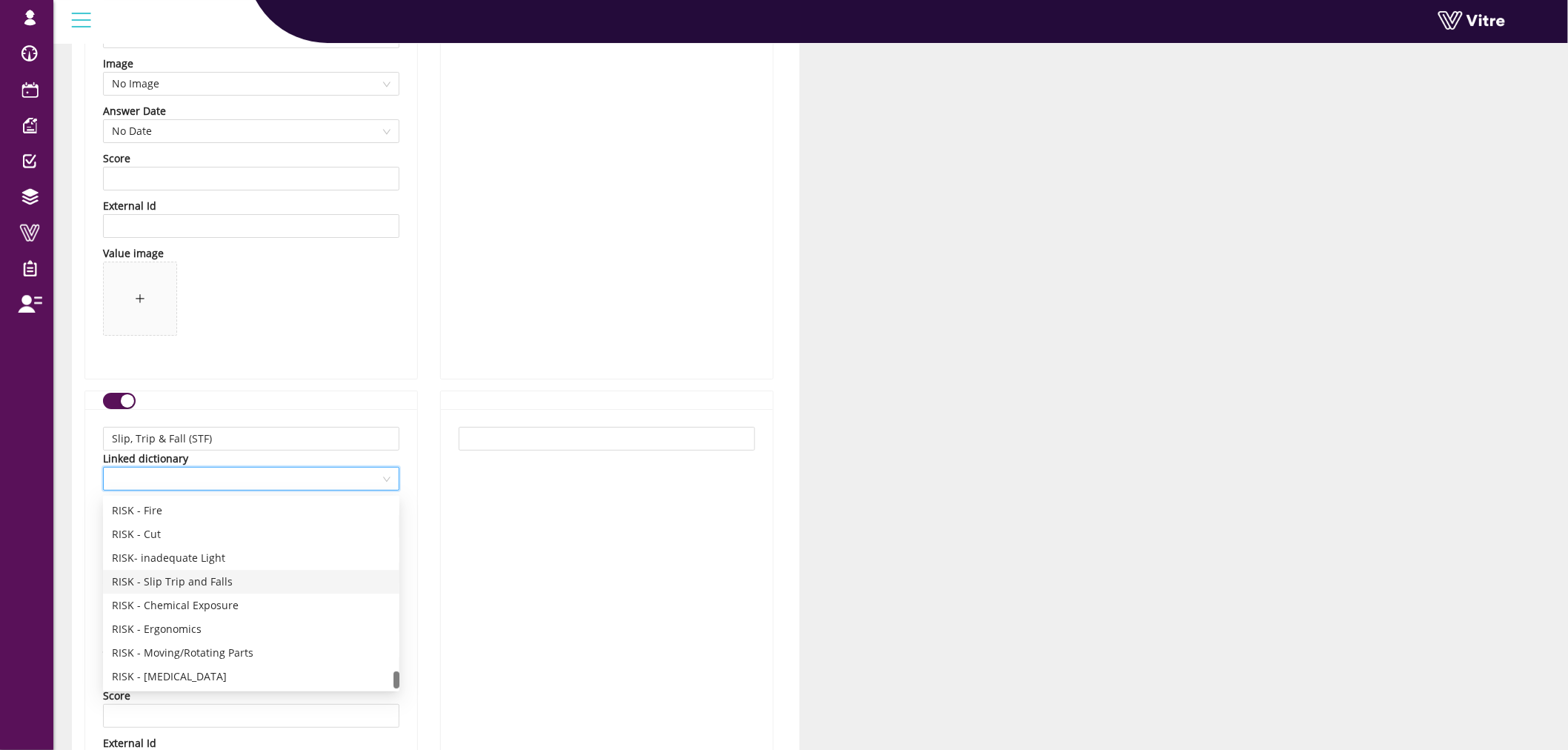
click at [191, 579] on div "RISK - Slip Trip and Falls" at bounding box center [251, 582] width 279 height 16
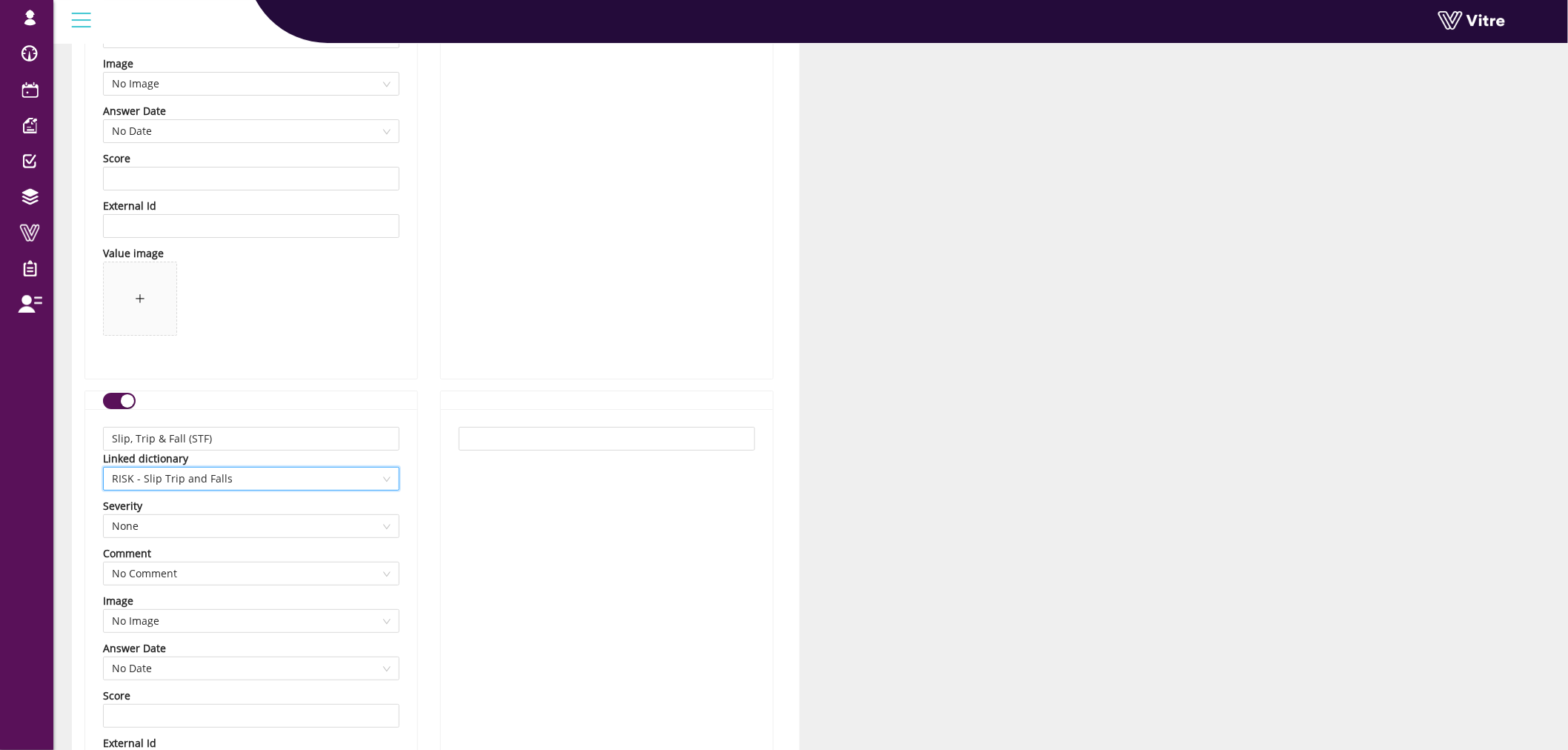
click at [415, 542] on div "Slip, Trip & Fall (STF) Linked dictionary 13336 RISK - Slip Trip and Falls Seve…" at bounding box center [251, 662] width 332 height 507
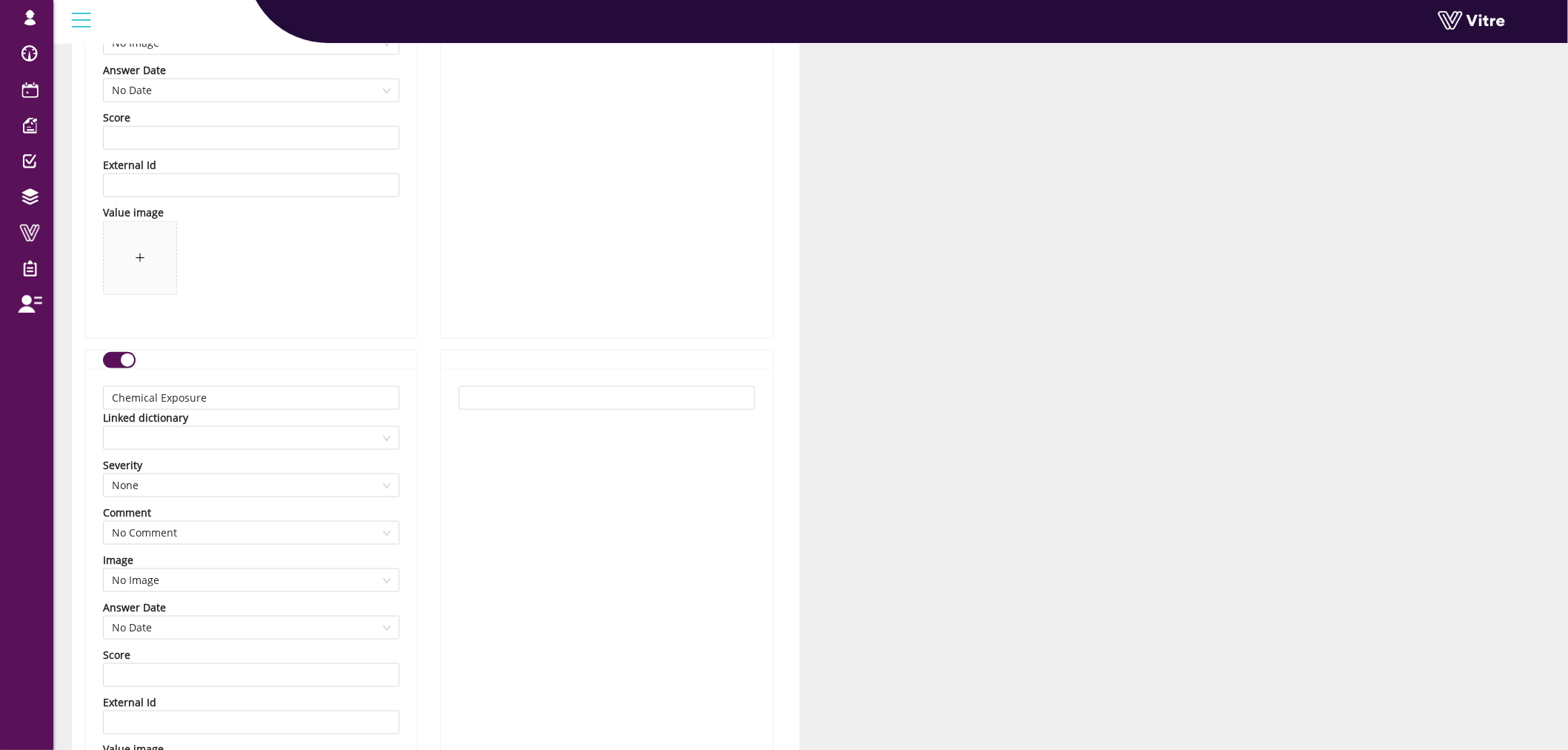
scroll to position [7574, 0]
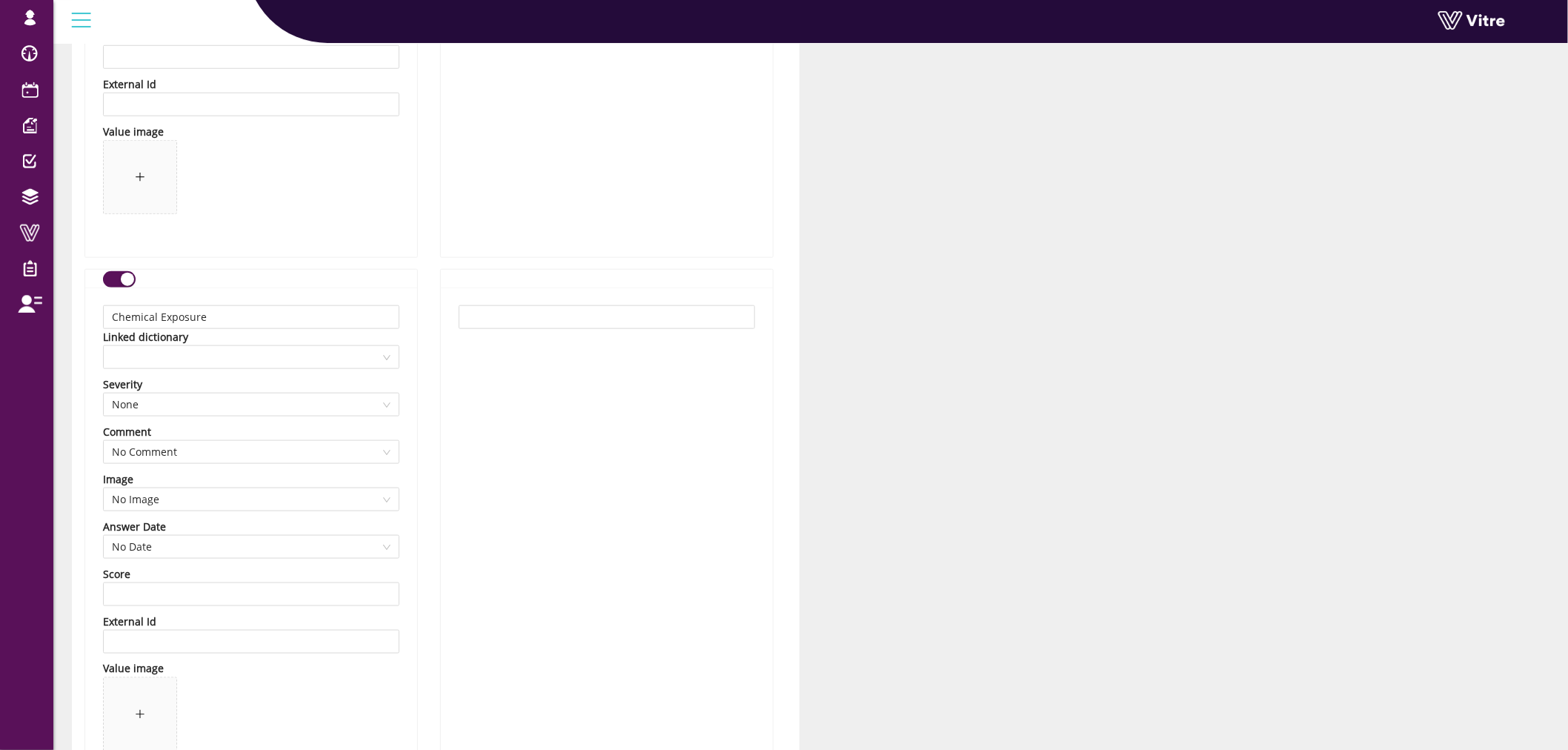
click at [300, 345] on div "Linked dictionary" at bounding box center [251, 337] width 296 height 16
click at [305, 361] on span at bounding box center [251, 357] width 279 height 23
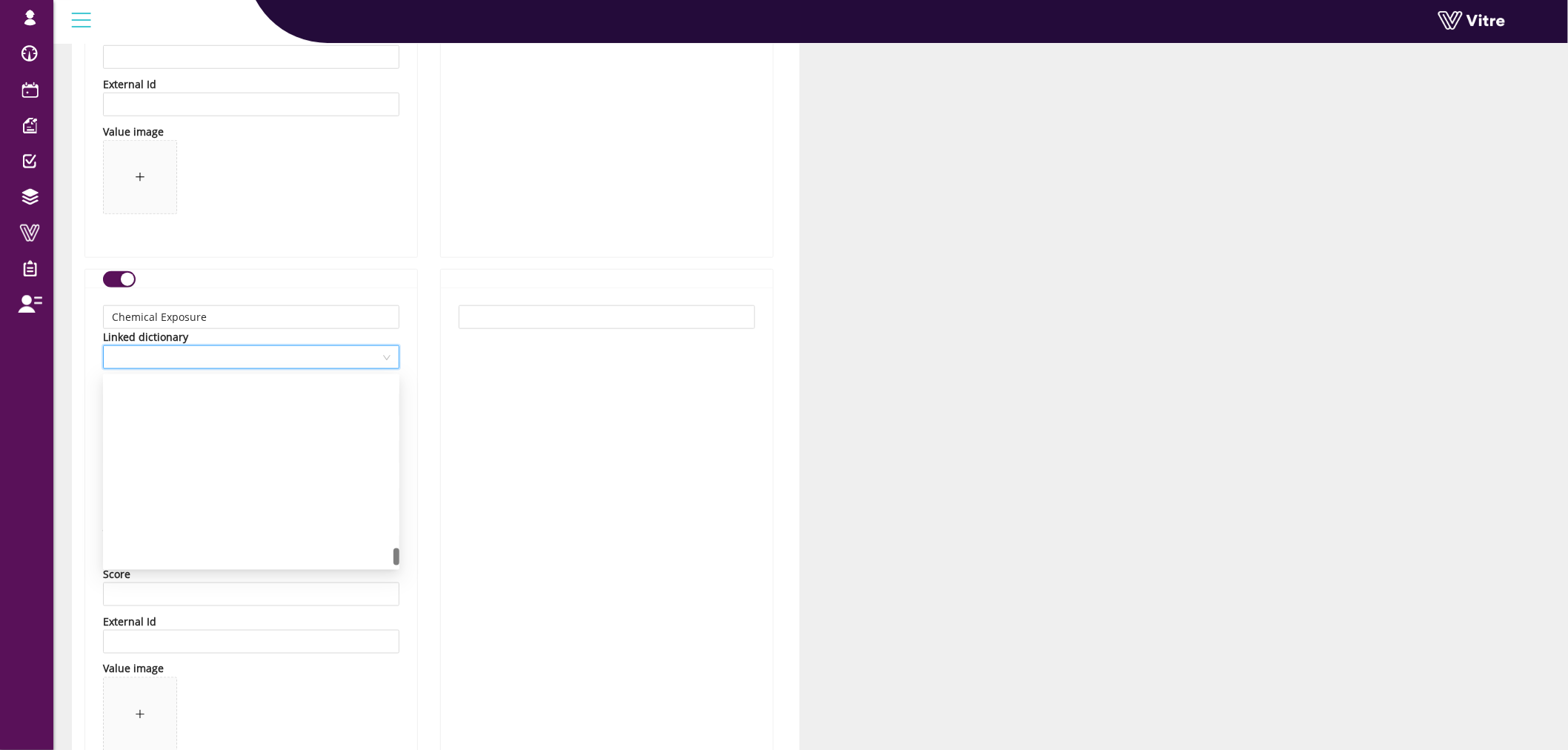
scroll to position [1921, 0]
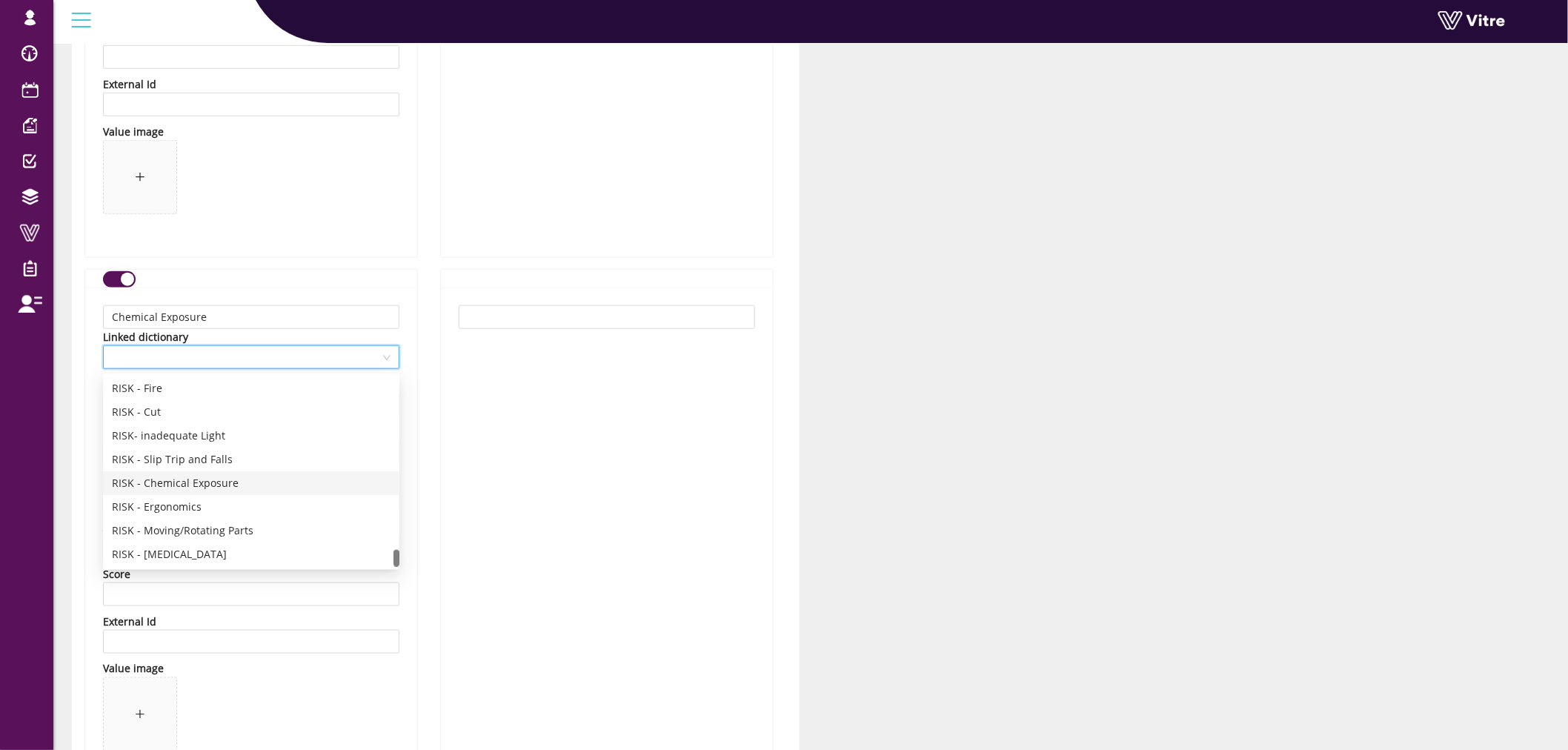
click at [247, 484] on div "RISK - Chemical Exposure" at bounding box center [251, 484] width 279 height 16
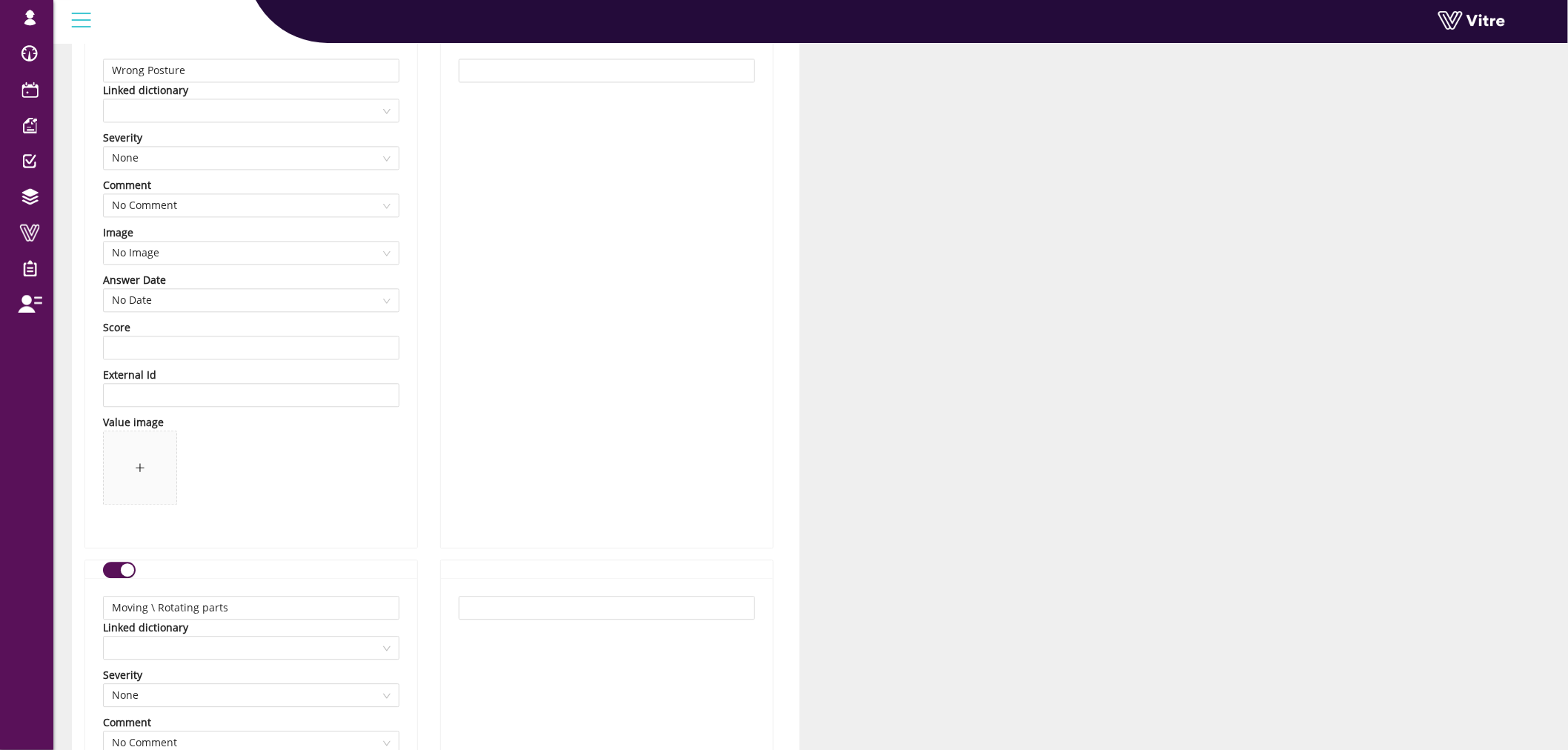
scroll to position [8479, 0]
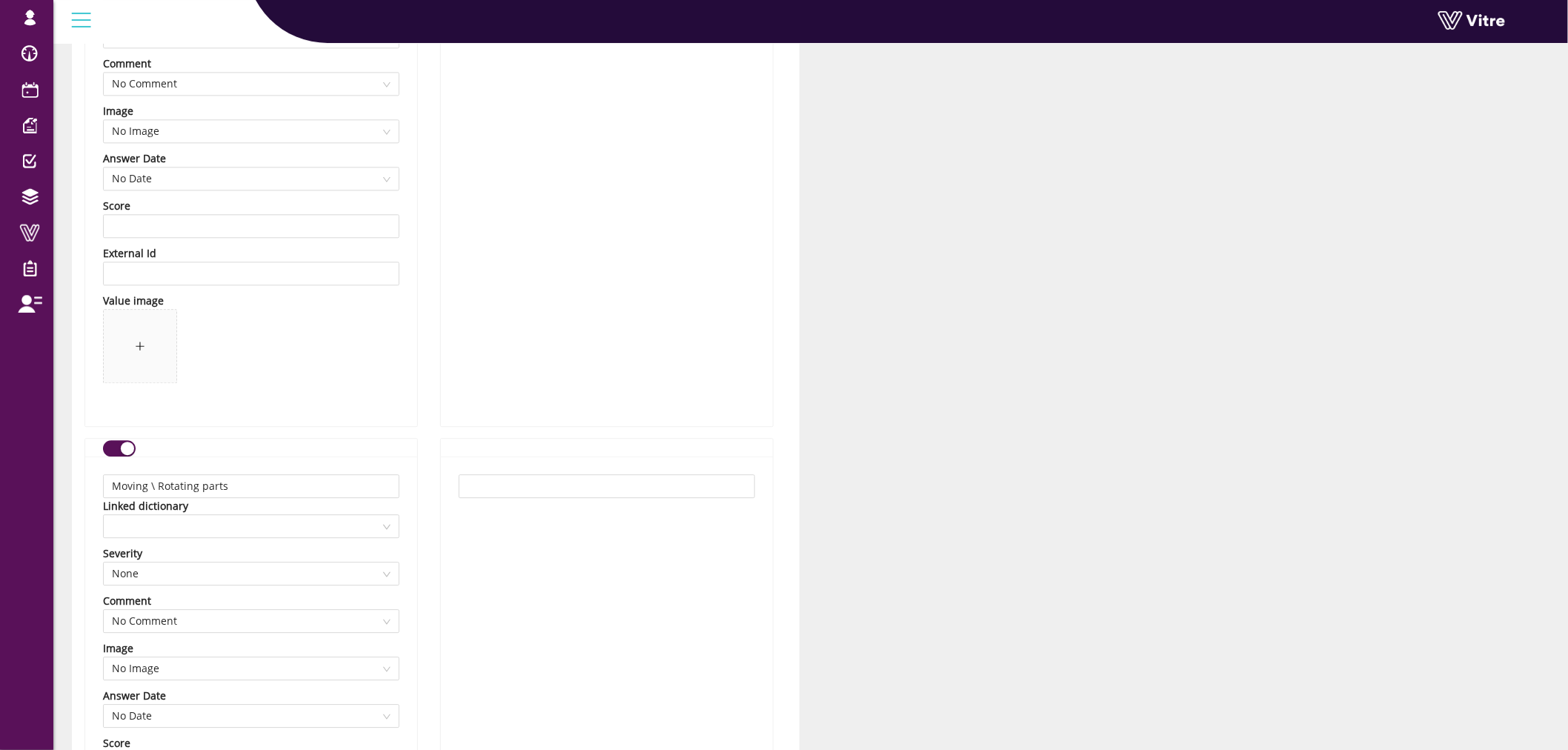
click at [234, 549] on div "Severity" at bounding box center [251, 554] width 296 height 16
click at [237, 534] on span at bounding box center [251, 526] width 279 height 23
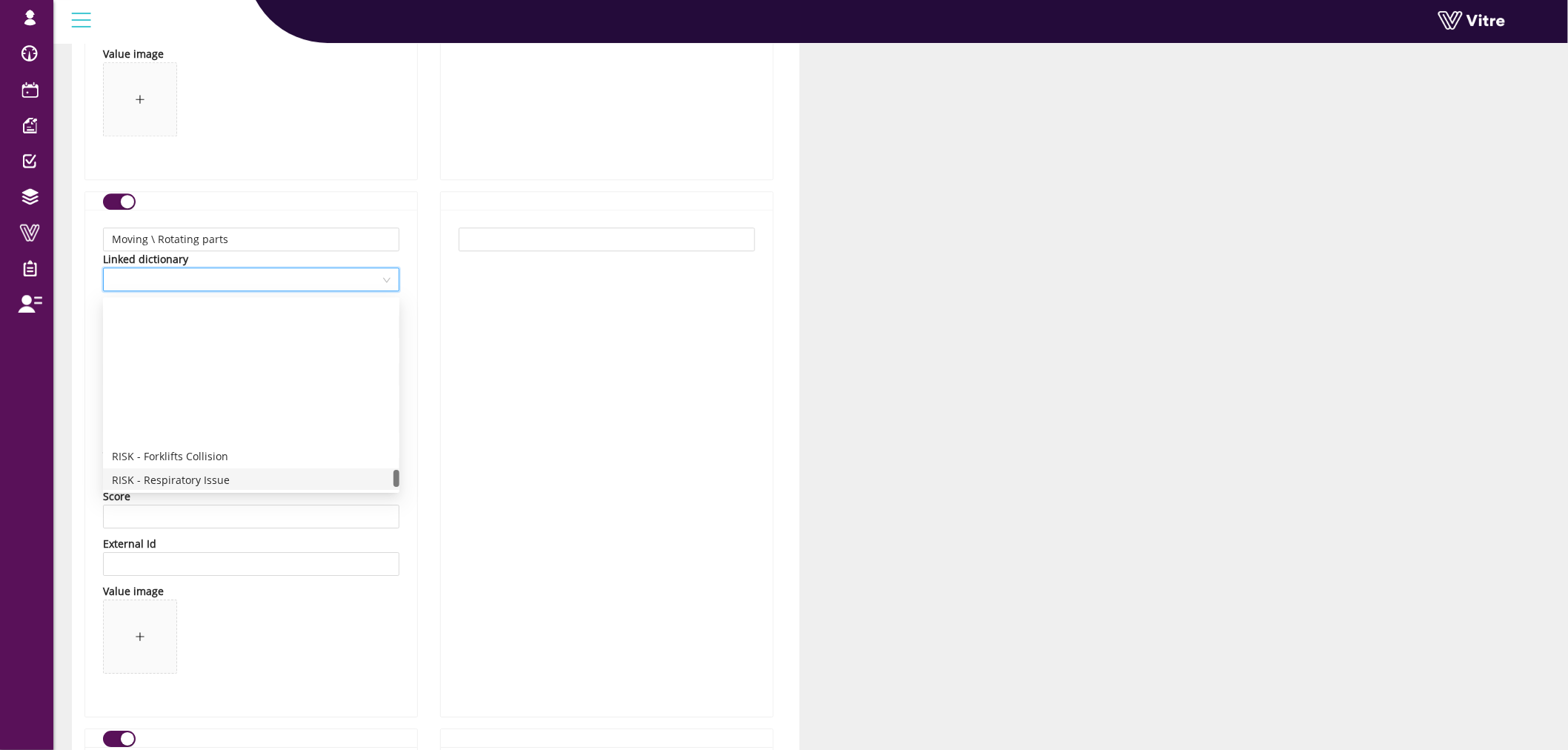
scroll to position [1921, 0]
click at [228, 455] on div "RISK - Moving/Rotating Parts" at bounding box center [251, 454] width 279 height 16
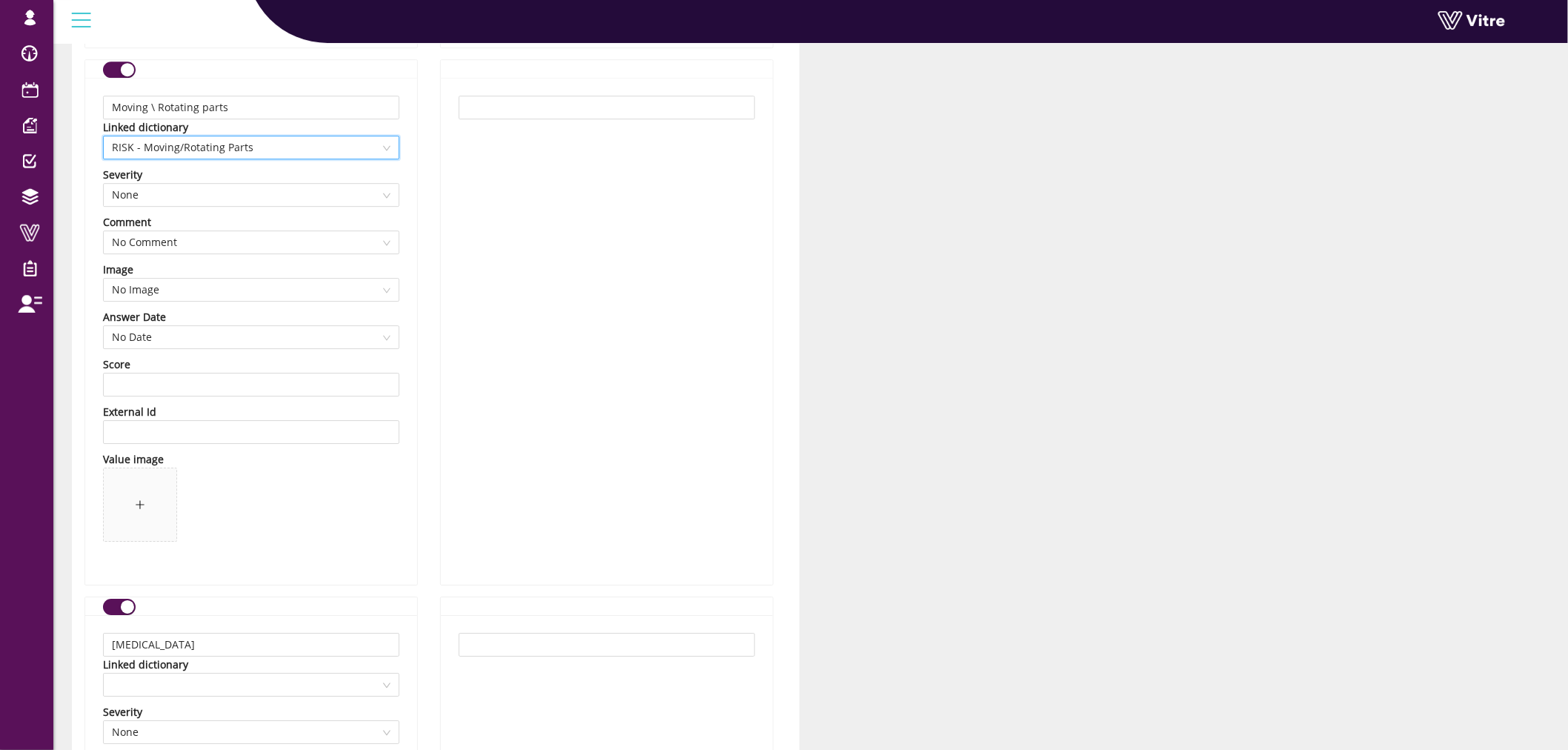
scroll to position [9138, 0]
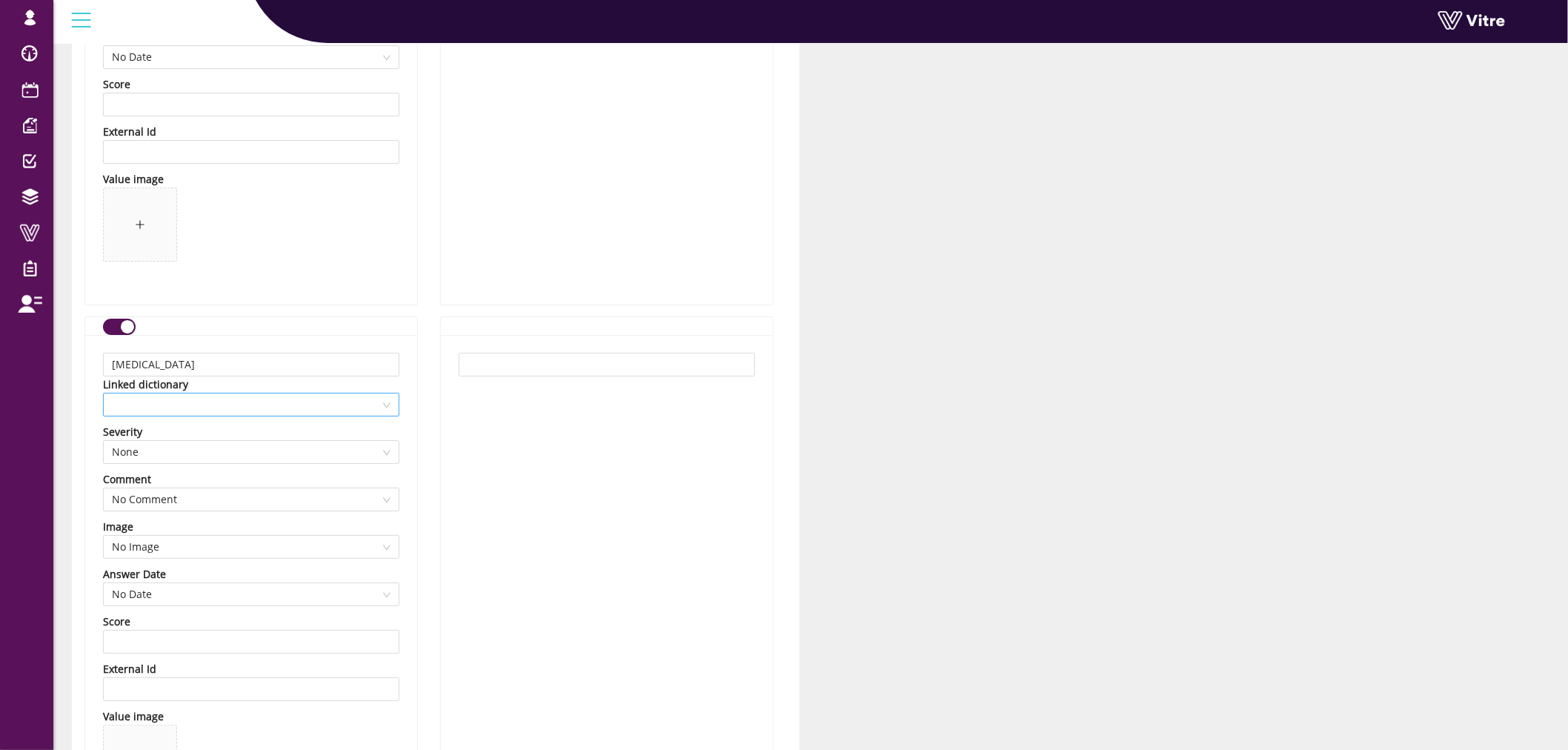
click at [260, 412] on span at bounding box center [251, 405] width 279 height 23
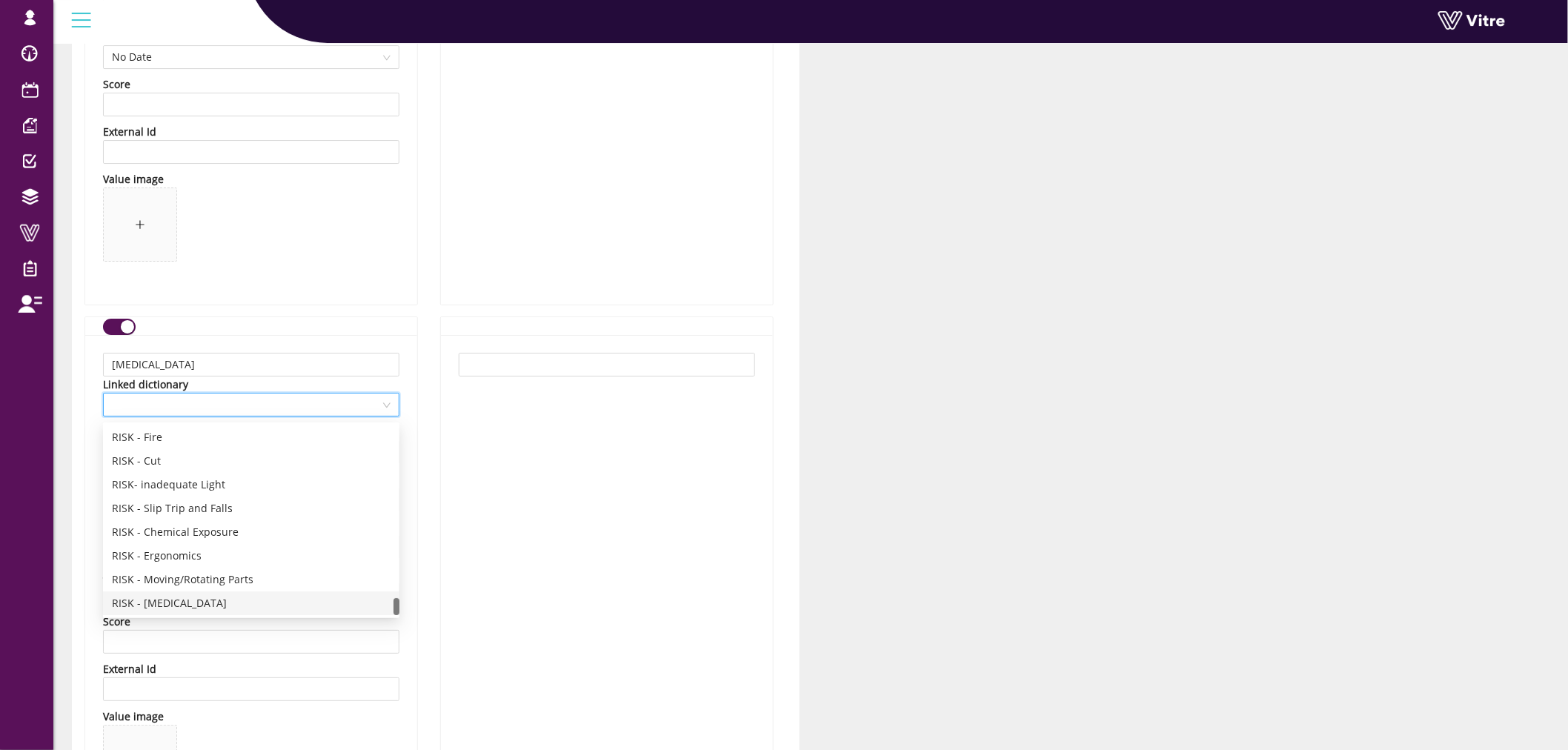
click at [238, 598] on div "RISK - Electrocution" at bounding box center [251, 603] width 279 height 16
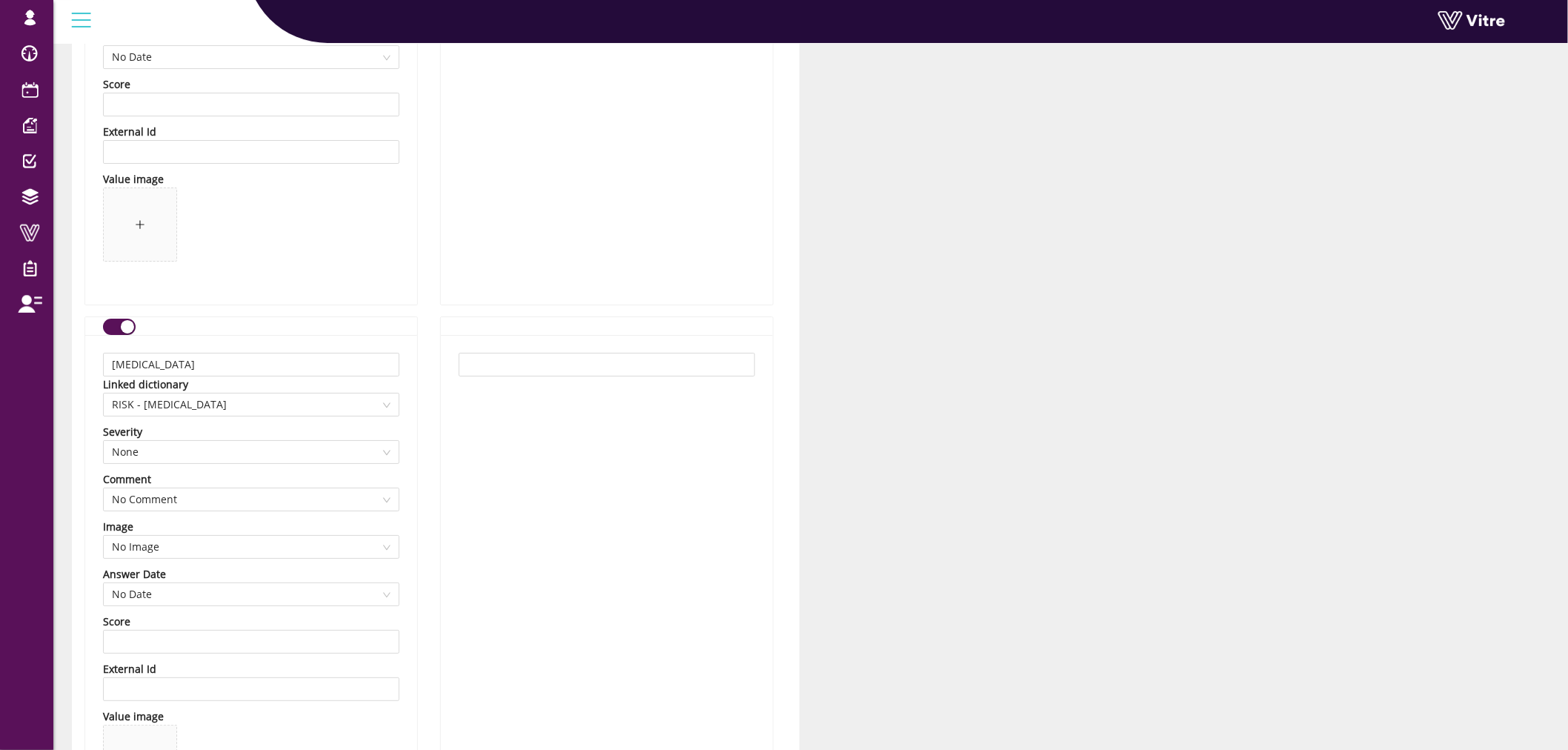
click at [410, 468] on div "Electrocution Linked dictionary RISK - Electrocution Severity None Comment No C…" at bounding box center [251, 588] width 332 height 507
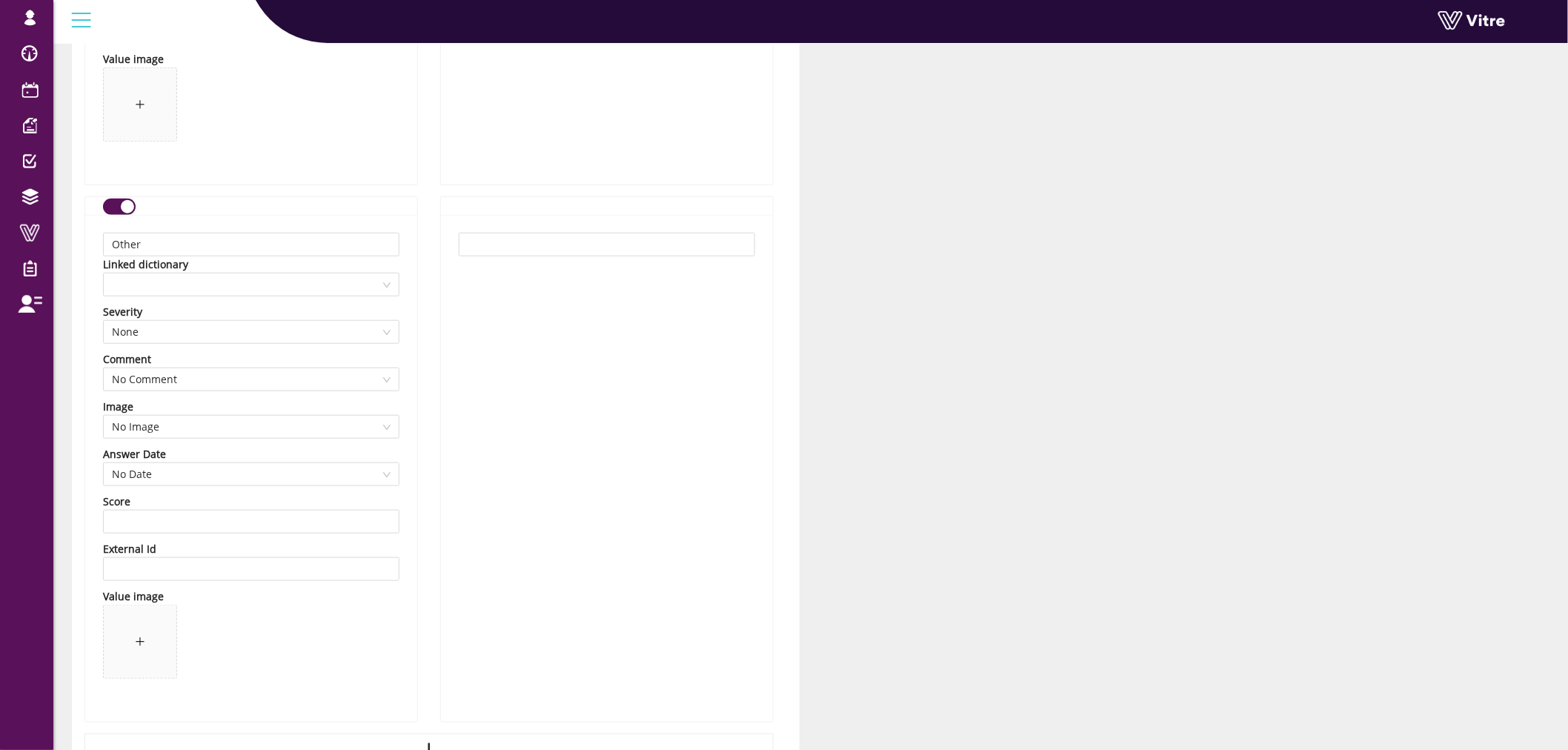
scroll to position [9797, 0]
click at [260, 287] on span at bounding box center [251, 283] width 279 height 23
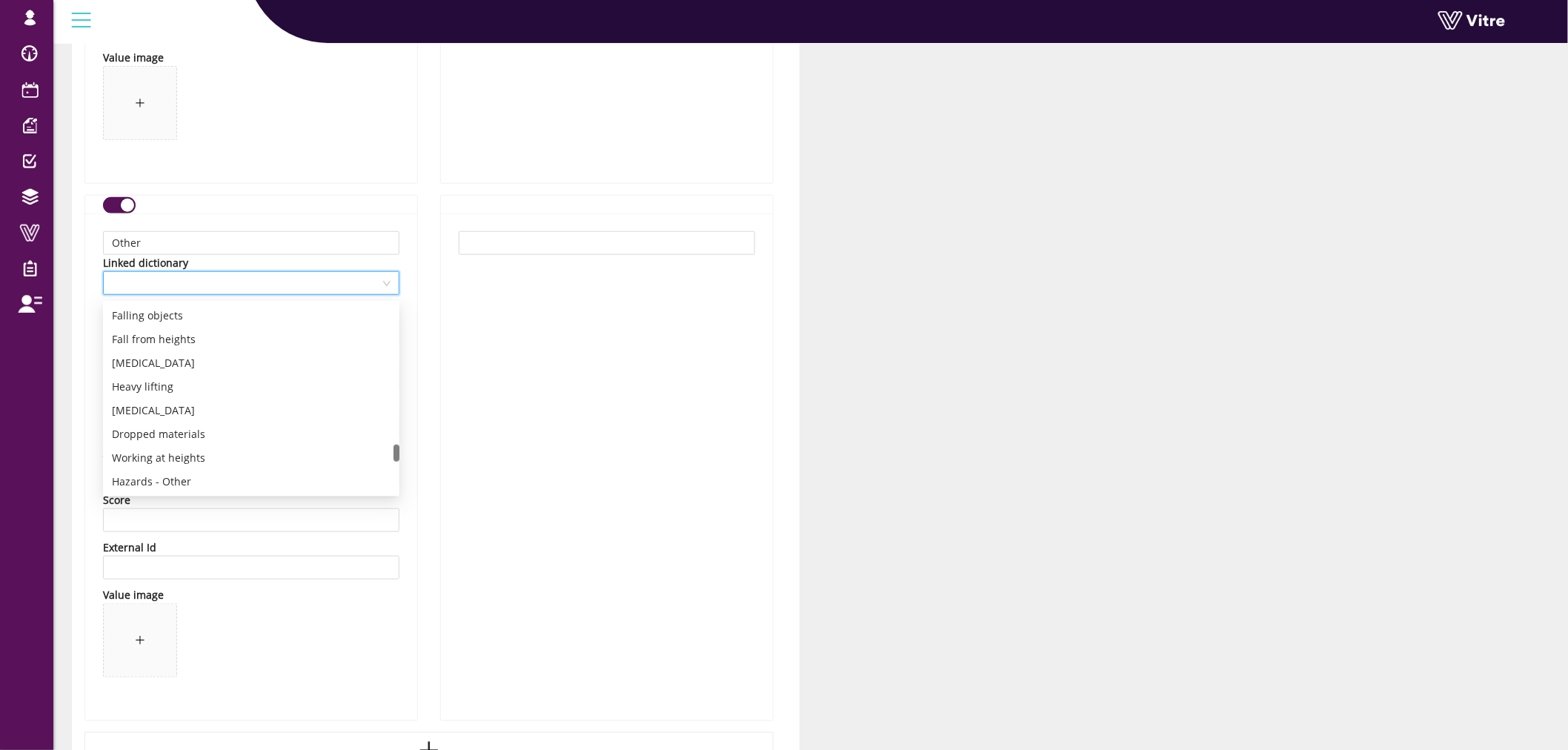
scroll to position [1646, 0]
click at [182, 398] on div "Hazards - Other" at bounding box center [251, 400] width 279 height 16
click at [410, 389] on div "Other Linked dictionary 13317 Hazards - Other Severity None Comment No Comment …" at bounding box center [251, 467] width 332 height 507
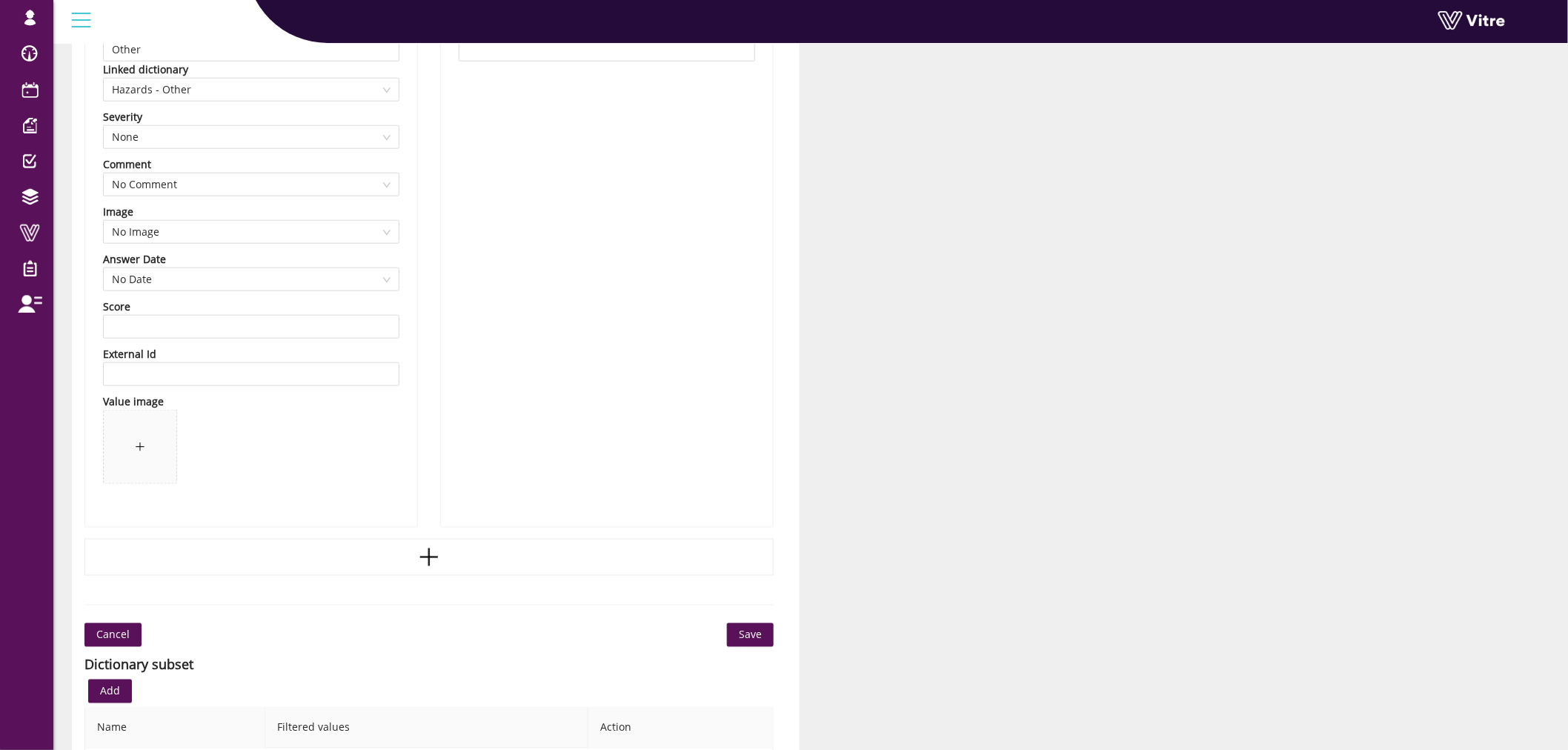
scroll to position [10185, 0]
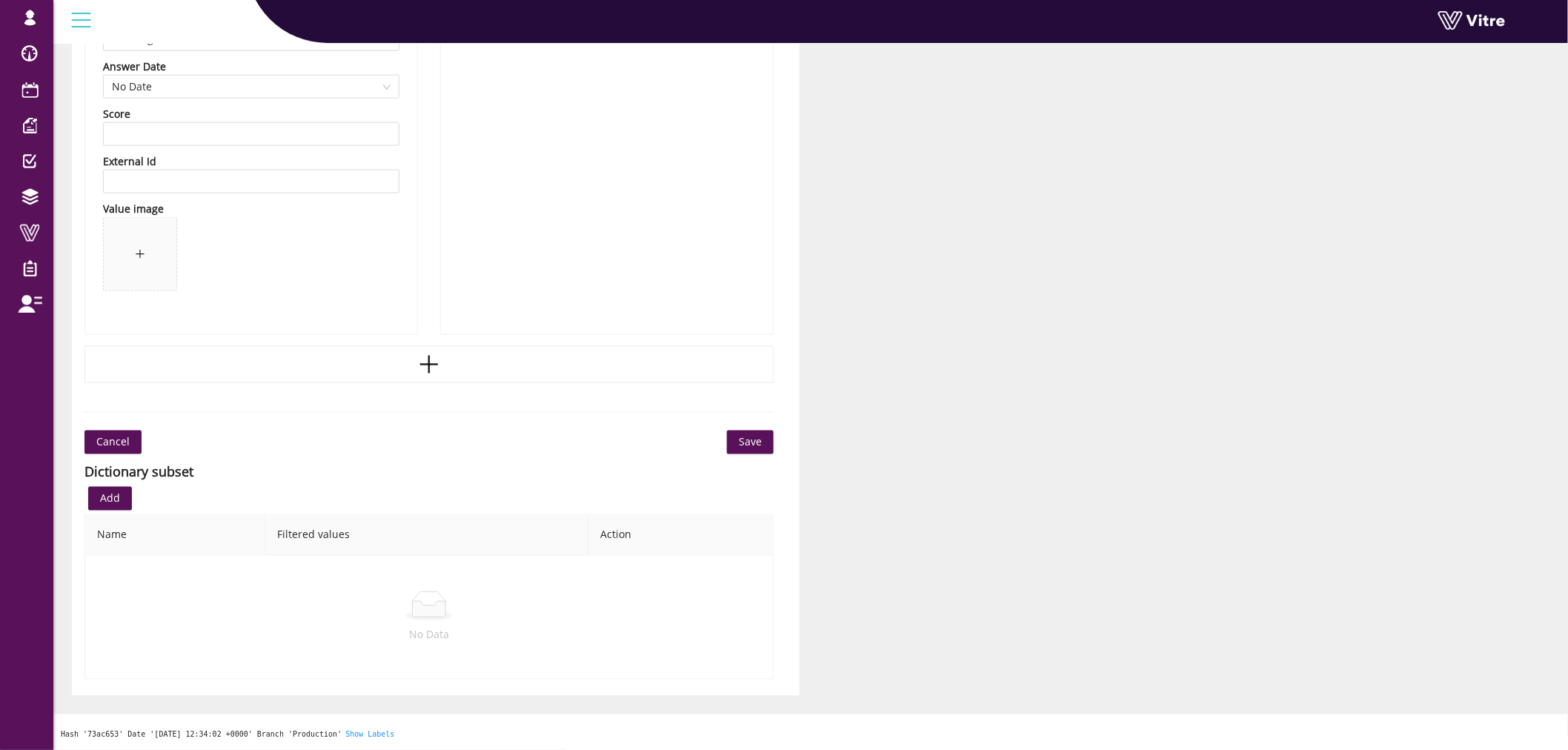
click at [744, 439] on span "Save" at bounding box center [750, 443] width 23 height 16
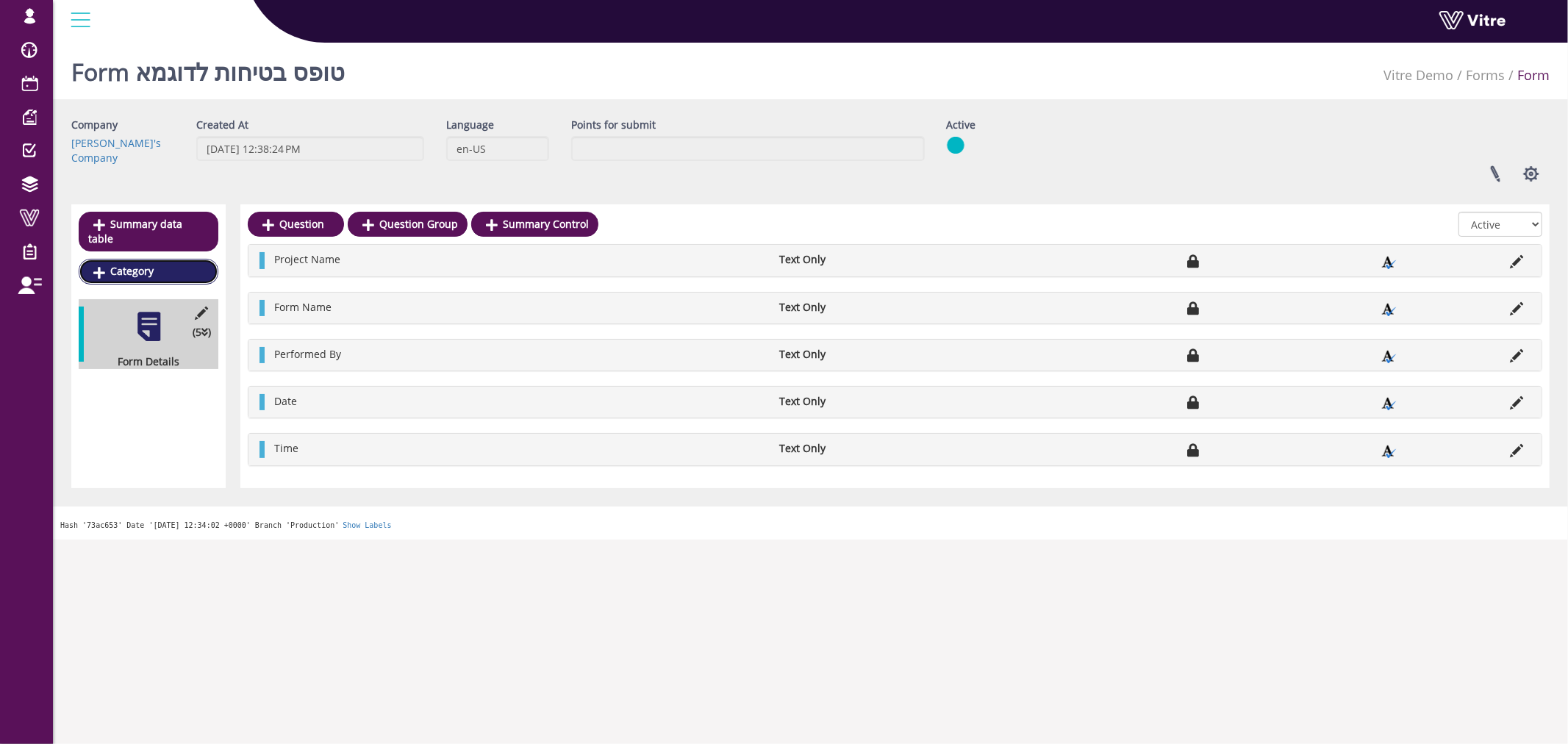
click at [151, 259] on link "Category" at bounding box center [148, 271] width 140 height 25
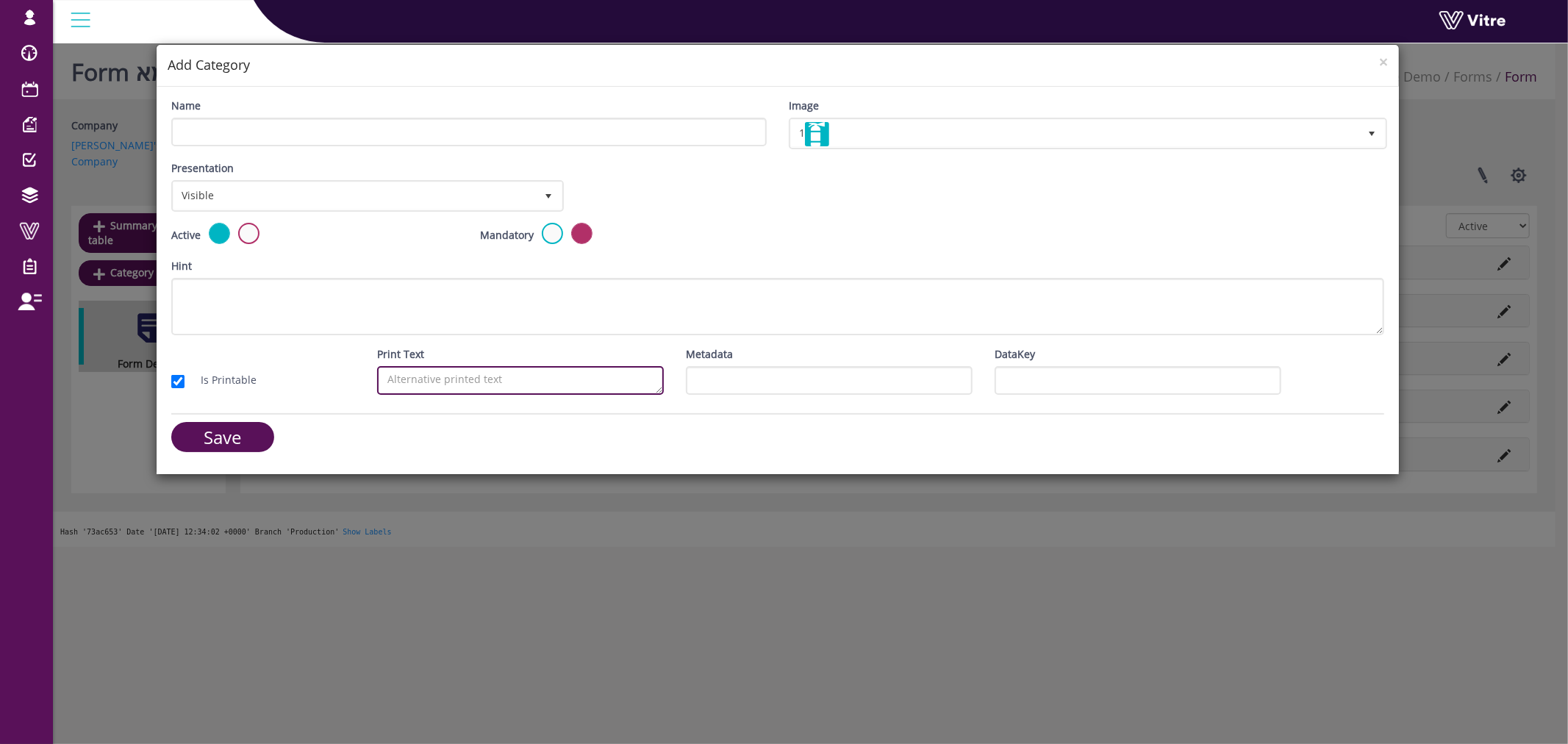
click at [461, 376] on textarea "Print Text" at bounding box center [520, 381] width 287 height 29
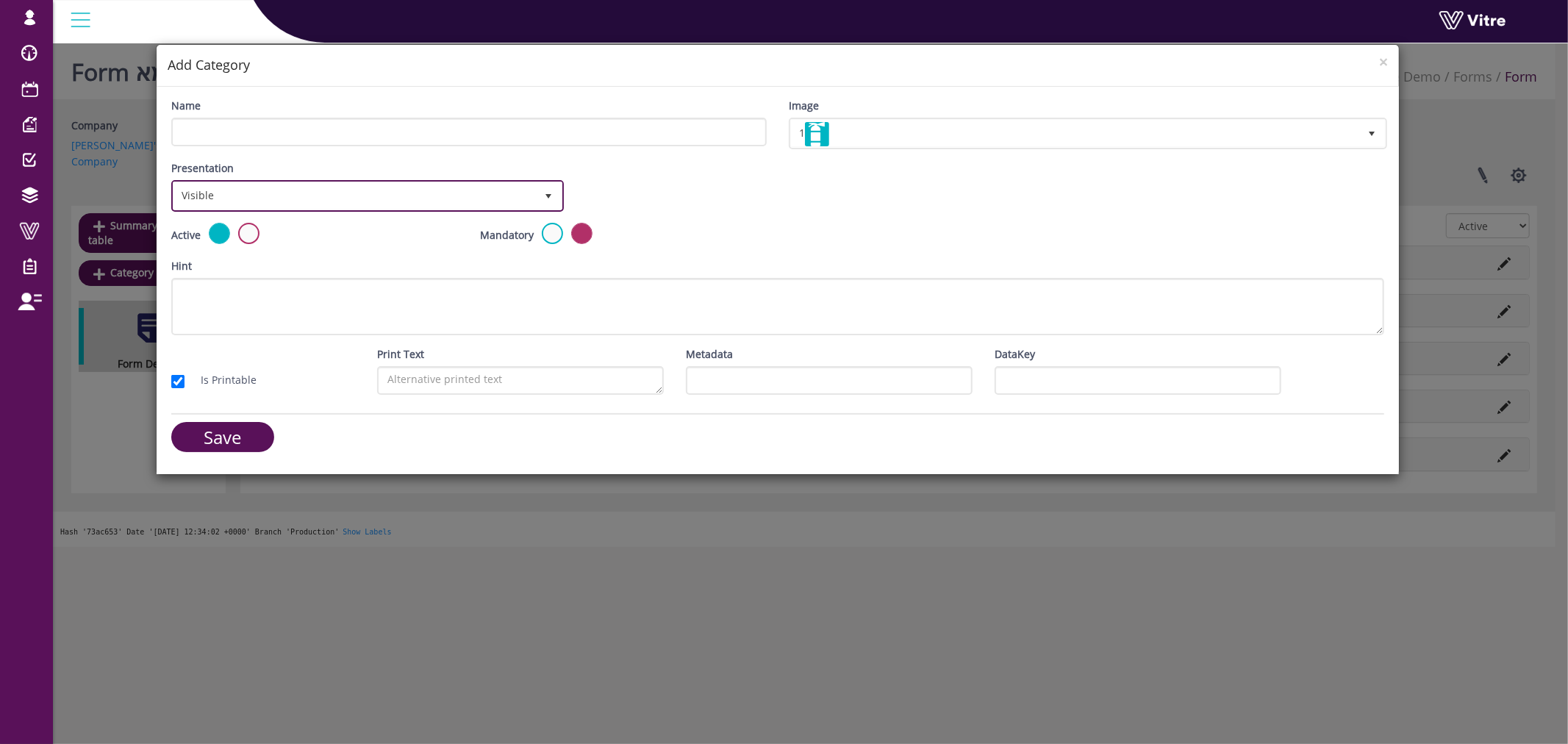
click at [262, 196] on span "Visible" at bounding box center [354, 195] width 362 height 26
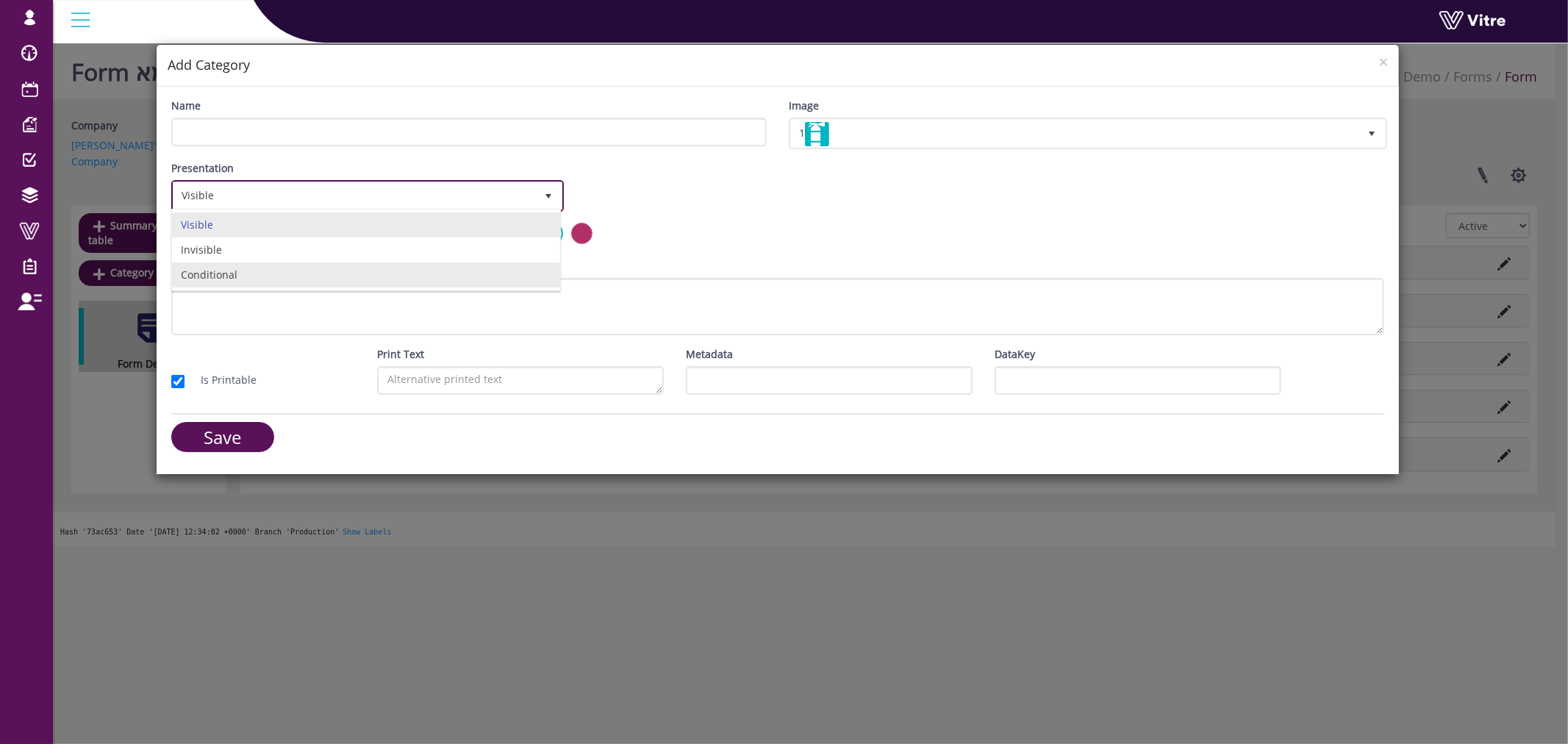
click at [245, 272] on li "Conditional" at bounding box center [366, 275] width 388 height 25
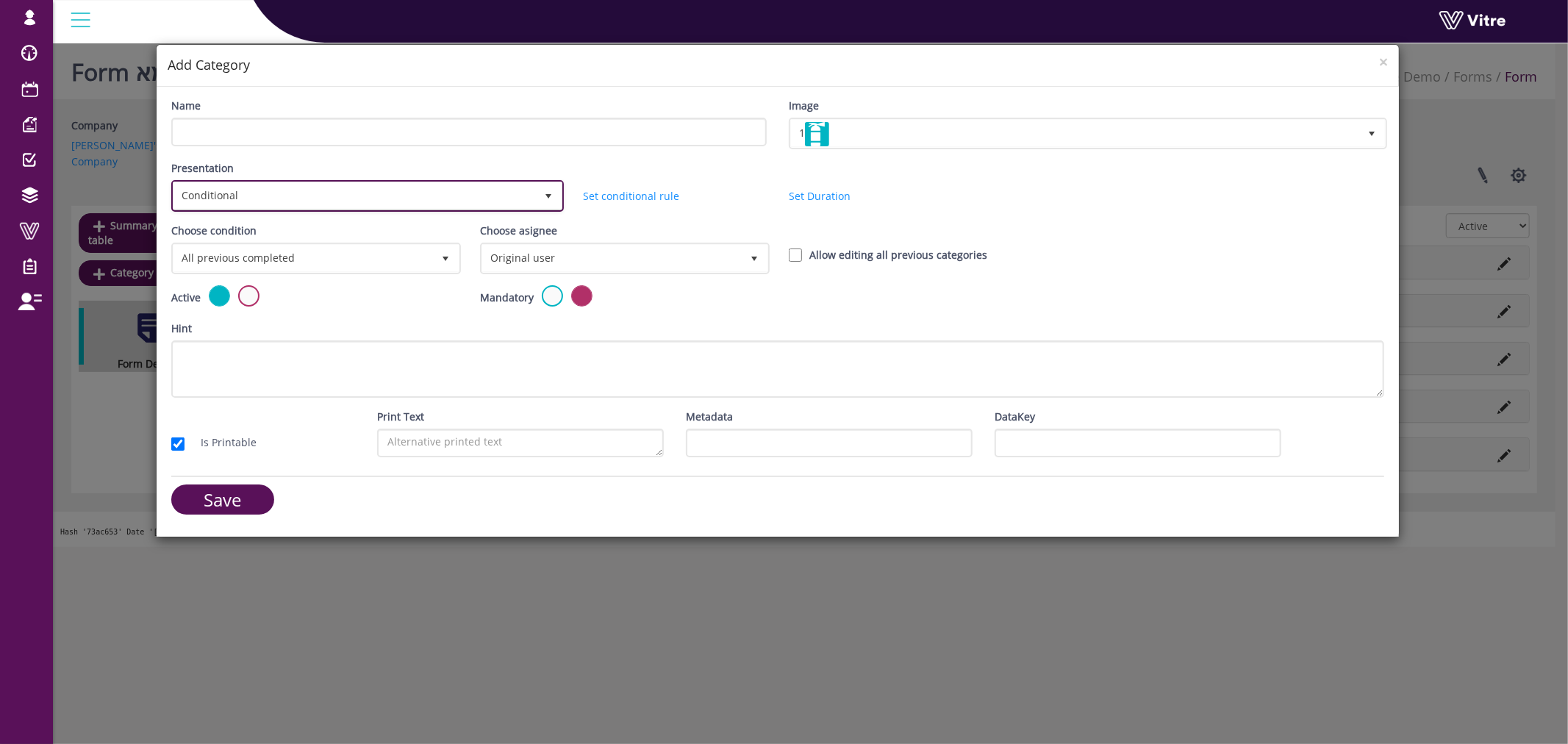
click at [537, 188] on span "select" at bounding box center [548, 195] width 26 height 26
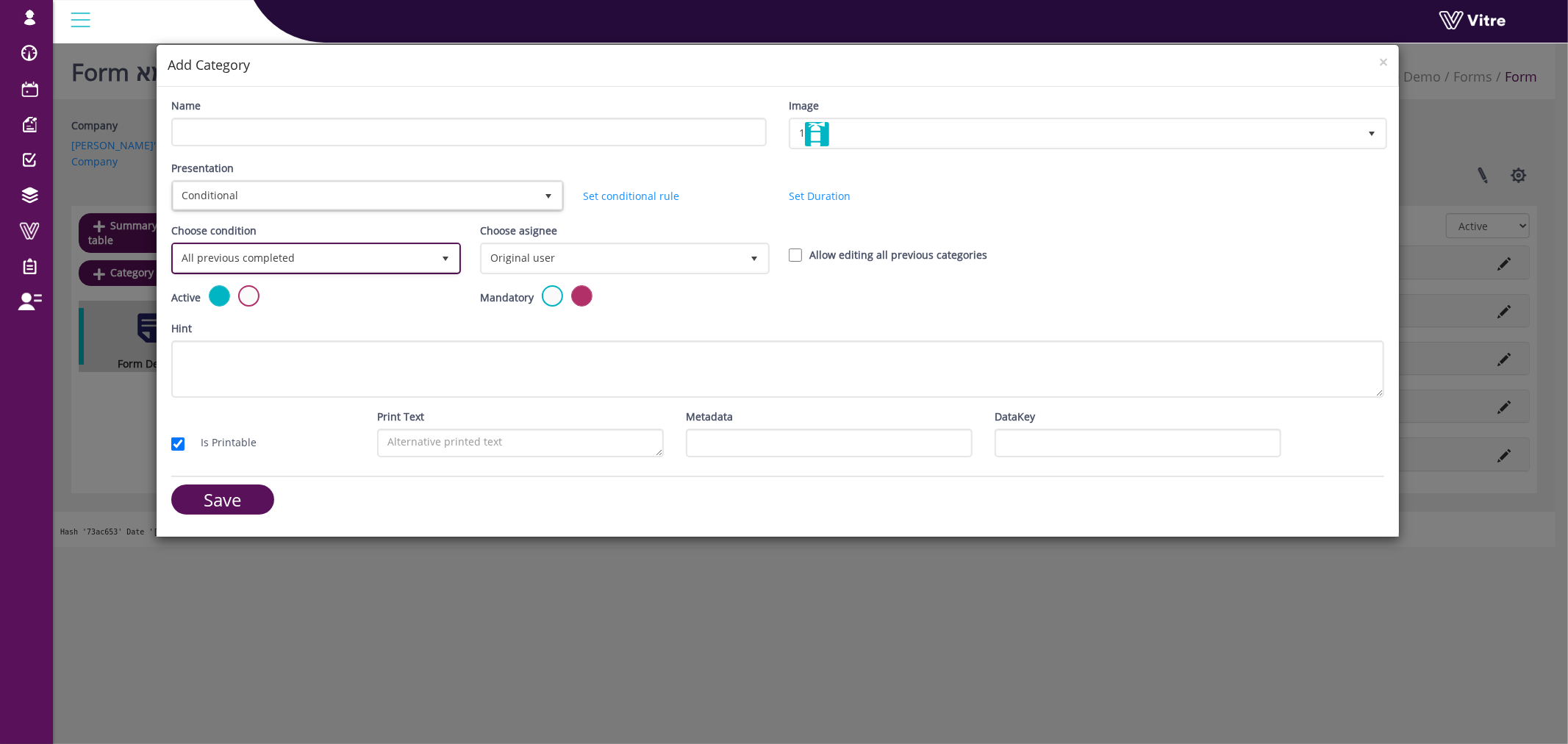
click at [355, 248] on span "All previous completed" at bounding box center [303, 258] width 259 height 26
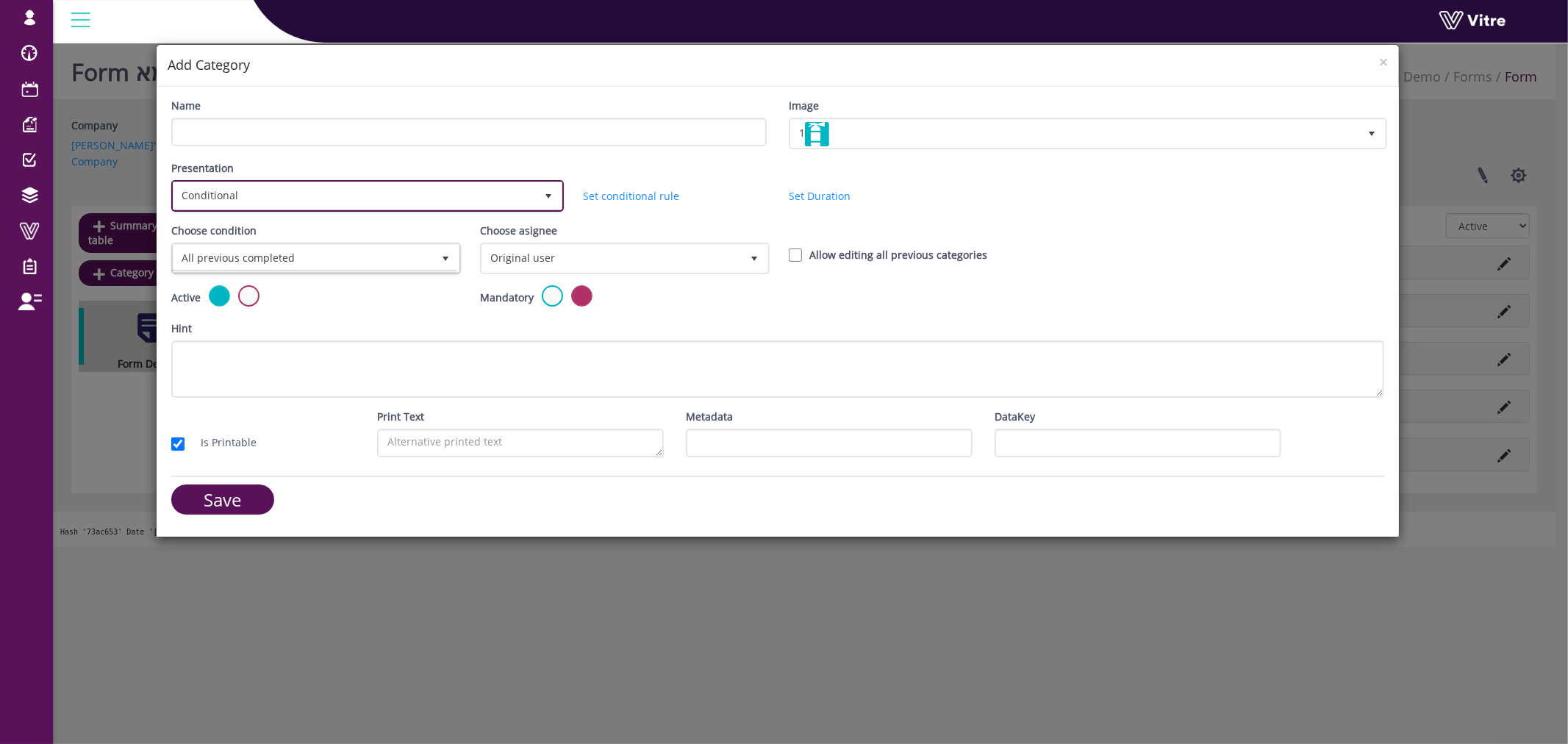
click at [348, 197] on span "Conditional" at bounding box center [354, 195] width 362 height 26
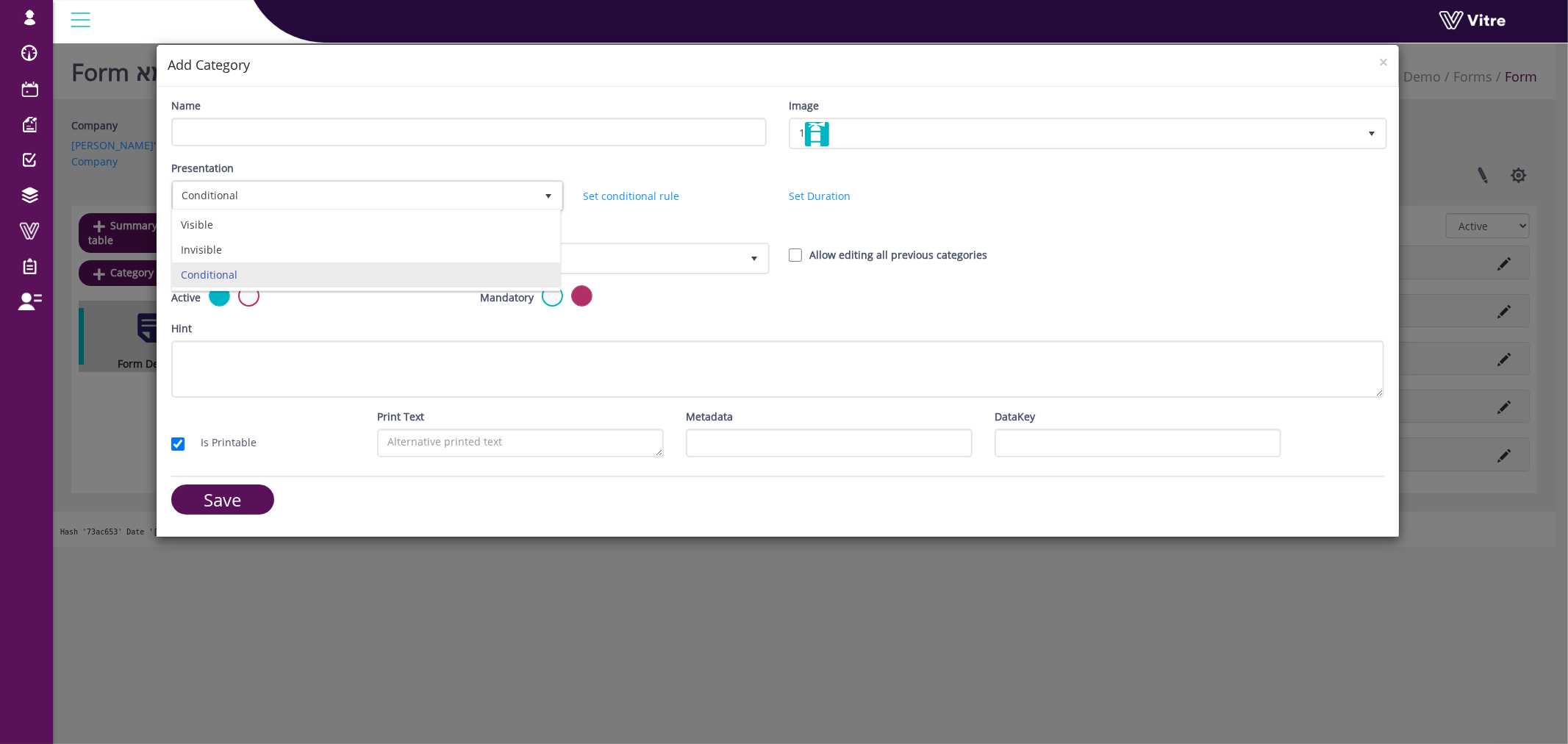
click at [1180, 292] on div "Active Mandatory" at bounding box center [778, 303] width 1236 height 35
